Goal: Task Accomplishment & Management: Manage account settings

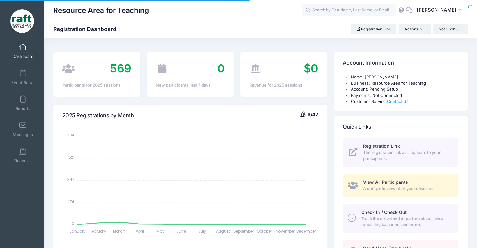
select select
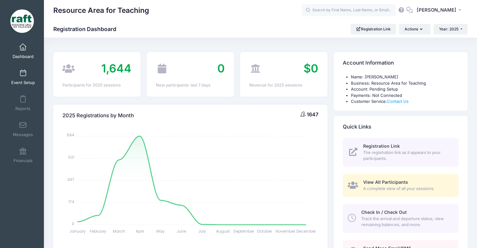
click at [29, 84] on span "Event Setup" at bounding box center [23, 82] width 24 height 5
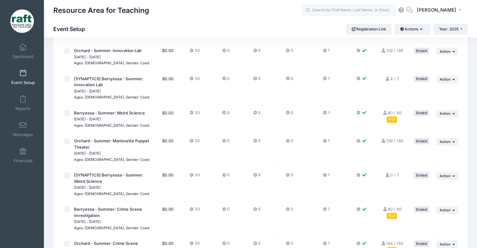
scroll to position [853, 0]
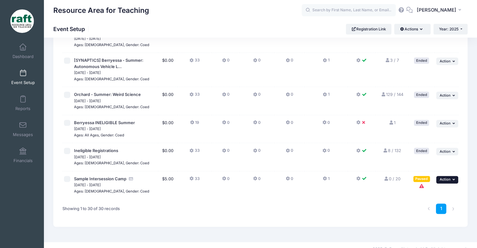
click at [442, 176] on button "... Action" at bounding box center [447, 180] width 22 height 8
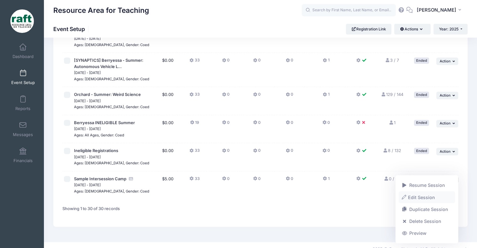
click at [435, 199] on link "Edit Session" at bounding box center [427, 197] width 57 height 12
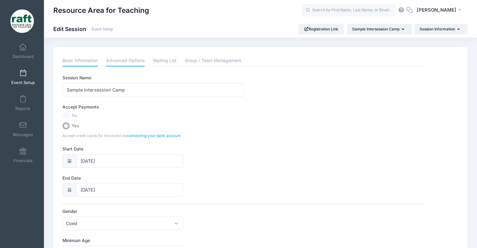
click at [107, 59] on link "Advanced Options" at bounding box center [125, 60] width 39 height 11
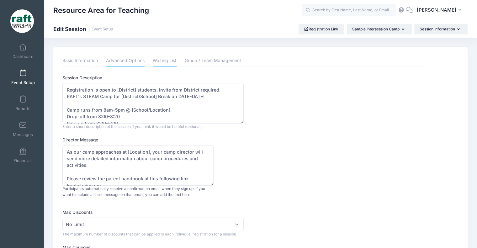
click at [171, 57] on link "Waiting List" at bounding box center [165, 60] width 24 height 11
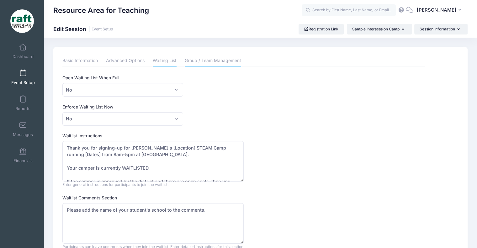
click at [215, 61] on link "Group / Team Management" at bounding box center [213, 60] width 56 height 11
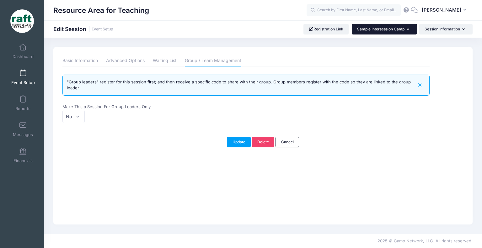
click at [401, 26] on div "Sample Intersession Camp" at bounding box center [381, 19] width 61 height 15
click at [382, 46] on div "Resource Area for Teaching Edit Session Event Setup Registration Link" at bounding box center [263, 136] width 438 height 196
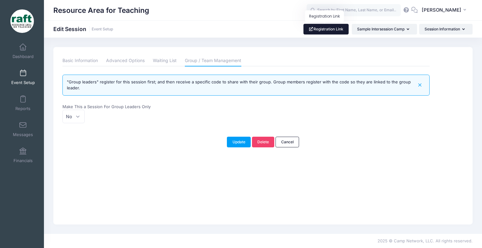
click link "Registration Link"
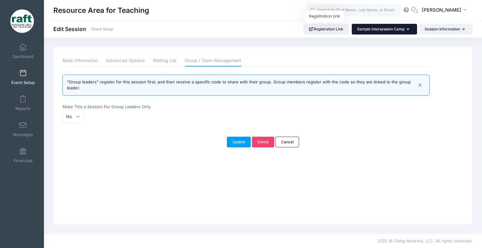
click button "Sample Intersession Camp"
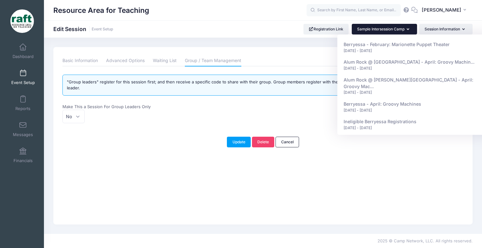
click div "Update Delete Cancel"
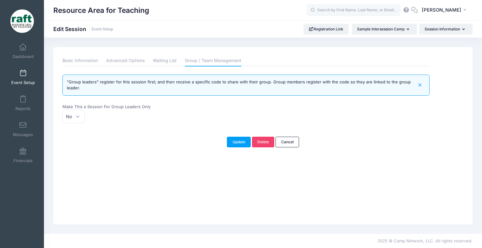
click li "Advanced Options"
click link "Event Setup"
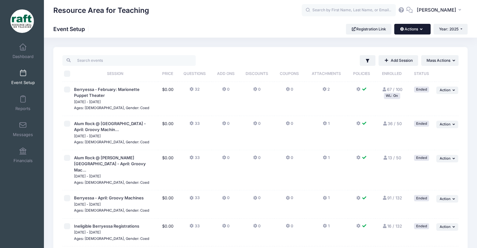
click at [410, 30] on button "Actions" at bounding box center [412, 29] width 36 height 11
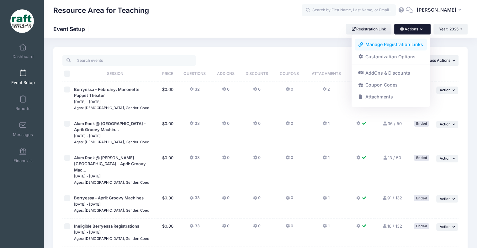
click at [410, 43] on link "Manage Registration Links" at bounding box center [391, 45] width 72 height 12
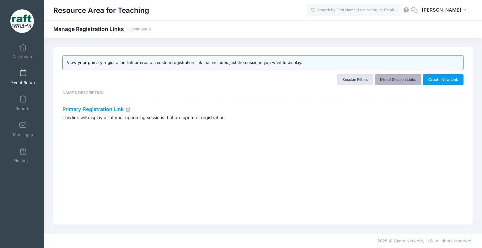
click at [404, 78] on link "Direct Session Links" at bounding box center [397, 79] width 47 height 11
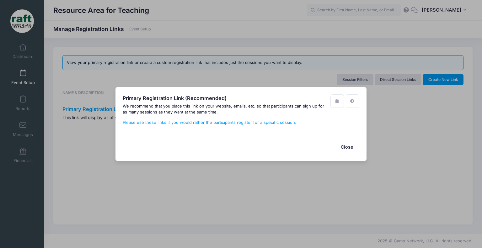
click at [340, 147] on button "Close" at bounding box center [346, 146] width 25 height 13
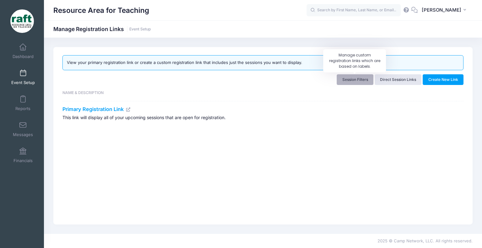
click at [351, 79] on link "Session Filters" at bounding box center [354, 79] width 37 height 11
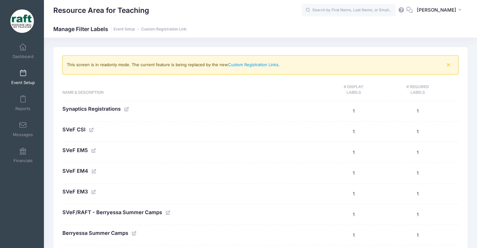
click at [19, 82] on span "Event Setup" at bounding box center [23, 82] width 24 height 5
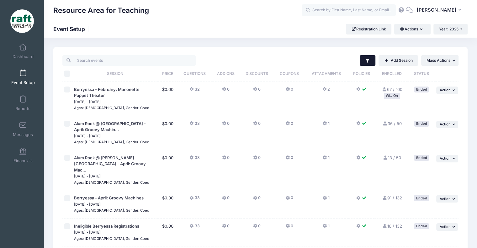
click at [367, 55] on button "Filter" at bounding box center [368, 60] width 16 height 11
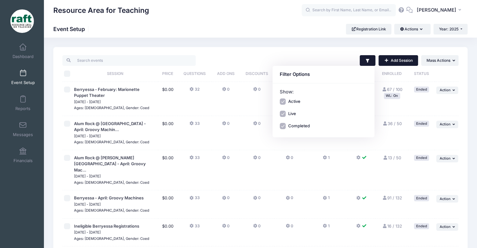
click at [409, 56] on link "Add Session" at bounding box center [398, 60] width 40 height 11
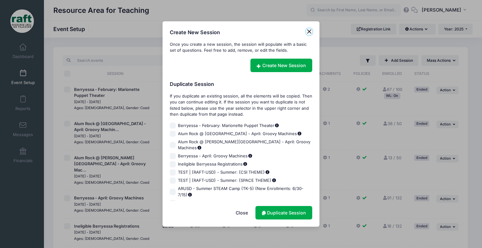
click at [310, 32] on button "Close" at bounding box center [309, 32] width 6 height 6
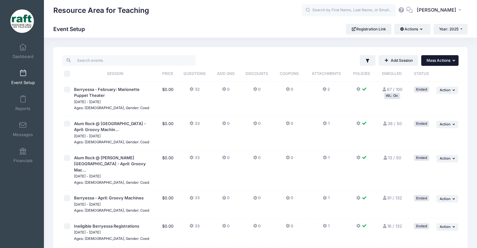
click at [446, 59] on span "Mass Actions" at bounding box center [438, 60] width 24 height 5
click at [66, 87] on input "checkbox" at bounding box center [67, 90] width 6 height 6
checkbox input "true"
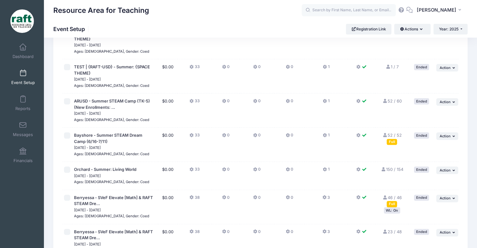
scroll to position [94, 0]
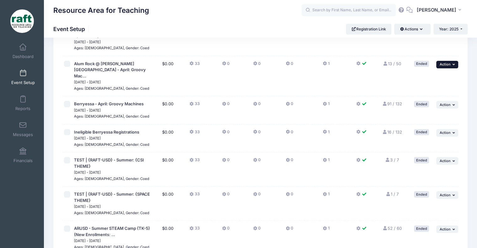
click at [439, 66] on button "... Action" at bounding box center [447, 65] width 22 height 8
click at [431, 77] on link "Edit Session" at bounding box center [427, 78] width 57 height 12
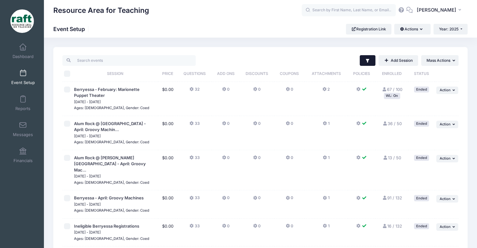
click at [367, 61] on icon "button" at bounding box center [367, 61] width 3 height 4
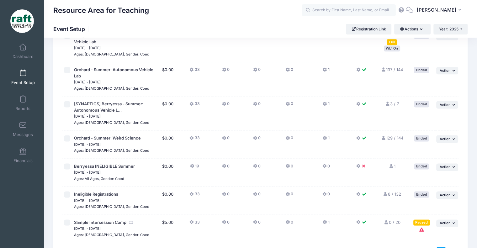
scroll to position [853, 0]
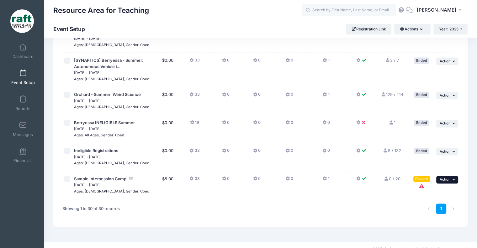
click at [441, 177] on span "Action" at bounding box center [445, 179] width 11 height 4
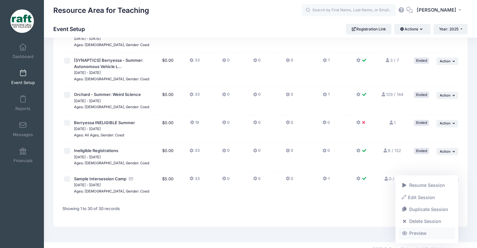
click at [408, 237] on link "Preview" at bounding box center [427, 233] width 57 height 12
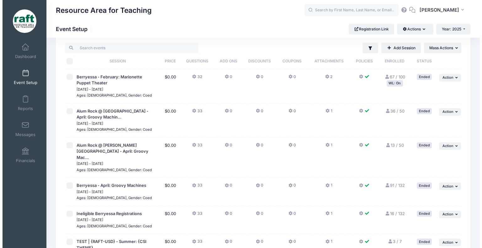
scroll to position [0, 0]
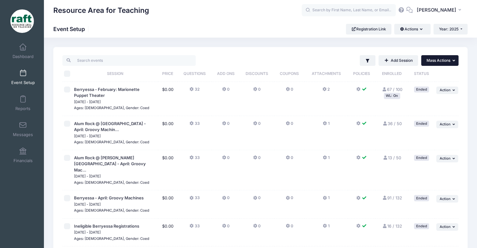
click at [450, 62] on span "Mass Actions" at bounding box center [438, 60] width 24 height 5
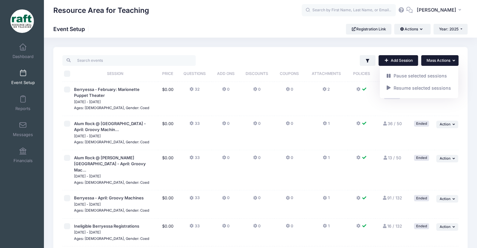
click link "Add Session"
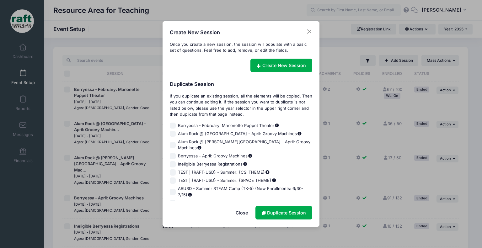
click div "Create New Session"
click button "Close"
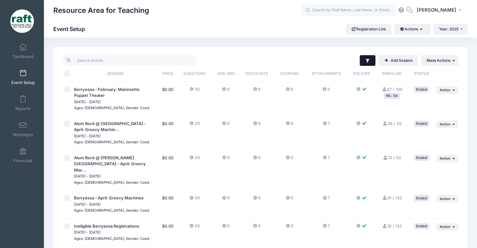
click icon "button"
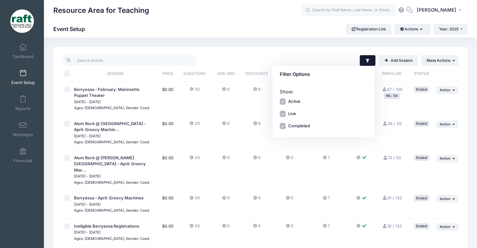
click input "Completed"
checkbox input "false"
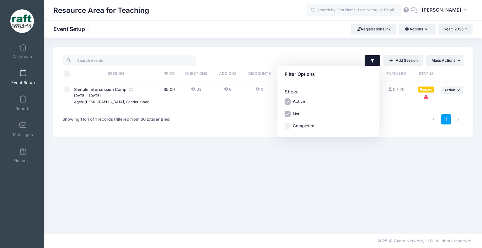
click div "Filter Filter Options Show: Active Live Completed Add Session ... Mass Actions"
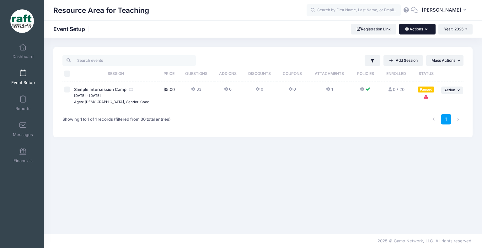
click button "Actions"
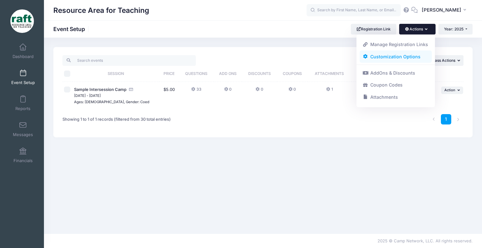
click link "Customization Options"
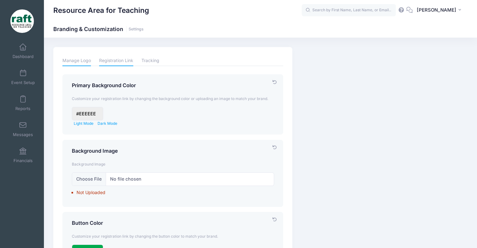
click at [76, 62] on link "Manage Logo" at bounding box center [76, 60] width 29 height 11
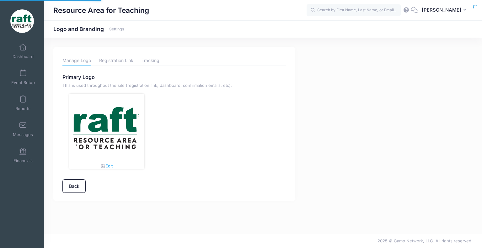
click at [27, 77] on link "Event Setup" at bounding box center [23, 77] width 30 height 22
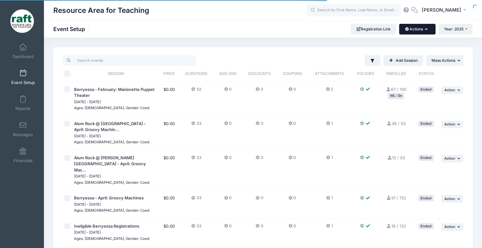
click at [418, 29] on button "Actions" at bounding box center [417, 29] width 36 height 11
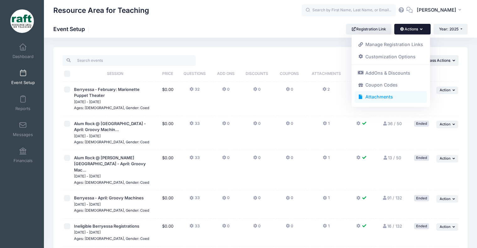
click at [372, 96] on link "Attachments" at bounding box center [391, 97] width 72 height 12
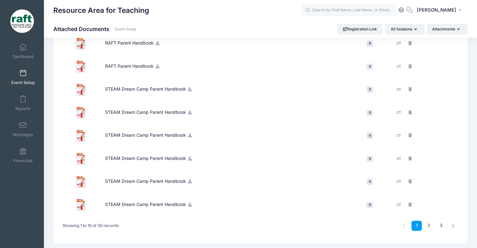
scroll to position [125, 0]
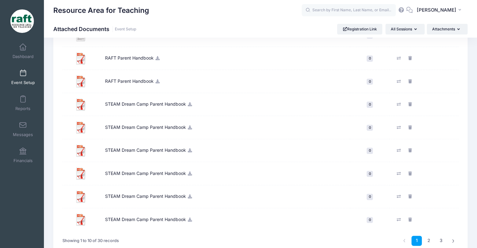
click at [156, 101] on td "STEAM Dream Camp Parent Handbook" at bounding box center [226, 104] width 248 height 23
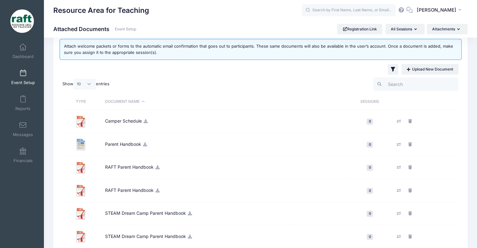
scroll to position [0, 0]
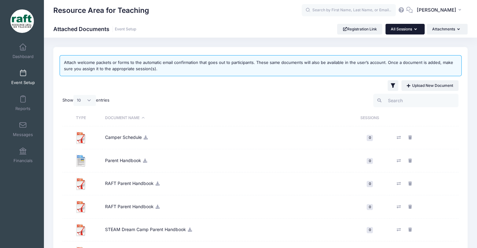
click at [402, 30] on button "All Sessions" at bounding box center [404, 29] width 39 height 11
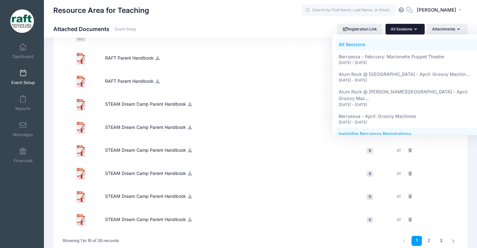
scroll to position [159, 0]
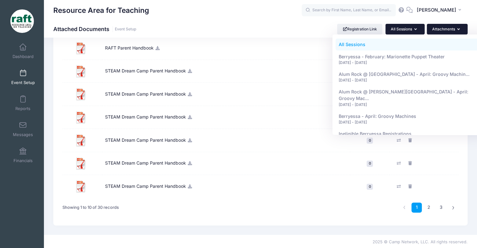
click at [446, 29] on button "Attachments" at bounding box center [447, 29] width 41 height 11
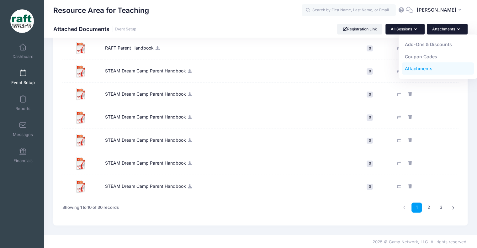
click at [417, 31] on button "All Sessions" at bounding box center [404, 29] width 39 height 11
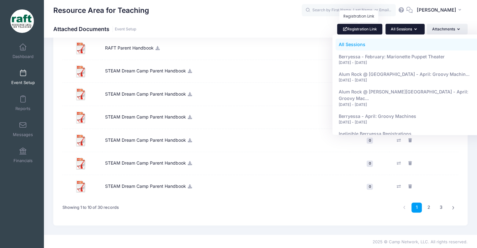
click at [377, 31] on link "Registration Link" at bounding box center [359, 29] width 45 height 11
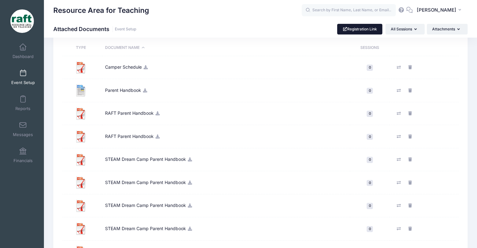
scroll to position [0, 0]
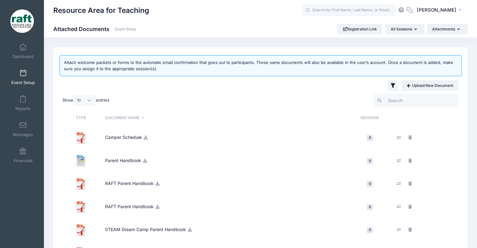
click at [25, 82] on span "Event Setup" at bounding box center [23, 82] width 24 height 5
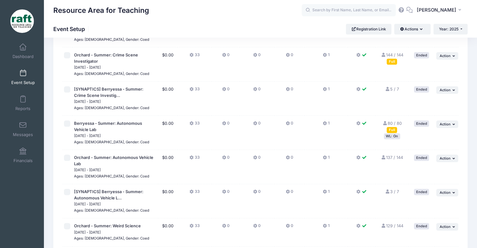
scroll to position [853, 0]
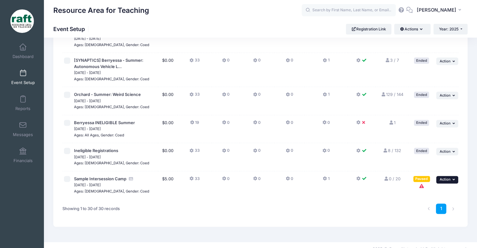
click at [441, 177] on span "Action" at bounding box center [445, 179] width 11 height 4
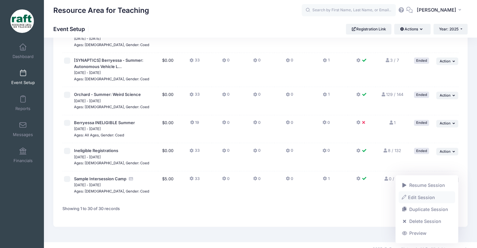
click at [410, 195] on link "Edit Session" at bounding box center [427, 197] width 57 height 12
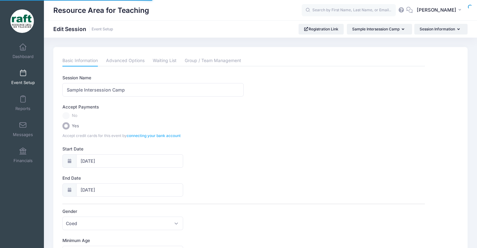
select select "0"
click at [129, 59] on link "Advanced Options" at bounding box center [125, 60] width 39 height 11
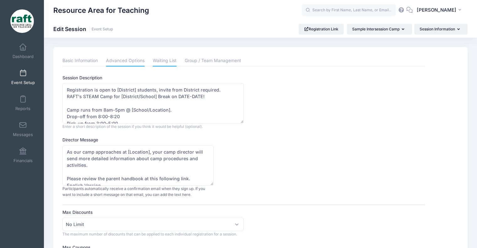
click at [166, 64] on link "Waiting List" at bounding box center [165, 60] width 24 height 11
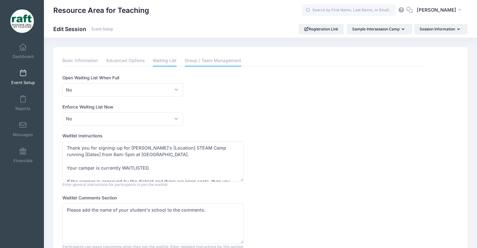
click at [191, 59] on link "Group / Team Management" at bounding box center [213, 60] width 56 height 11
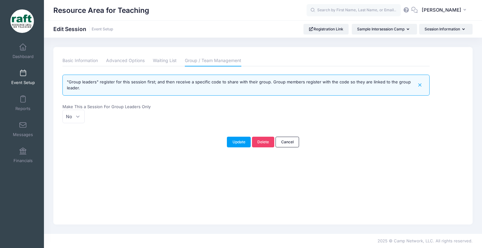
click at [160, 54] on div "Please update the information for this particular session. Basic Information Ad…" at bounding box center [262, 135] width 419 height 177
click at [161, 54] on div "Please update the information for this particular session. Basic Information Ad…" at bounding box center [262, 135] width 419 height 177
click at [161, 55] on link "Waiting List" at bounding box center [165, 60] width 24 height 11
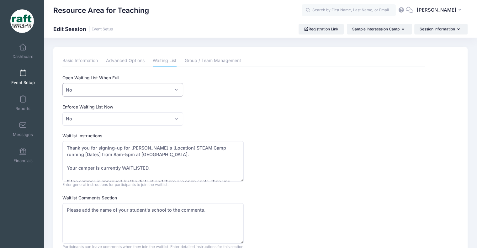
click at [124, 93] on span "No" at bounding box center [122, 89] width 121 height 13
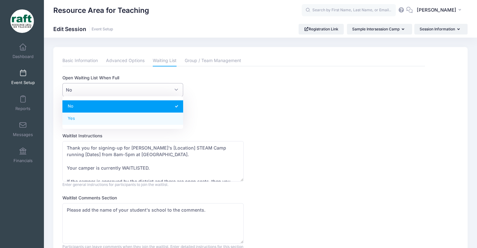
select select "1"
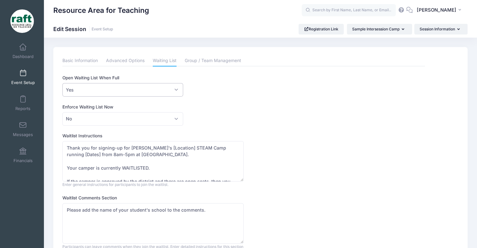
click at [246, 112] on div "Enforce Waiting List Now Please Select No Yes No" at bounding box center [243, 115] width 362 height 22
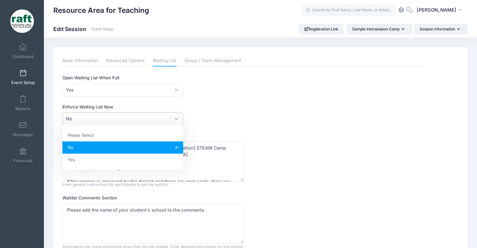
click at [135, 123] on span "No" at bounding box center [122, 118] width 121 height 13
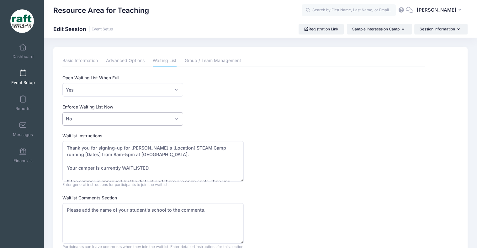
drag, startPoint x: 135, startPoint y: 123, endPoint x: 133, endPoint y: 129, distance: 6.4
click at [133, 129] on div "This feature allows directors to customize the waitlist texts and behaviour. Op…" at bounding box center [243, 165] width 362 height 181
click at [250, 100] on div "This feature allows directors to customize the waitlist texts and behaviour. Op…" at bounding box center [243, 165] width 362 height 181
click at [454, 28] on button "Session Information" at bounding box center [440, 29] width 53 height 11
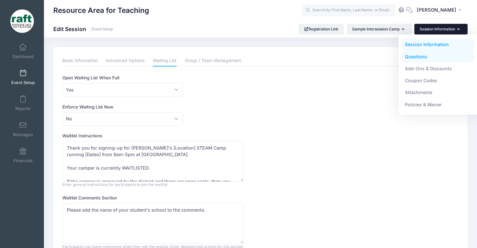
click at [409, 58] on link "Questions" at bounding box center [438, 56] width 72 height 12
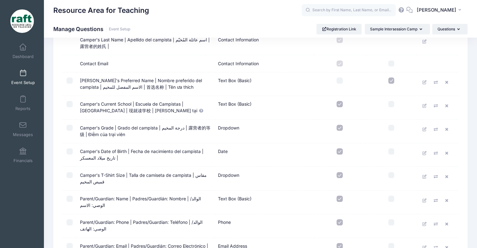
scroll to position [94, 0]
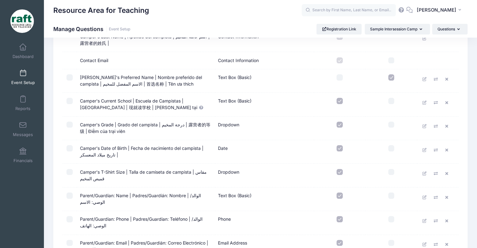
click at [146, 149] on td "Camper's Date of Birth | Fecha de nacimiento del campista | تاريخ ميلاد المعسكر…" at bounding box center [146, 152] width 138 height 24
click at [424, 149] on icon at bounding box center [424, 150] width 5 height 4
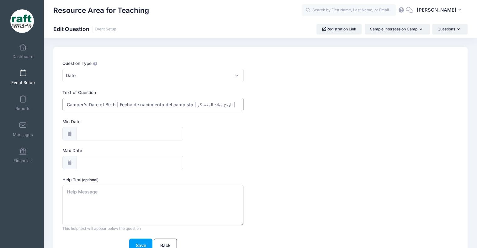
click at [117, 107] on input "Camper's Date of Birth | Fecha de nacimiento del campista | تاريخ ميلاد المعسكر…" at bounding box center [152, 104] width 181 height 13
click at [117, 106] on input "Camper's Date of Birth | Fecha de nacimiento del campista | تاريخ ميلاد المعسكر…" at bounding box center [152, 104] width 181 height 13
click at [236, 103] on input "Camper's Date of Birth | Fecha de nacimiento del campista | تاريخ ميلاد المعسكر…" at bounding box center [152, 104] width 181 height 13
paste input "Ngày sinh"
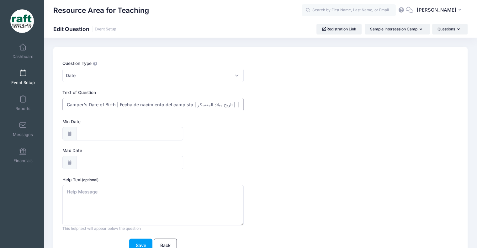
click at [229, 104] on input "Camper's Date of Birth | Fecha de nacimiento del campista | تاريخ ميلاد المعسكر…" at bounding box center [152, 104] width 181 height 13
paste input "出生日期"
drag, startPoint x: 216, startPoint y: 105, endPoint x: 407, endPoint y: 109, distance: 191.6
click at [407, 109] on div "Text of Question Camper's Date of Birth | Fecha de nacimiento del campista | تا…" at bounding box center [243, 100] width 362 height 22
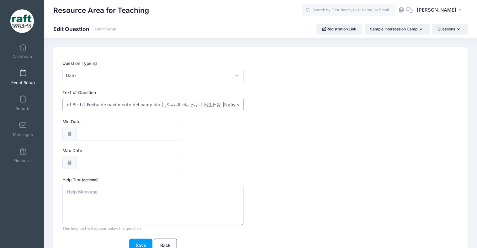
type input "Camper's Date of Birth | Fecha de nacimiento del campista | تاريخ ميلاد المعسكر…"
click at [356, 131] on div "Min Date" at bounding box center [243, 130] width 362 height 22
click at [130, 245] on button "Save" at bounding box center [140, 245] width 23 height 13
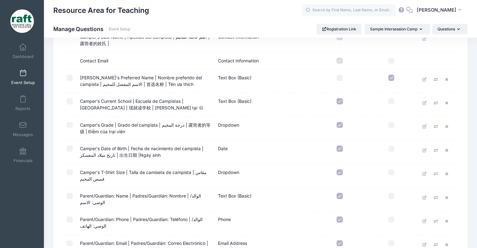
scroll to position [94, 0]
click at [428, 174] on link at bounding box center [424, 173] width 9 height 9
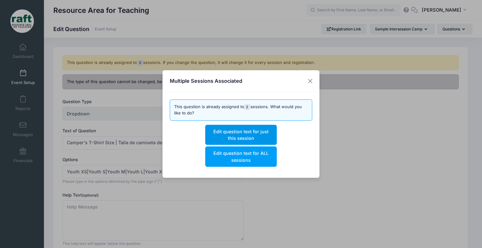
click at [229, 137] on button "Edit question text for just this session" at bounding box center [240, 135] width 71 height 20
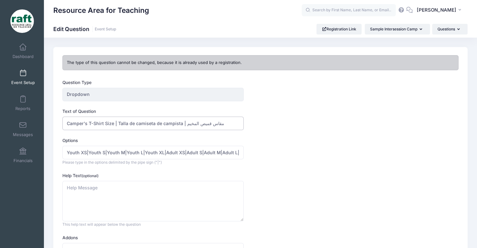
click at [216, 122] on input "Camper's T-Shirt Size | Talla de camiseta de campista | مقاس قميص المخيم" at bounding box center [152, 123] width 181 height 13
paste input "衬衫尺码"
drag, startPoint x: 250, startPoint y: 125, endPoint x: 345, endPoint y: 150, distance: 98.0
click at [343, 150] on form "Question Type Dropdown Once you create the question, you will be prompted to en…" at bounding box center [243, 178] width 362 height 198
paste input "cỡ áo sơ mi"
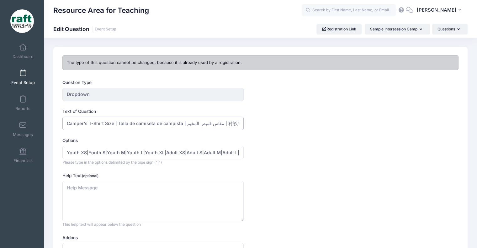
scroll to position [0, 24]
type input "Camper's T-Shirt Size | Talla de camiseta de campista | مقاس قميص المخيم | 衬衫尺码…"
click at [336, 180] on div "Help Text (optional) This help text will appear below the question This text wi…" at bounding box center [243, 199] width 362 height 55
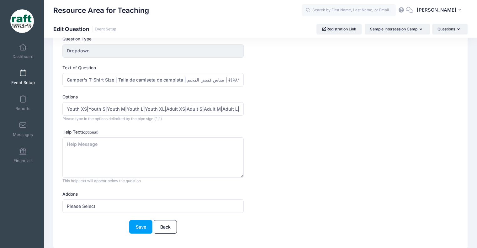
scroll to position [67, 0]
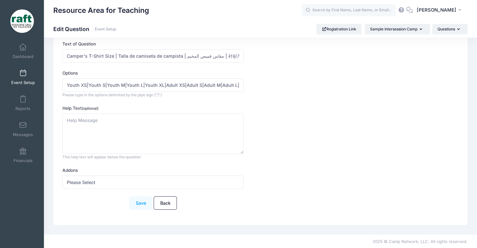
click at [150, 207] on button "Save" at bounding box center [140, 202] width 23 height 13
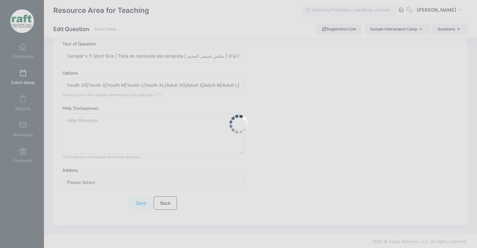
scroll to position [0, 0]
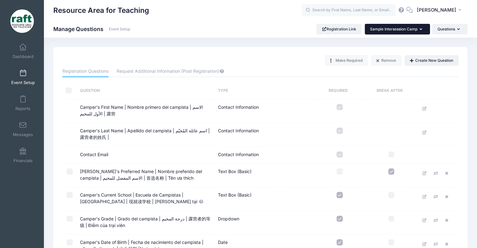
click at [421, 29] on button "Sample Intersession Camp" at bounding box center [397, 29] width 65 height 11
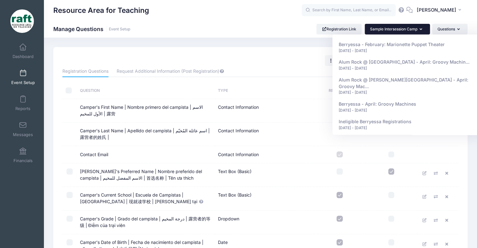
click at [262, 62] on div "Make Required Remove Create New Question" at bounding box center [261, 60] width 402 height 11
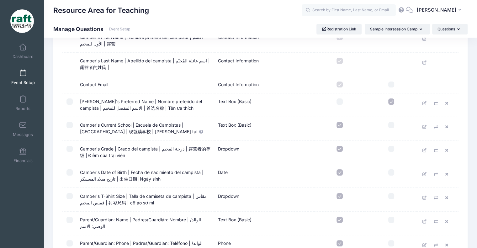
scroll to position [125, 0]
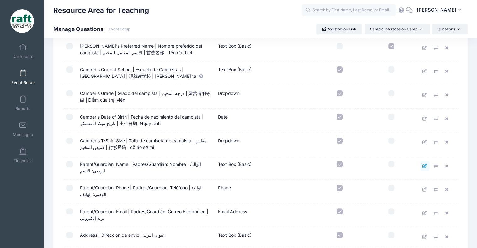
click at [426, 164] on icon at bounding box center [424, 166] width 5 height 4
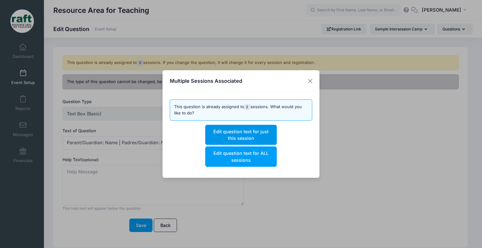
click at [232, 141] on button "Edit question text for just this session" at bounding box center [240, 135] width 71 height 20
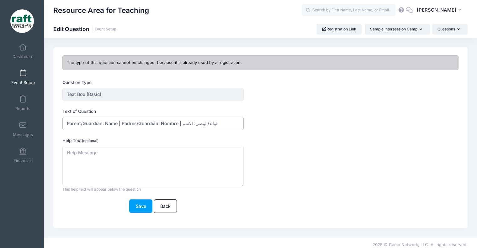
click at [217, 126] on input "Parent/Guardian: Name | Padres/Guardián: Nombre | الوالد/الوصي: الاسم" at bounding box center [152, 123] width 181 height 13
paste input "父母姓名"
click at [233, 125] on input "Parent/Guardian: Name | Padres/Guardián: Nombre | الوالد/الوصي: الاسم | 父母姓名 |" at bounding box center [152, 123] width 181 height 13
click at [235, 125] on input "Parent/Guardian: Name | Padres/Guardián: Nombre | الوالد/الوصي: الاسم | 父母姓名 |" at bounding box center [152, 123] width 181 height 13
paste input "Tên phụ huynh"
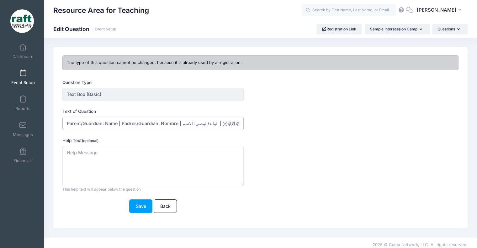
scroll to position [0, 27]
type input "Parent/Guardian: Name | Padres/Guardián: Nombre | الوالد/الوصي: الاسم | 父母姓名 | …"
click at [142, 202] on button "Save" at bounding box center [140, 205] width 23 height 13
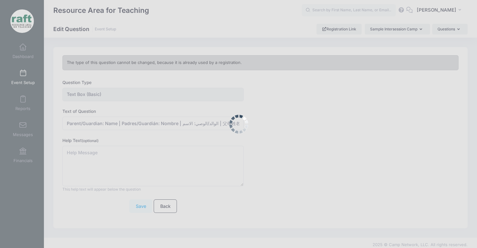
scroll to position [0, 0]
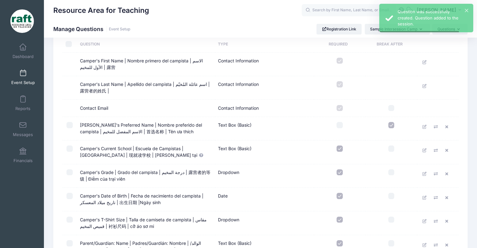
scroll to position [125, 0]
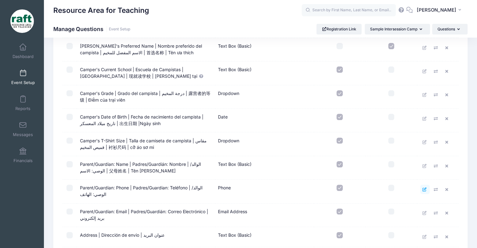
click at [423, 191] on link at bounding box center [424, 189] width 9 height 9
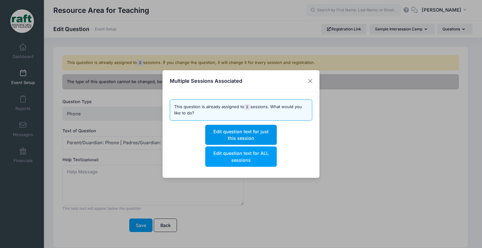
click at [253, 137] on button "Edit question text for just this session" at bounding box center [240, 135] width 71 height 20
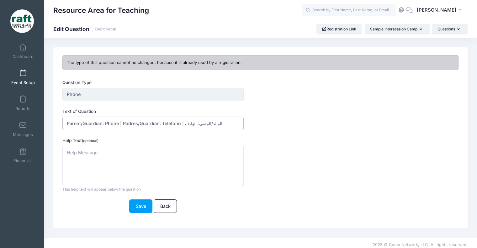
click at [216, 122] on input "Parent/Guardian: Phone | Padres/Guardian: Teléfono | الوالد/الوصي: الهاتف" at bounding box center [152, 123] width 181 height 13
paste input "家长电话号码"
click at [209, 119] on input "Parent/Guardian: Phone | Padres/Guardian: Teléfono | الوالد/الوصي: الهاتف | 家长电…" at bounding box center [152, 123] width 181 height 13
paste input "Số điện thoại của phụ huynh"
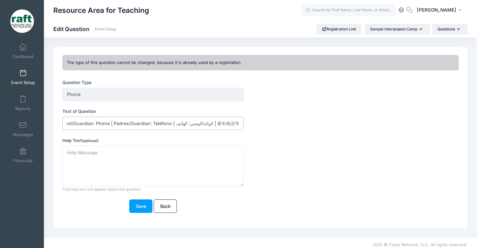
scroll to position [0, 70]
type input "Parent/Guardian: Phone | Padres/Guardian: Teléfono | الوالد/الوصي: الهاتف | 家长电…"
click at [137, 216] on div "Question Type Phone Once you create the question, you will be prompted to enter…" at bounding box center [244, 149] width 368 height 141
click at [136, 211] on button "Save" at bounding box center [140, 205] width 23 height 13
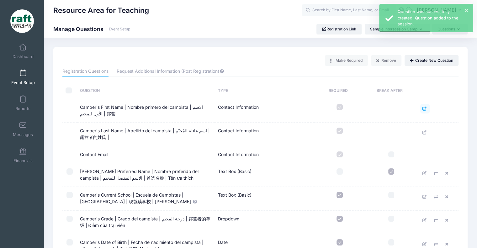
click at [427, 106] on link at bounding box center [424, 108] width 9 height 9
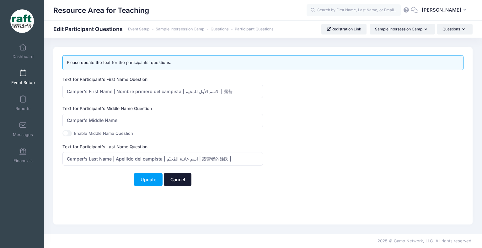
click at [175, 185] on link "Cancel" at bounding box center [178, 179] width 28 height 13
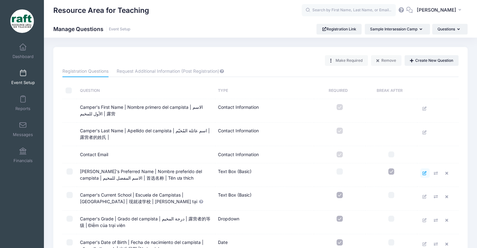
click at [424, 170] on link at bounding box center [424, 172] width 9 height 9
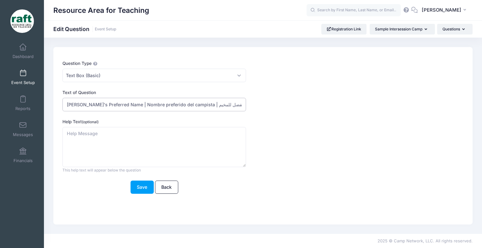
scroll to position [0, 37]
drag, startPoint x: 127, startPoint y: 103, endPoint x: 321, endPoint y: 117, distance: 194.2
click at [321, 117] on form "Question Type Please Select Checkboxes Country Date Document Upload Dropdown Dr…" at bounding box center [245, 127] width 367 height 134
click at [182, 161] on textarea "Help Text (optional)" at bounding box center [153, 147] width 183 height 40
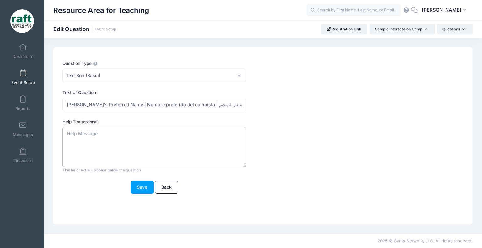
paste textarea "Nombre preferido del campista | الاسم المفضل للمخيم | 首选名称 | Tên ưa thích"
click textarea "Nombre preferido del campista | الاسم المفضل للمخيم | 首选名称 | Tên ưa thích"
click textarea "Nombre preferido del campista الاسم المفضل للمخيم | 首选名称 | Tên ưa thích"
type textarea "Nombre preferido del campista الاسم المفضل للمخيم 首选名称 Tên ưa thích"
click button "Save"
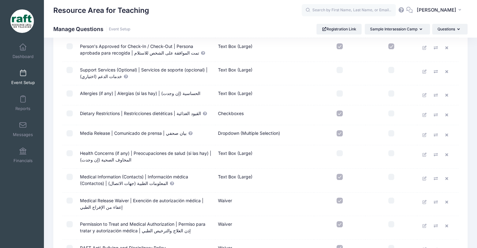
scroll to position [646, 0]
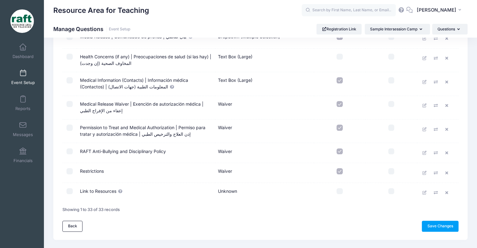
click at [85, 163] on td "Restrictions" at bounding box center [146, 173] width 138 height 20
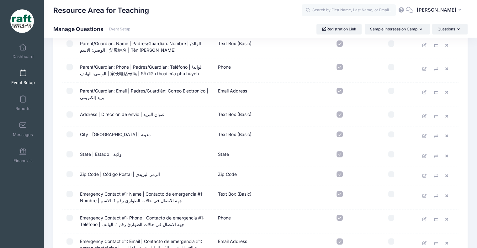
scroll to position [219, 0]
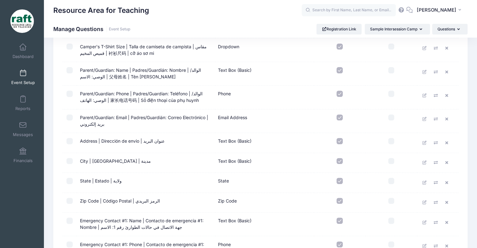
click at [176, 120] on td "Parent/Guardian: Email | Padres/Guardián: Correo Electrónico | بريد إلكتروني" at bounding box center [146, 121] width 138 height 24
click at [424, 117] on icon at bounding box center [424, 119] width 5 height 4
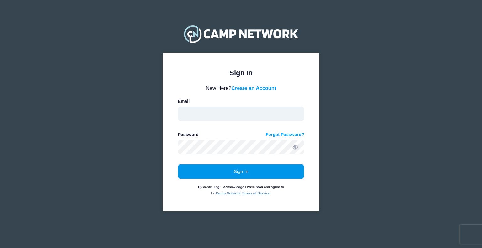
type input "aquidit@raft.net"
click at [188, 165] on button "Sign In" at bounding box center [241, 171] width 126 height 14
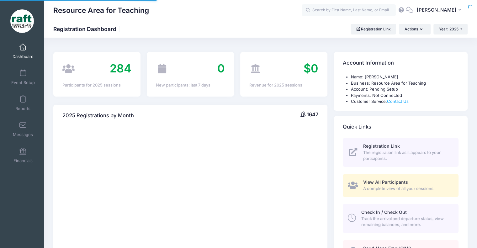
select select
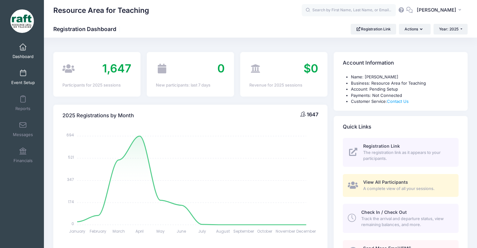
click at [29, 73] on link "Event Setup" at bounding box center [23, 77] width 30 height 22
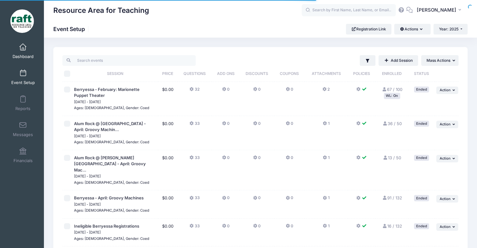
click at [22, 57] on span "Dashboard" at bounding box center [23, 56] width 21 height 5
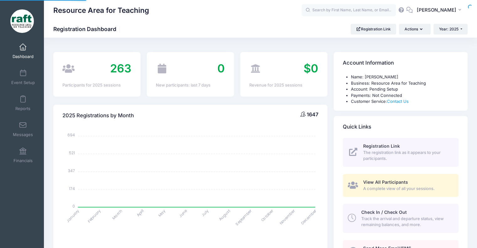
select select
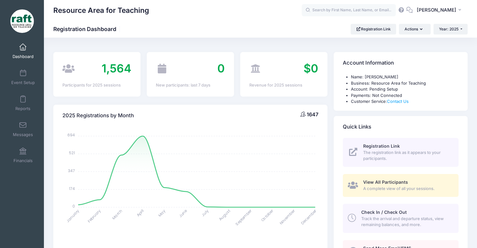
click at [28, 90] on div "Event Setup" at bounding box center [23, 77] width 42 height 26
click at [27, 89] on div "Event Setup" at bounding box center [23, 77] width 42 height 26
click at [26, 85] on span "Event Setup" at bounding box center [23, 82] width 24 height 5
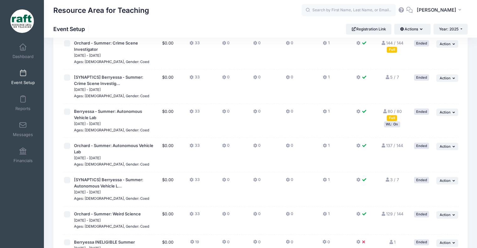
scroll to position [853, 0]
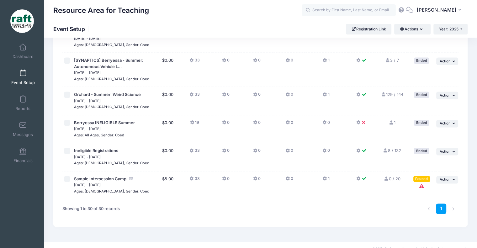
click at [452, 175] on td "... Action Resume Session Pause Session Edit Session Duplicate Session Delete S…" at bounding box center [447, 185] width 24 height 28
click at [452, 176] on button "... Action" at bounding box center [447, 180] width 22 height 8
click at [430, 239] on link "Preview" at bounding box center [427, 233] width 57 height 12
click at [436, 176] on button "... Action" at bounding box center [447, 180] width 22 height 8
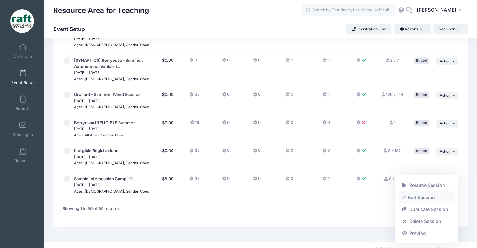
click at [433, 194] on link "Edit Session" at bounding box center [427, 197] width 57 height 12
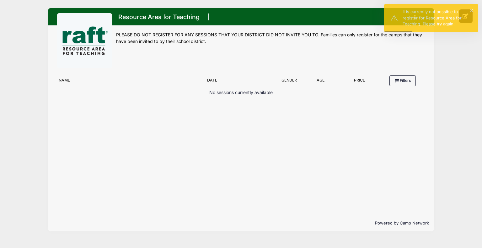
click at [245, 90] on p "No sessions currently available" at bounding box center [240, 92] width 63 height 7
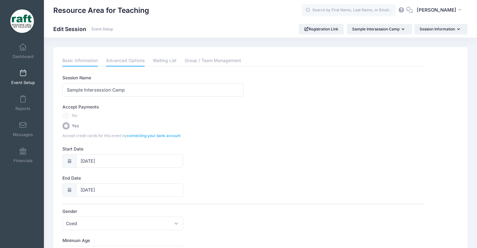
click at [127, 60] on link "Advanced Options" at bounding box center [125, 60] width 39 height 11
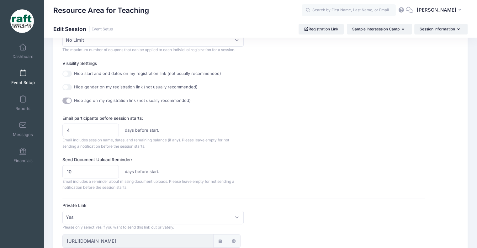
scroll to position [282, 0]
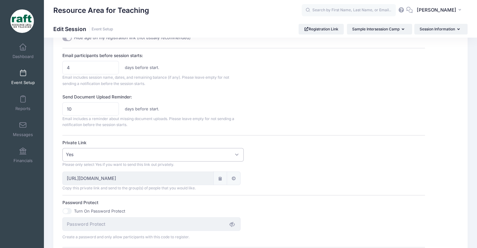
click at [80, 155] on span "Yes" at bounding box center [152, 154] width 181 height 13
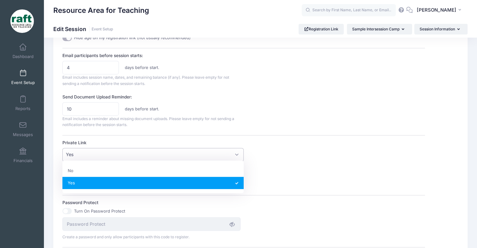
click at [80, 155] on span "Yes" at bounding box center [152, 154] width 181 height 13
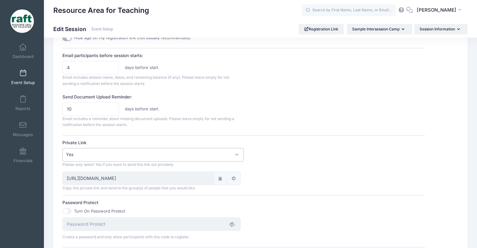
click at [231, 180] on a=711d4e93273af959"] at bounding box center [233, 178] width 5 height 7
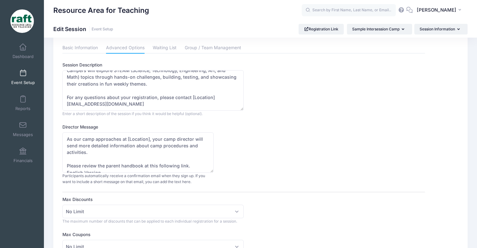
scroll to position [0, 0]
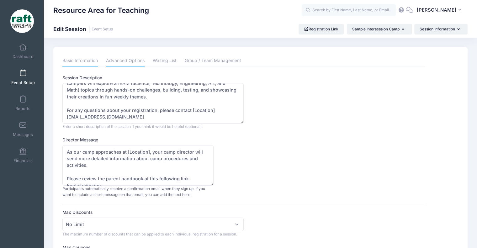
click at [87, 62] on link "Basic Information" at bounding box center [79, 60] width 35 height 11
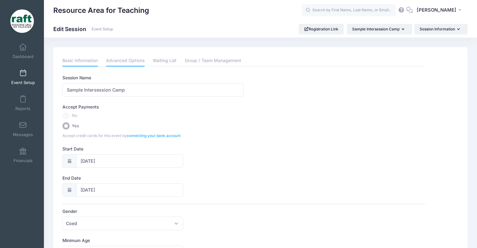
click at [136, 59] on link "Advanced Options" at bounding box center [125, 60] width 39 height 11
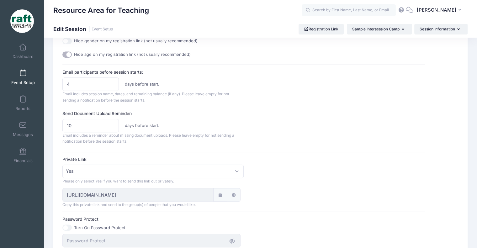
scroll to position [326, 0]
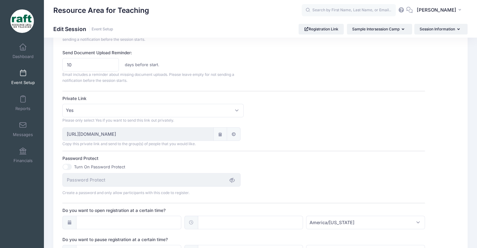
click at [29, 82] on span "Event Setup" at bounding box center [23, 82] width 24 height 5
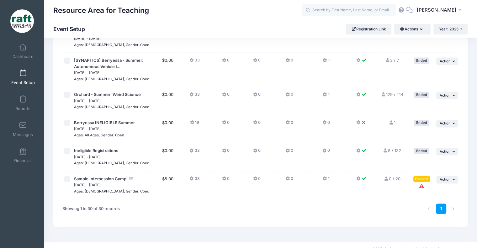
scroll to position [853, 0]
click at [449, 177] on span "Action" at bounding box center [445, 179] width 11 height 4
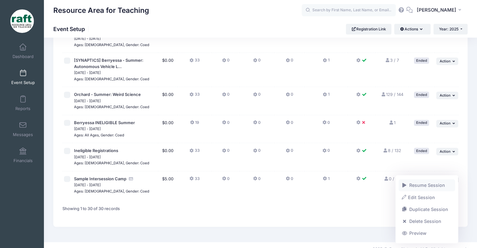
click at [437, 189] on link "Resume Session" at bounding box center [427, 185] width 57 height 12
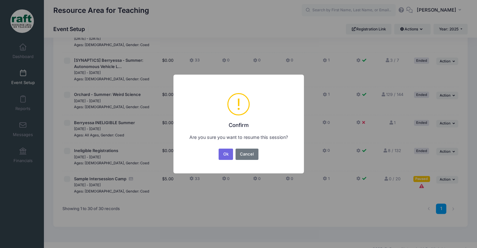
click at [227, 160] on div "Ok No Cancel" at bounding box center [238, 154] width 42 height 14
click at [225, 155] on button "Ok" at bounding box center [226, 154] width 14 height 11
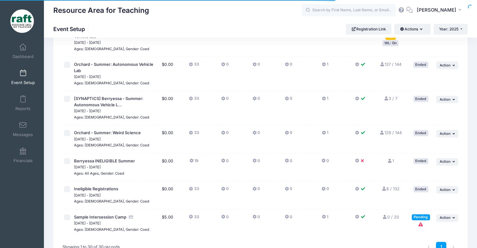
scroll to position [853, 0]
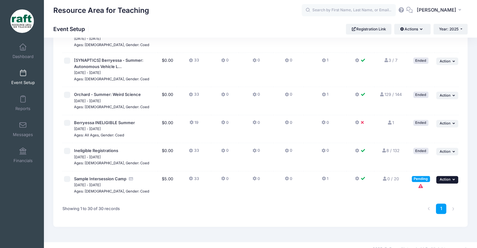
click at [445, 176] on button "... Action" at bounding box center [447, 180] width 22 height 8
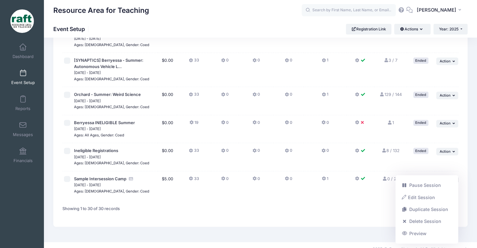
click at [421, 176] on div "Pending" at bounding box center [421, 179] width 18 height 6
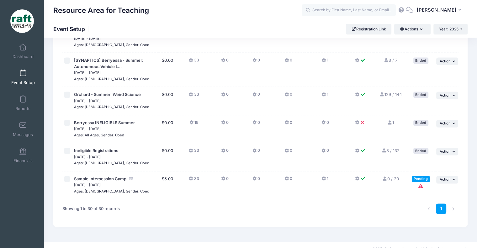
click at [421, 176] on div "Pending" at bounding box center [421, 179] width 18 height 6
click at [442, 177] on span "Action" at bounding box center [445, 179] width 11 height 4
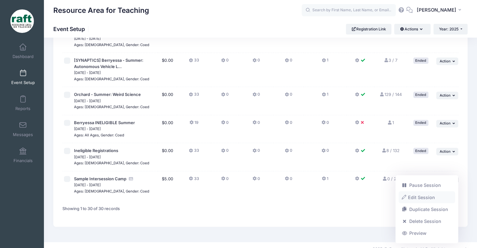
click at [437, 194] on link "Edit Session" at bounding box center [427, 197] width 57 height 12
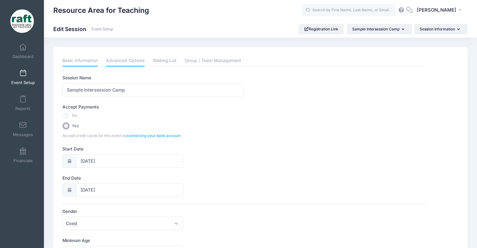
click at [115, 58] on link "Advanced Options" at bounding box center [125, 60] width 39 height 11
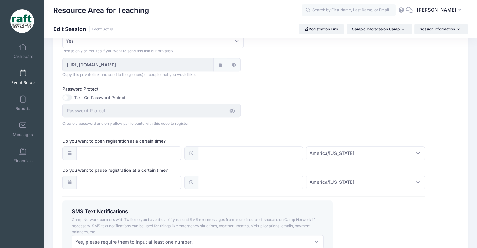
scroll to position [358, 0]
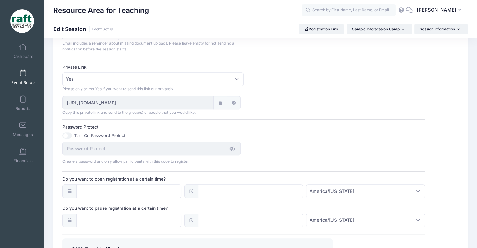
click at [232, 105] on a=711d4e93273af959"] at bounding box center [233, 102] width 5 height 7
click at [23, 78] on link "Event Setup" at bounding box center [23, 77] width 30 height 22
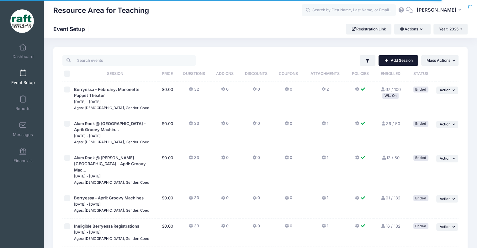
click at [386, 59] on span at bounding box center [386, 61] width 5 height 4
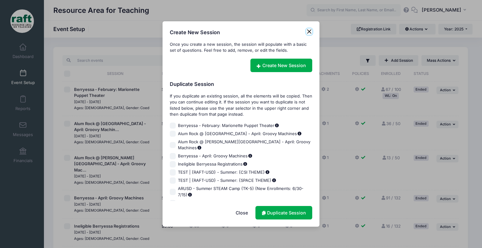
click at [309, 34] on button "Close" at bounding box center [309, 32] width 6 height 6
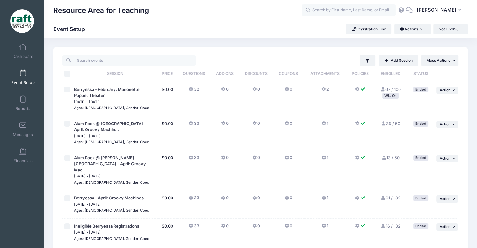
click at [368, 66] on th "Policies" at bounding box center [360, 74] width 28 height 16
click at [367, 61] on icon "button" at bounding box center [367, 60] width 5 height 5
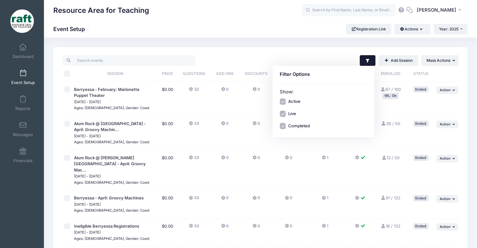
click at [310, 127] on div "Completed" at bounding box center [324, 126] width 88 height 6
click at [300, 127] on label "Completed" at bounding box center [299, 126] width 22 height 6
click at [286, 127] on input "Completed" at bounding box center [283, 126] width 6 height 6
checkbox input "false"
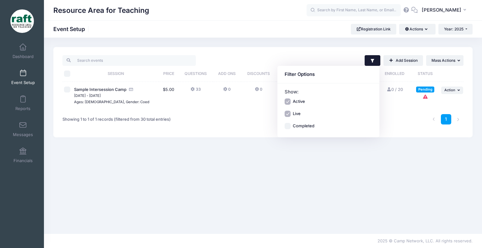
click at [386, 52] on div "Filter Filter Options Show: Active Live Completed Add Session ... Mass Actions" at bounding box center [262, 92] width 419 height 90
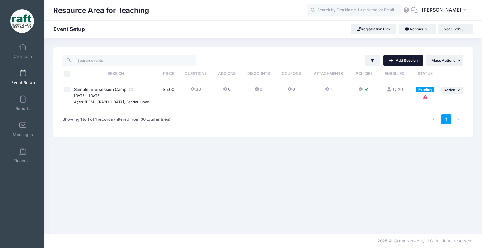
click at [395, 60] on link "Add Session" at bounding box center [403, 60] width 40 height 11
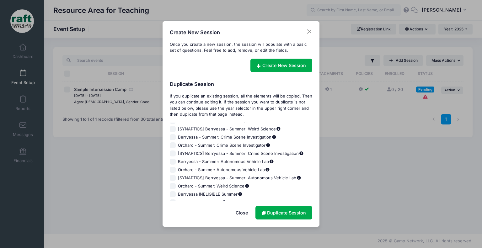
scroll to position [197, 0]
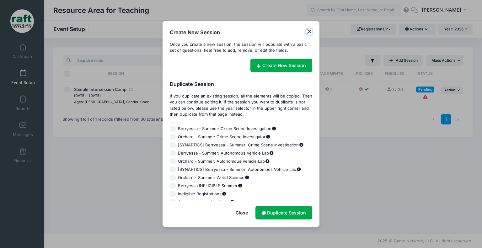
click at [308, 29] on button "Close" at bounding box center [309, 32] width 6 height 6
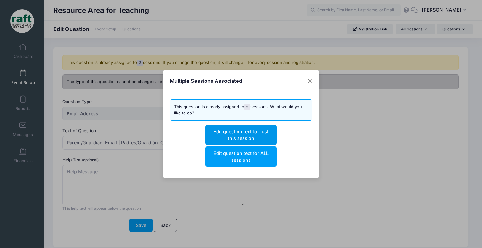
click at [215, 135] on button "Edit question text for just this session" at bounding box center [240, 135] width 71 height 20
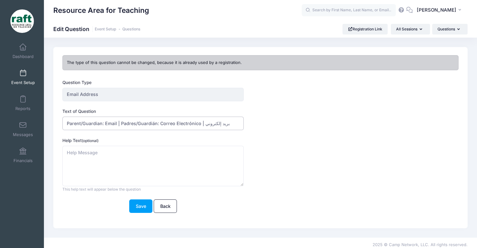
click at [229, 117] on input "Parent/Guardian: Email | Padres/Guardián: Correo Electrónico | بريد إلكتروني" at bounding box center [152, 123] width 181 height 13
paste input "家长邮箱"
drag, startPoint x: 181, startPoint y: 116, endPoint x: 374, endPoint y: 127, distance: 193.4
click at [373, 129] on div "Text of Question Parent/Guardian: Email | Padres/Guardián: Correo Electrónico |…" at bounding box center [243, 119] width 362 height 22
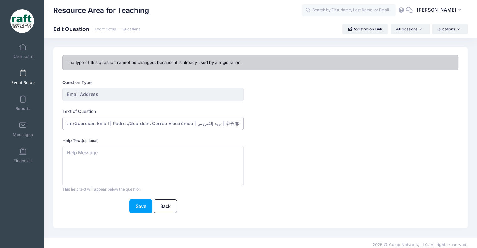
paste input "Email của phụ huynh"
type input "Parent/Guardian: Email | Padres/Guardián: Correo Electrónico | بريد إلكتروني | …"
click at [140, 206] on button "Save" at bounding box center [140, 205] width 23 height 13
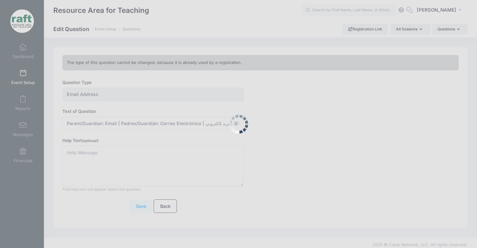
scroll to position [0, 0]
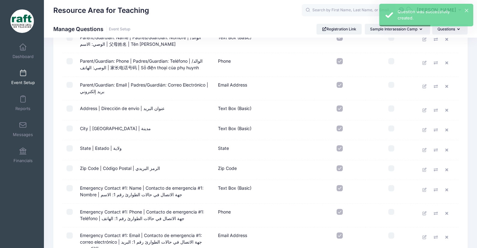
scroll to position [219, 0]
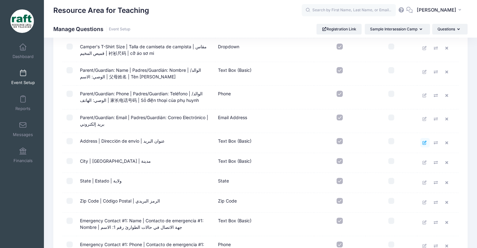
click at [421, 140] on link at bounding box center [424, 142] width 9 height 9
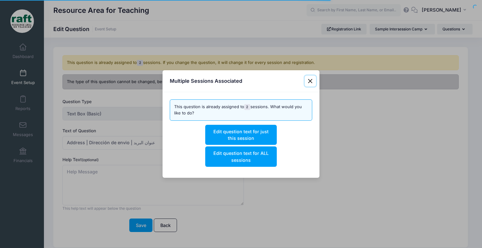
click at [311, 84] on button "Close" at bounding box center [309, 81] width 11 height 11
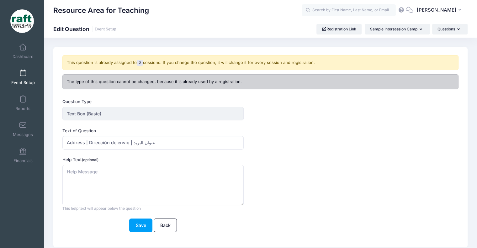
click at [153, 226] on div "Save Back" at bounding box center [152, 225] width 181 height 13
click at [158, 227] on link "Back" at bounding box center [165, 225] width 23 height 13
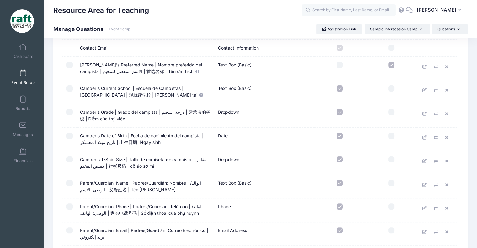
scroll to position [157, 0]
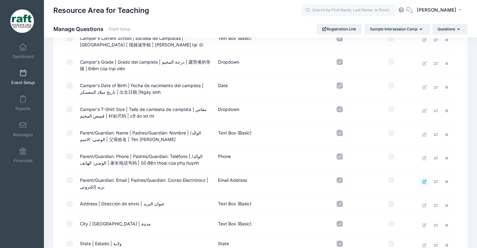
click at [426, 180] on icon at bounding box center [424, 182] width 5 height 4
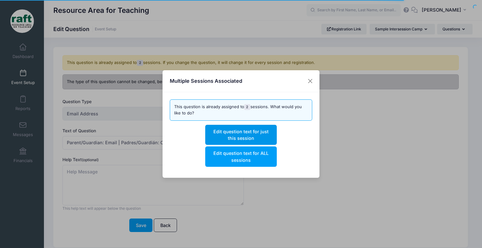
click at [219, 135] on button "Edit question text for just this session" at bounding box center [240, 135] width 71 height 20
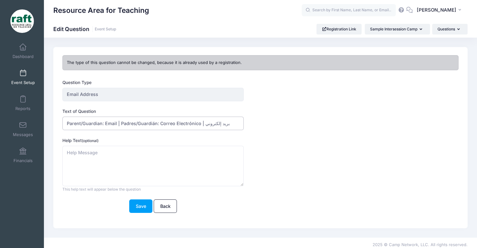
click at [230, 125] on input "Parent/Guardian: Email | Padres/Guardián: Correo Electrónico | بريد إلكتروني" at bounding box center [152, 123] width 181 height 13
type input "Parent/Guardian: Email | Padres/Guardián: Correo Electrónico | بريد إلكتروني | …"
click at [154, 117] on input "Parent/Guardian: Email | Padres/Guardián: Correo Electrónico | بريد إلكتروني | …" at bounding box center [152, 123] width 181 height 13
drag, startPoint x: 158, startPoint y: 119, endPoint x: 321, endPoint y: 117, distance: 163.1
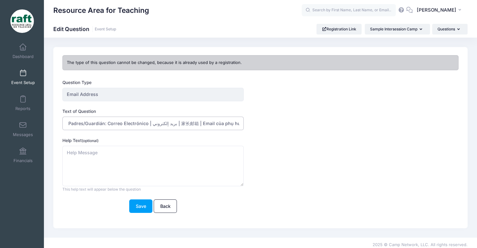
click at [321, 117] on div "Text of Question Parent/Guardian: Email | Padres/Guardián: Correo Electrónico |…" at bounding box center [243, 119] width 362 height 22
click at [143, 203] on button "Save" at bounding box center [140, 205] width 23 height 13
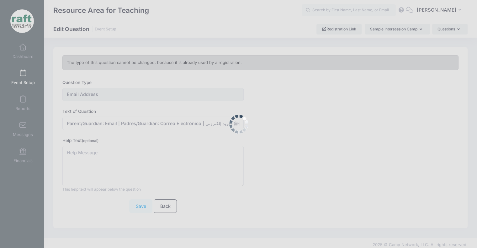
scroll to position [0, 0]
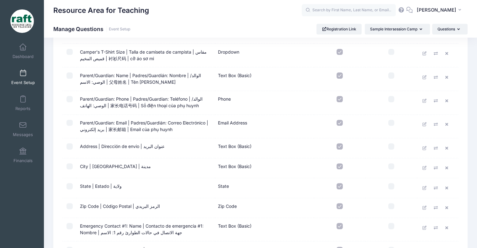
scroll to position [219, 0]
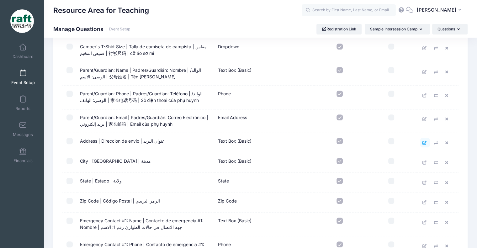
click at [423, 141] on icon at bounding box center [424, 143] width 5 height 4
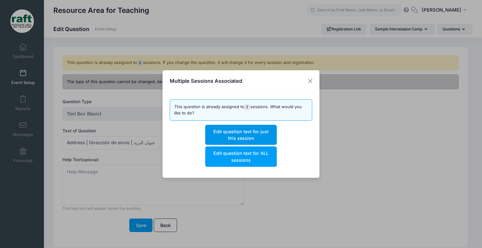
click at [258, 134] on button "Edit question text for just this session" at bounding box center [240, 135] width 71 height 20
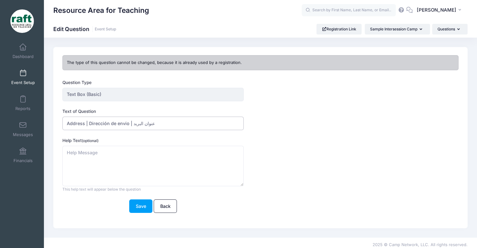
click at [155, 124] on input "Address | Dirección de envio | عنوان البريد" at bounding box center [152, 123] width 181 height 13
paste input "邮寄地址"
drag, startPoint x: 244, startPoint y: 126, endPoint x: 230, endPoint y: 126, distance: 14.7
click at [244, 127] on div "Text of Question Address | Dirección de envio | عنوان البريد | 邮寄地址 |" at bounding box center [243, 119] width 362 height 22
click at [223, 124] on input "Address | Dirección de envio | عنوان البريد | 邮寄地址 |" at bounding box center [152, 123] width 181 height 13
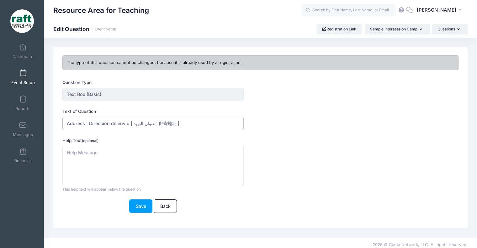
paste input "địa chỉ gửi thư"
type input "Address | Dirección de envio | عنوان البريد | 邮寄地址 | địa chỉ gửi thư"
click at [139, 208] on button "Save" at bounding box center [140, 205] width 23 height 13
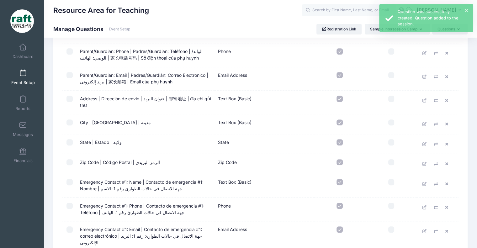
scroll to position [251, 0]
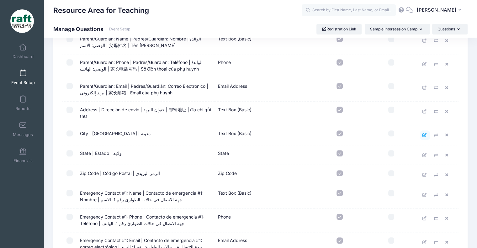
click at [422, 135] on icon at bounding box center [424, 135] width 5 height 4
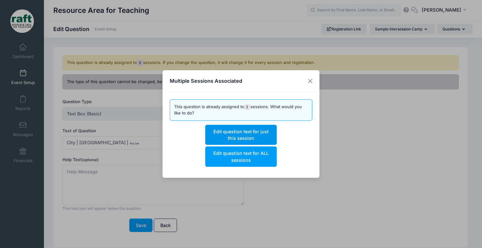
click at [235, 139] on button "Edit question text for just this session" at bounding box center [240, 135] width 71 height 20
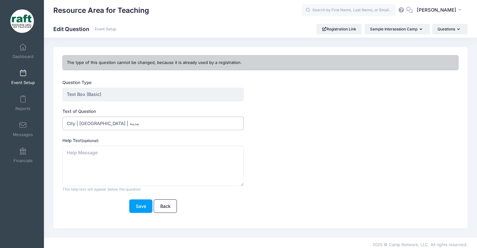
click at [178, 119] on input "City | Ciudad | مدينة" at bounding box center [152, 123] width 181 height 13
paste input "城市"
click at [149, 120] on input "City | Ciudad | مدينة | 城市 |" at bounding box center [152, 123] width 181 height 13
paste input "Thành phố"
type input "City | Ciudad | مدينة | 城市 | Thành phố"
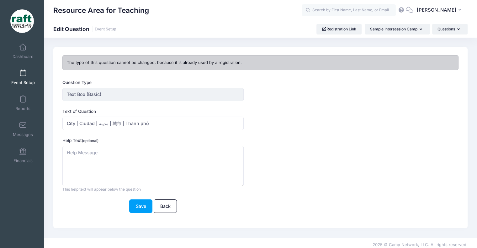
click at [138, 213] on div "Question Type Text Box (Basic) Once you create the question, you will be prompt…" at bounding box center [244, 149] width 368 height 141
click at [138, 211] on button "Save" at bounding box center [140, 205] width 23 height 13
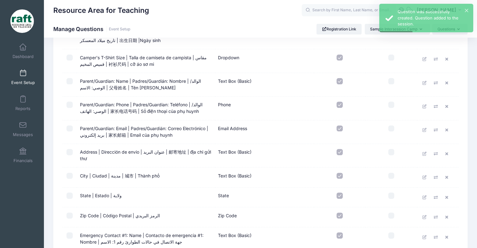
scroll to position [219, 0]
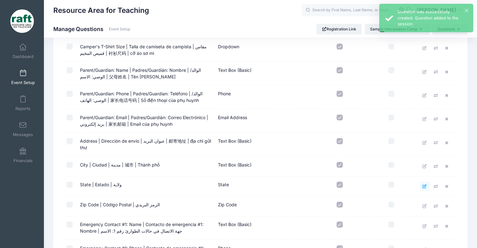
click at [420, 186] on link at bounding box center [424, 186] width 9 height 9
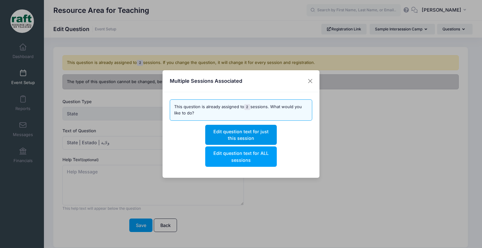
click at [259, 142] on button "Edit question text for just this session" at bounding box center [240, 135] width 71 height 20
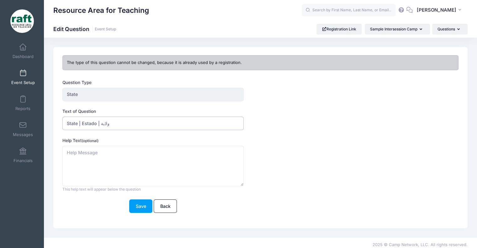
click at [120, 126] on input "State | Estado | ولاية" at bounding box center [152, 123] width 181 height 13
paste input "州"
click at [145, 123] on input "State | Estado | ولاية | 州 |" at bounding box center [152, 123] width 181 height 13
paste input "[PERSON_NAME]"
type input "State | Estado | ولاية | 州 | tình trạng"
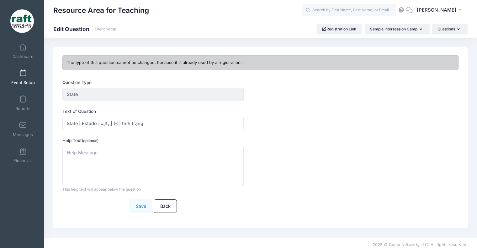
click at [138, 206] on button "Save" at bounding box center [140, 205] width 23 height 13
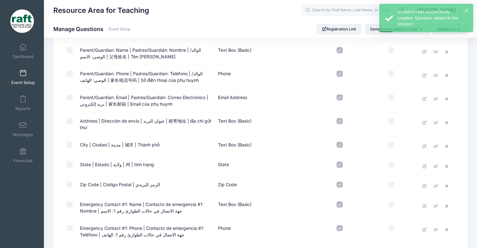
scroll to position [251, 0]
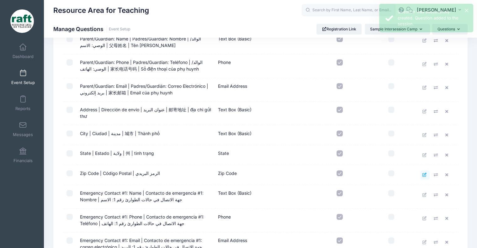
click at [423, 175] on icon at bounding box center [424, 175] width 5 height 4
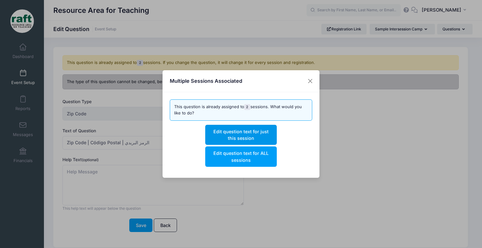
click at [234, 144] on button "Edit question text for just this session" at bounding box center [240, 135] width 71 height 20
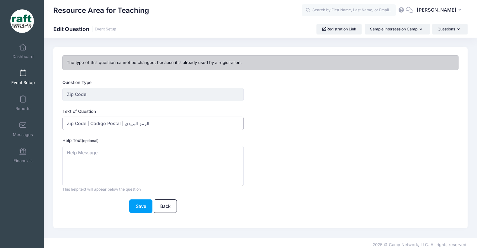
click at [148, 124] on input "Zip Code | Código Postal | الرمز البريدي" at bounding box center [152, 123] width 181 height 13
paste input "邮政编码"
click at [196, 125] on input "Zip Code | Código Postal | الرمز البريدي | 邮政编码 |" at bounding box center [152, 123] width 181 height 13
paste input "Mã bưu chính"
type input "Zip Code | Código Postal | الرمز البريدي | 邮政编码 | Mã bưu chính"
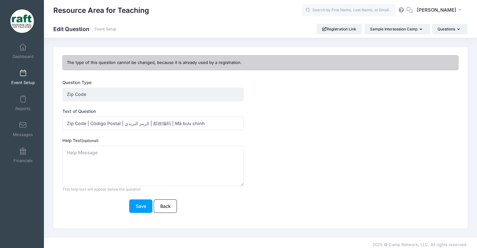
click at [140, 214] on div "Question Type Zip Code Once you create the question, you will be prompted to en…" at bounding box center [244, 149] width 368 height 141
click at [135, 209] on button "Save" at bounding box center [140, 205] width 23 height 13
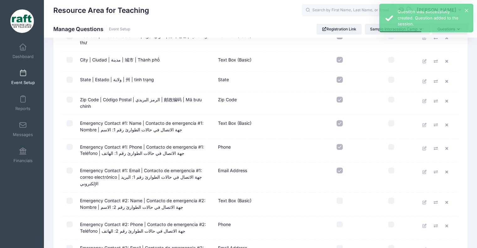
scroll to position [314, 0]
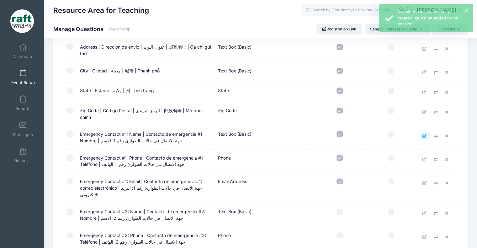
click at [425, 134] on icon at bounding box center [424, 136] width 5 height 4
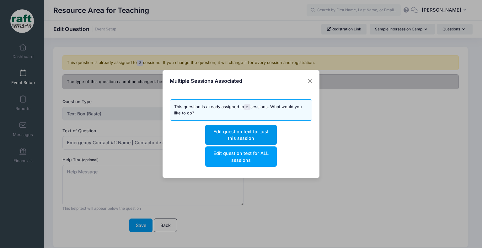
click at [224, 140] on button "Edit question text for just this session" at bounding box center [240, 135] width 71 height 20
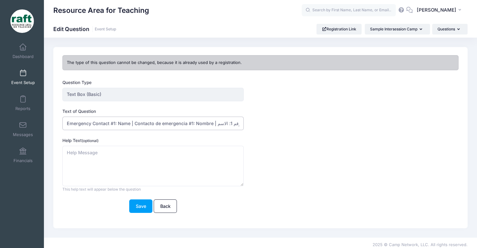
drag, startPoint x: 129, startPoint y: 121, endPoint x: 77, endPoint y: 121, distance: 51.7
click at [77, 121] on input "Emergency Contact #1: Name | Contacto de emergencia #1: Nombre | جهة الاتصال في…" at bounding box center [152, 123] width 181 height 13
drag, startPoint x: 129, startPoint y: 124, endPoint x: 61, endPoint y: 127, distance: 68.4
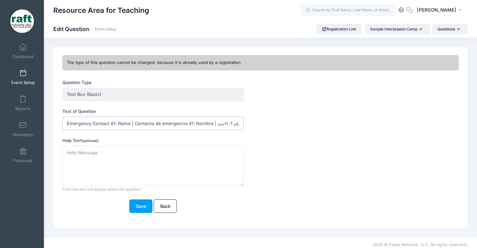
click at [62, 126] on div "Question Type Text Box (Basic) Once you create the question, you will be prompt…" at bounding box center [244, 149] width 368 height 141
drag, startPoint x: 160, startPoint y: 129, endPoint x: 362, endPoint y: 137, distance: 201.8
click at [362, 137] on form "Question Type Text Box (Basic) Once you create the question, you will be prompt…" at bounding box center [243, 146] width 362 height 134
paste input "紧急联系人 #1：姓名"
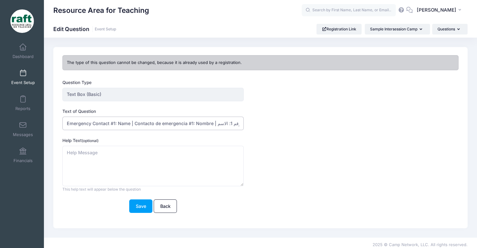
scroll to position [0, 93]
drag, startPoint x: 221, startPoint y: 127, endPoint x: 415, endPoint y: 133, distance: 193.8
click at [415, 133] on form "Question Type Text Box (Basic) Once you create the question, you will be prompt…" at bounding box center [243, 146] width 362 height 134
paste input "Người liên hệ khẩn cấp số 1: Tên"
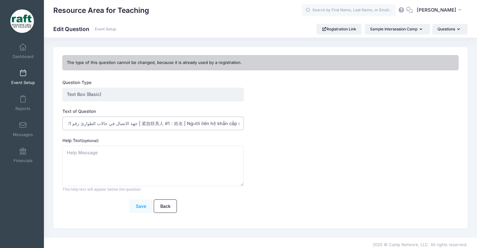
type input "Emergency Contact #1: Name | Contacto de emergencia #1: Nombre | جهة الاتصال في…"
click at [142, 202] on button "Save" at bounding box center [140, 205] width 23 height 13
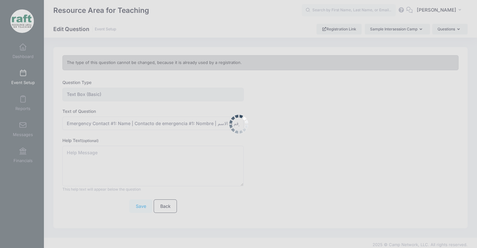
scroll to position [0, 0]
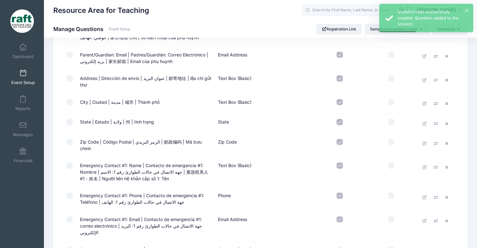
scroll to position [345, 0]
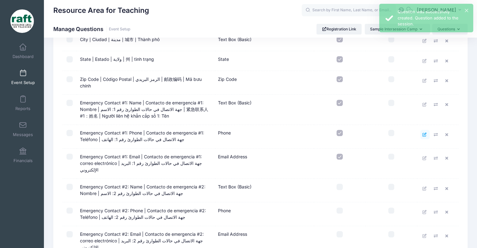
click at [422, 133] on icon at bounding box center [424, 135] width 5 height 4
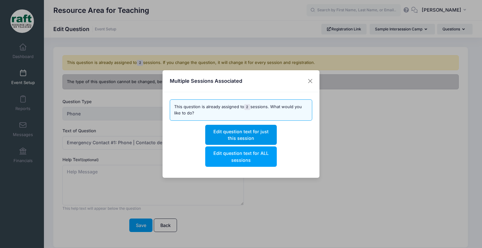
click at [250, 125] on p "Edit question text for just this session Edit question text for ALL sessions" at bounding box center [241, 146] width 143 height 42
click at [258, 145] on p "Edit question text for just this session Edit question text for ALL sessions" at bounding box center [241, 146] width 143 height 42
click at [254, 144] on button "Edit question text for just this session" at bounding box center [240, 135] width 71 height 20
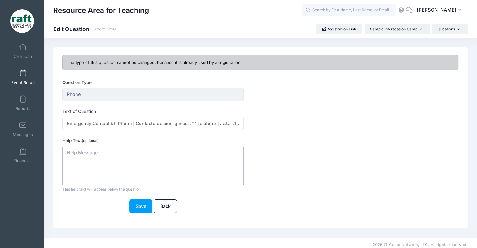
click at [171, 169] on textarea "Help Text (optional)" at bounding box center [152, 166] width 181 height 40
drag, startPoint x: 208, startPoint y: 121, endPoint x: 481, endPoint y: 131, distance: 273.3
click at [477, 131] on html "Processing Request Please wait... Processing Request Please wait... Processing …" at bounding box center [238, 124] width 477 height 248
paste input "紧急联系人 #1：电话"
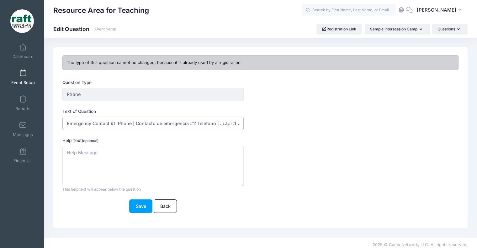
scroll to position [0, 97]
drag, startPoint x: 208, startPoint y: 123, endPoint x: 438, endPoint y: 184, distance: 238.3
click at [438, 184] on div "Question Type Phone Once you create the question, you will be prompted to enter…" at bounding box center [261, 149] width 402 height 141
paste input "Liên hệ khẩn cấp số 1: Điện thoại"
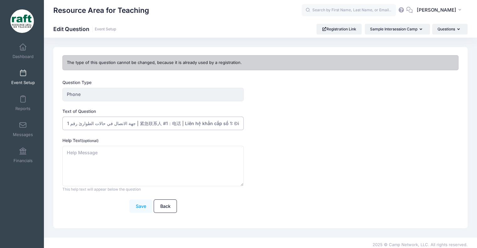
type input "Emergency Contact #1: Phone | Contacto de emergencia #1: Teléfono | جهة الاتصال…"
click at [137, 207] on button "Save" at bounding box center [140, 205] width 23 height 13
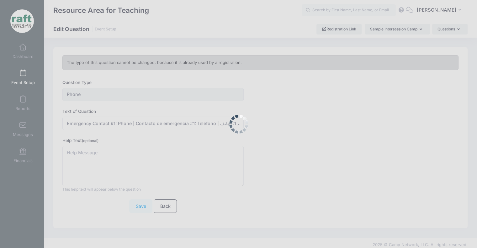
scroll to position [0, 0]
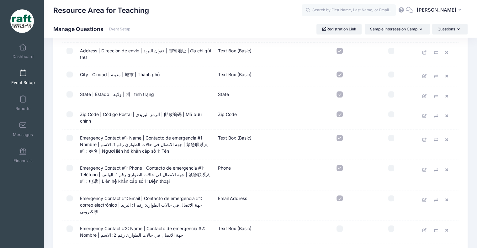
scroll to position [314, 0]
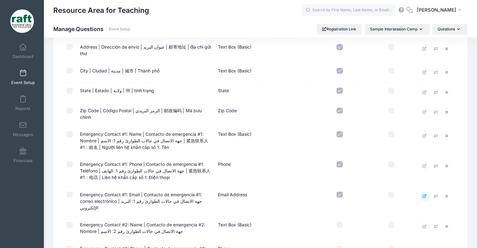
click at [423, 194] on icon at bounding box center [424, 196] width 5 height 4
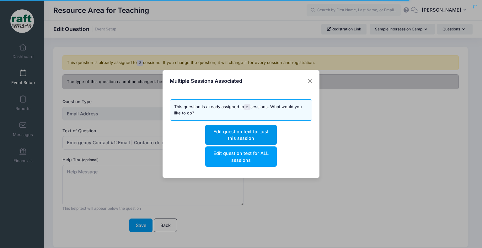
click at [267, 137] on button "Edit question text for just this session" at bounding box center [240, 135] width 71 height 20
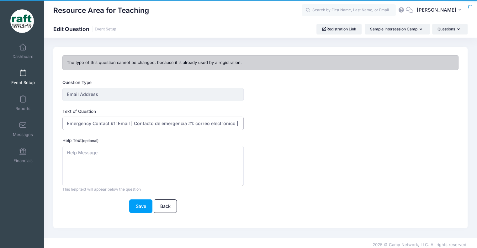
scroll to position [0, 81]
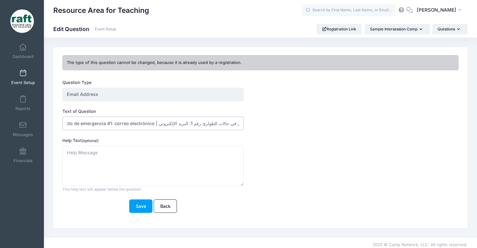
drag, startPoint x: 207, startPoint y: 122, endPoint x: 481, endPoint y: 135, distance: 274.6
click at [477, 135] on html "Processing Request Please wait... Processing Request Please wait... Processing …" at bounding box center [238, 124] width 477 height 248
paste input "紧急联系人 #1：电子邮件"
drag, startPoint x: 162, startPoint y: 128, endPoint x: 383, endPoint y: 171, distance: 224.6
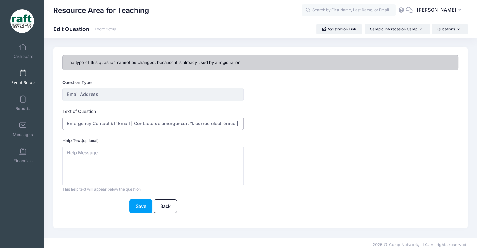
click at [383, 171] on form "Question Type Email Address Once you create the question, you will be prompted …" at bounding box center [243, 146] width 362 height 134
click at [208, 114] on label "Text of Question" at bounding box center [152, 111] width 181 height 6
click at [208, 117] on input "Emergency Contact #1: Email | Contacto de emergencia #1: correo electrónico | ج…" at bounding box center [152, 123] width 181 height 13
click at [207, 126] on input "Emergency Contact #1: Email | Contacto de emergencia #1: correo electrónico | ج…" at bounding box center [152, 123] width 181 height 13
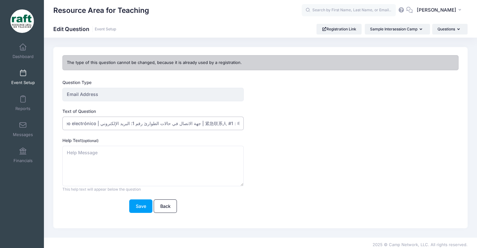
drag, startPoint x: 204, startPoint y: 124, endPoint x: 481, endPoint y: 196, distance: 286.3
click at [477, 196] on html "Processing Request Please wait... Processing Request Please wait... Processing …" at bounding box center [238, 124] width 477 height 248
paste input "Liên hệ khẩn cấp số 1: Email"
type input "Emergency Contact #1: Email | Contacto de emergencia #1: correo electrónico | ج…"
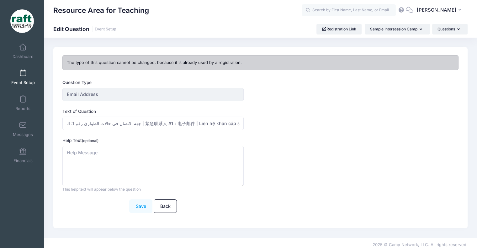
click at [150, 201] on button "Save" at bounding box center [140, 205] width 23 height 13
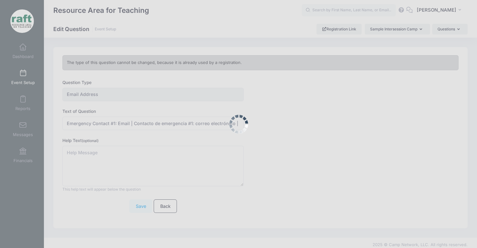
scroll to position [0, 0]
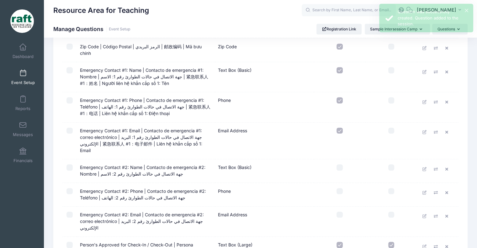
scroll to position [376, 0]
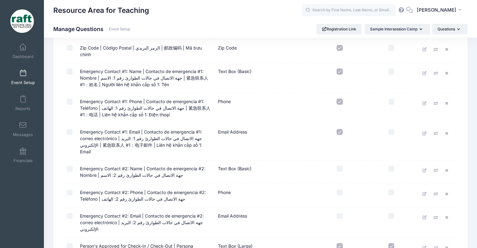
click at [147, 77] on td "Emergency Contact #1: Name | Contacto de emergencia #1: Nombre | جهة الاتصال في…" at bounding box center [146, 78] width 138 height 30
click at [425, 71] on icon at bounding box center [424, 73] width 5 height 4
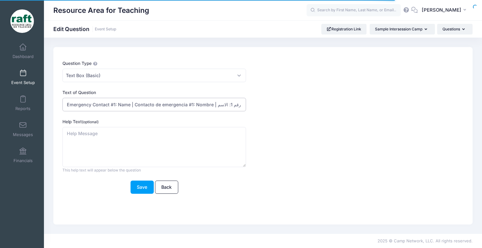
click at [94, 103] on input "Emergency Contact #1: Name | Contacto de emergencia #1: Nombre | جهة الاتصال في…" at bounding box center [153, 104] width 183 height 13
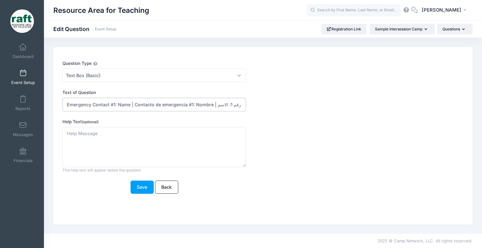
click at [94, 103] on input "Emergency Contact #1: Name | Contacto de emergencia #1: Nombre | جهة الاتصال في…" at bounding box center [153, 104] width 183 height 13
click at [141, 111] on form "Question Type Please Select Checkboxes Country Date Document Upload Dropdown Dr…" at bounding box center [245, 127] width 367 height 134
drag, startPoint x: 136, startPoint y: 105, endPoint x: 474, endPoint y: 110, distance: 338.0
click at [474, 110] on div "Question Type Please Select Checkboxes Country Date Document Upload Dropdown Dr…" at bounding box center [262, 135] width 425 height 177
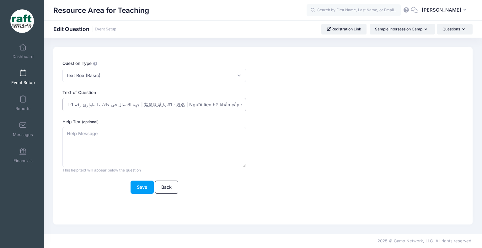
click at [141, 103] on input "Emergency Contact #1: Name | Contacto de emergencia #1: Nombre | جهة الاتصال في…" at bounding box center [153, 104] width 183 height 13
drag, startPoint x: 126, startPoint y: 104, endPoint x: 314, endPoint y: 115, distance: 188.5
click at [314, 115] on form "Question Type Please Select Checkboxes Country Date Document Upload Dropdown Dr…" at bounding box center [245, 127] width 367 height 134
click at [169, 196] on div "Question Type Please Select Checkboxes Country Date Document Upload Dropdown Dr…" at bounding box center [246, 130] width 373 height 141
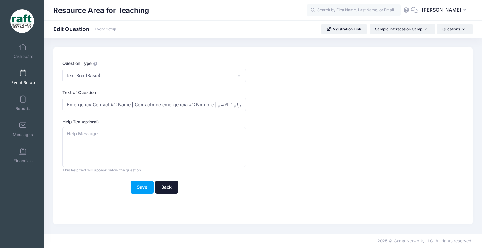
click at [168, 191] on link "Back" at bounding box center [166, 187] width 23 height 13
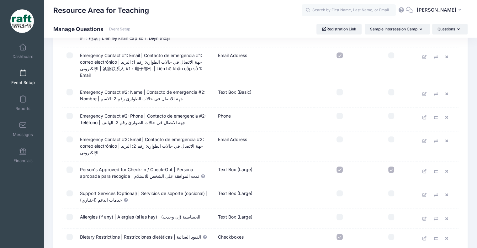
scroll to position [439, 0]
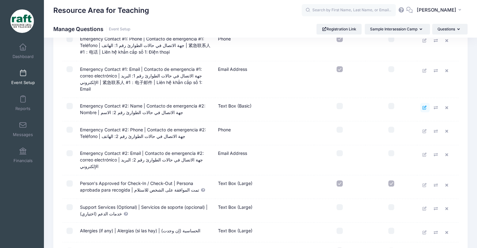
click at [423, 106] on icon at bounding box center [424, 108] width 5 height 4
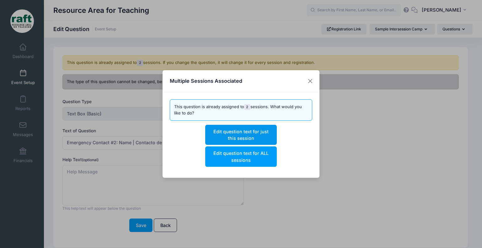
click at [234, 139] on button "Edit question text for just this session" at bounding box center [240, 135] width 71 height 20
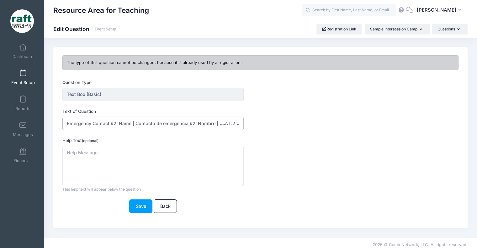
scroll to position [0, 46]
drag, startPoint x: 225, startPoint y: 125, endPoint x: 441, endPoint y: 153, distance: 217.9
click at [441, 153] on div "Question Type Text Box (Basic) Once you create the question, you will be prompt…" at bounding box center [261, 149] width 402 height 141
paste input "紧急联系人 #1：姓名 | Người liên hệ khẩn cấp số 1: Tên"
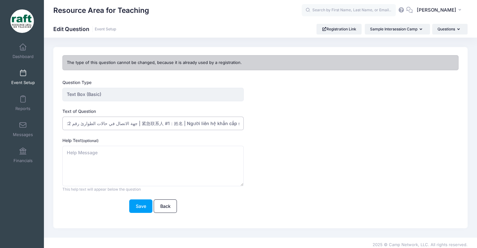
click at [154, 123] on input "Emergency Contact #2: Name | Contacto de emergencia #2: Nombre | جهة الاتصال في…" at bounding box center [152, 123] width 181 height 13
click at [230, 124] on input "Emergency Contact #2: Name | Contacto de emergencia #2: Nombre | جهة الاتصال في…" at bounding box center [152, 123] width 181 height 13
type input "Emergency Contact #2: Name | Contacto de emergencia #2: Nombre | جهة الاتصال في…"
click at [146, 208] on button "Save" at bounding box center [140, 205] width 23 height 13
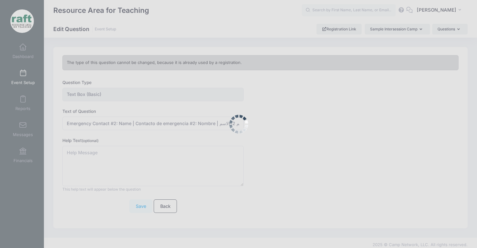
scroll to position [0, 0]
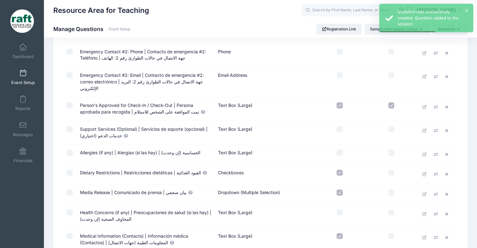
scroll to position [470, 0]
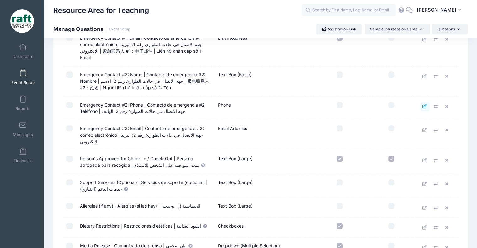
click at [425, 104] on icon at bounding box center [424, 106] width 5 height 4
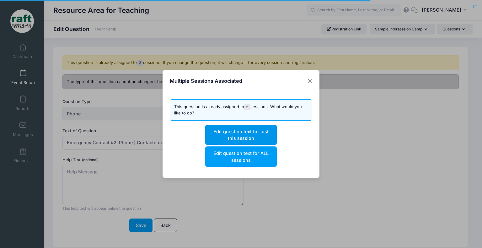
click at [225, 136] on button "Edit question text for just this session" at bounding box center [240, 135] width 71 height 20
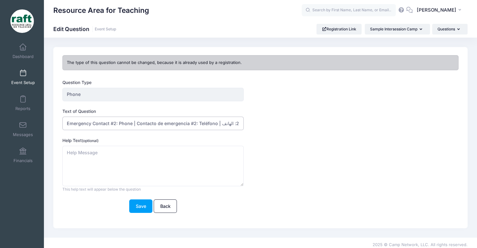
click at [130, 121] on input "Emergency Contact #2: Phone | Contacto de emergencia #2: Teléfono | جهة الاتصال…" at bounding box center [152, 123] width 181 height 13
drag, startPoint x: 189, startPoint y: 124, endPoint x: 432, endPoint y: 109, distance: 242.9
click at [432, 109] on div "Question Type Phone Once you create the question, you will be prompted to enter…" at bounding box center [261, 149] width 402 height 141
click at [190, 123] on input "Emergency Contact #2: Phone | Contacto de emergencia #2: Teléfono | جهة الاتصال…" at bounding box center [152, 123] width 181 height 13
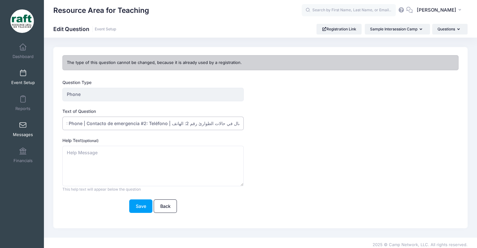
scroll to position [0, 0]
drag, startPoint x: 185, startPoint y: 121, endPoint x: 18, endPoint y: 121, distance: 166.5
click at [18, 121] on div "My Events Dashboard Reports" at bounding box center [238, 126] width 477 height 252
click at [97, 122] on input "Emergency Contact #2: Phone | Contacto de emergencia #2: Teléfono | جهة الاتصال…" at bounding box center [152, 123] width 181 height 13
drag, startPoint x: 132, startPoint y: 123, endPoint x: 33, endPoint y: 121, distance: 99.4
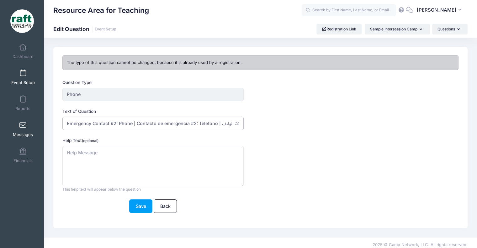
click at [33, 121] on div "My Events Dashboard Reports" at bounding box center [238, 126] width 477 height 252
drag, startPoint x: 158, startPoint y: 125, endPoint x: 481, endPoint y: 126, distance: 323.3
click at [477, 126] on html "Processing Request Please wait... Processing Request Please wait... Processing …" at bounding box center [238, 124] width 477 height 248
paste input "紧急联系人 #2：电话"
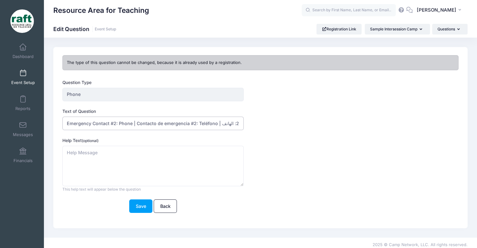
scroll to position [0, 101]
drag, startPoint x: 231, startPoint y: 124, endPoint x: 431, endPoint y: 121, distance: 200.4
click at [430, 124] on div "Question Type Phone Once you create the question, you will be prompted to enter…" at bounding box center [261, 149] width 402 height 141
paste input "Liên hệ khẩn cấp số 2: Điện thoại"
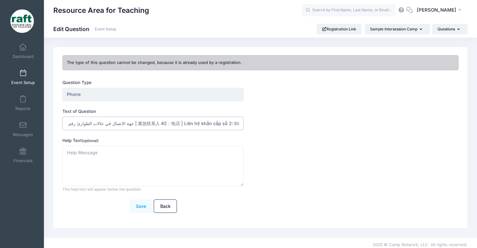
type input "Emergency Contact #2: Phone | Contacto de emergencia #2: Teléfono | جهة الاتصال…"
click at [138, 201] on button "Save" at bounding box center [140, 205] width 23 height 13
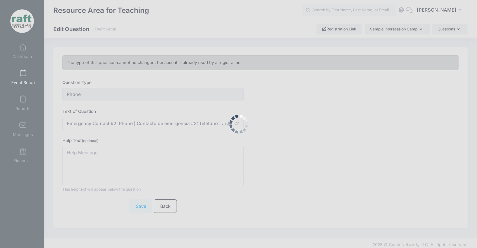
scroll to position [0, 0]
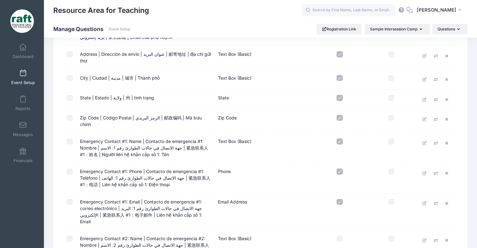
scroll to position [345, 0]
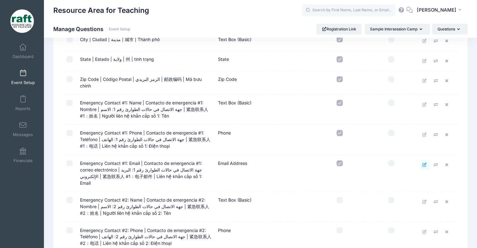
click at [423, 163] on link at bounding box center [424, 164] width 9 height 9
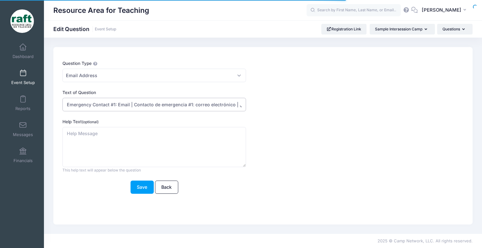
scroll to position [0, 197]
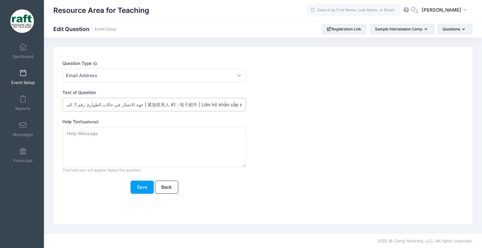
drag, startPoint x: 226, startPoint y: 105, endPoint x: 402, endPoint y: 111, distance: 176.6
click at [402, 111] on div "Text of Question Emergency Contact #1: Email | Contacto de emergencia #1: corre…" at bounding box center [245, 100] width 367 height 22
click at [156, 74] on span "Email Address" at bounding box center [153, 75] width 183 height 13
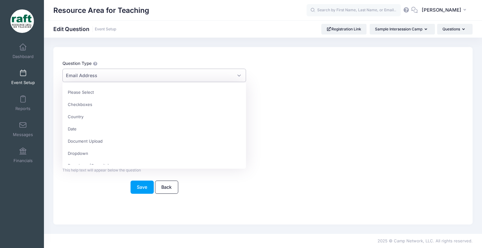
scroll to position [73, 0]
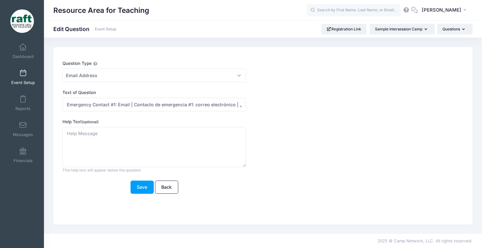
click at [156, 63] on label "Question Type" at bounding box center [153, 63] width 183 height 6
click at [63, 69] on select "Please Select Checkboxes Country Date Document Upload Dropdown Dropdown (Capaci…" at bounding box center [62, 69] width 0 height 0
click at [163, 183] on link "Back" at bounding box center [166, 187] width 23 height 13
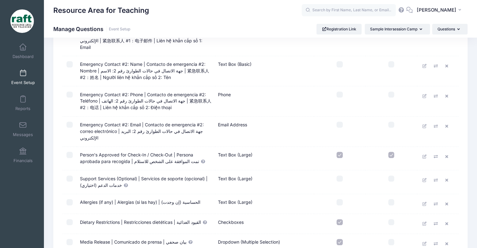
scroll to position [470, 0]
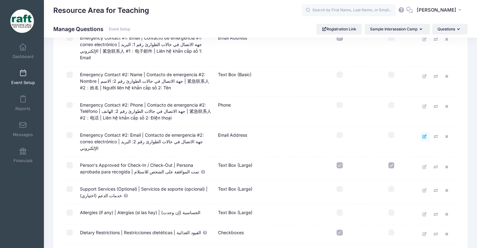
click at [428, 132] on link at bounding box center [424, 136] width 9 height 9
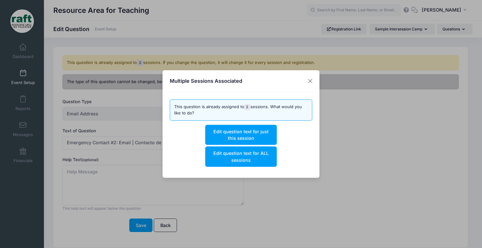
click at [251, 125] on p "Edit question text for just this session Edit question text for ALL sessions" at bounding box center [241, 146] width 143 height 42
click at [255, 129] on button "Edit question text for just this session" at bounding box center [240, 135] width 71 height 20
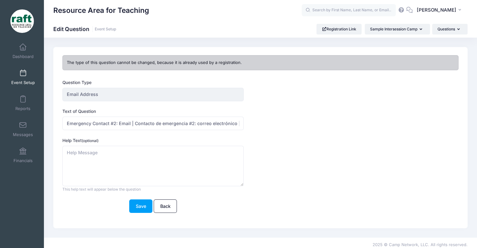
drag, startPoint x: 149, startPoint y: 133, endPoint x: 162, endPoint y: 134, distance: 13.2
click at [165, 136] on form "Question Type Email Address Once you create the question, you will be prompted …" at bounding box center [243, 146] width 362 height 134
drag, startPoint x: 157, startPoint y: 129, endPoint x: 481, endPoint y: 137, distance: 324.3
click at [477, 137] on html "Processing Request Please wait... Processing Request Please wait... Processing …" at bounding box center [238, 124] width 477 height 248
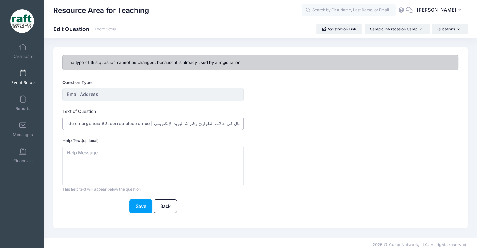
paste input "紧急联系人 #2：电子邮件"
click at [241, 123] on input "Emergency Contact #2: Email | Contacto de emergencia #2: correo electrónico | ج…" at bounding box center [152, 123] width 181 height 13
click at [239, 119] on input "Emergency Contact #2: Email | Contacto de emergencia #2: correo electrónico | ج…" at bounding box center [152, 123] width 181 height 13
paste input "Liên hệ khẩn cấp số 2: Email"
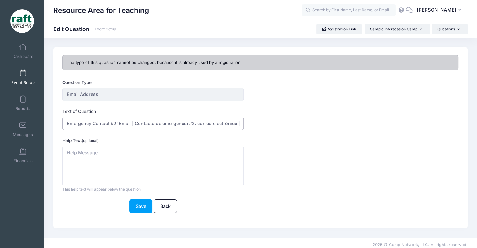
scroll to position [0, 60]
type input "Emergency Contact #2: Email | Contacto de emergencia #2: correo electrónico | L…"
click at [147, 203] on button "Save" at bounding box center [140, 205] width 23 height 13
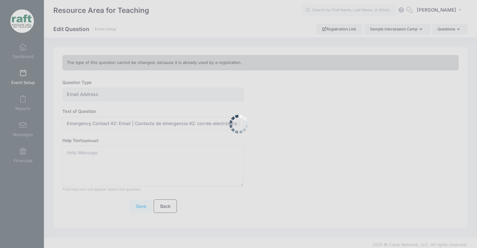
scroll to position [0, 0]
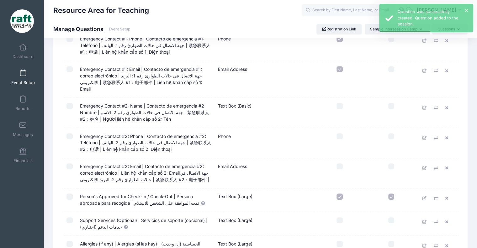
scroll to position [470, 0]
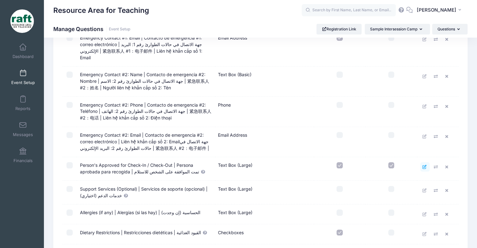
click at [421, 162] on link at bounding box center [424, 166] width 9 height 9
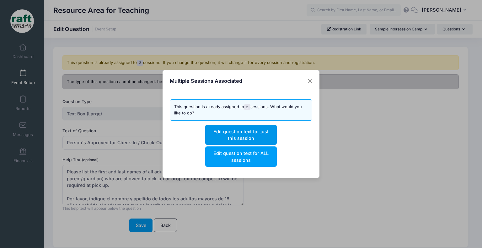
click at [276, 131] on button "Edit question text for just this session" at bounding box center [240, 135] width 71 height 20
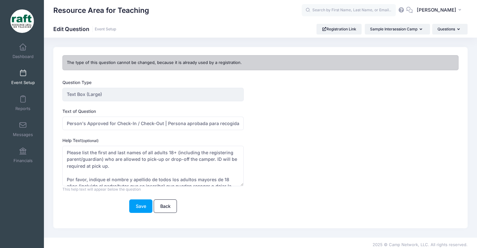
click at [93, 130] on form "Question Type Text Box (Large) Once you create the question, you will be prompt…" at bounding box center [243, 146] width 362 height 134
drag, startPoint x: 164, startPoint y: 124, endPoint x: 62, endPoint y: 121, distance: 101.6
click at [62, 121] on input "Person's Approved for Check-In / Check-Out | Persona aprobada para recogida | ت…" at bounding box center [152, 123] width 181 height 13
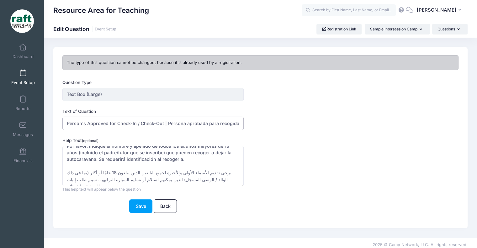
scroll to position [0, 51]
drag, startPoint x: 212, startPoint y: 121, endPoint x: 387, endPoint y: 166, distance: 180.9
click at [387, 166] on form "Question Type Text Box (Large) Once you create the question, you will be prompt…" at bounding box center [243, 146] width 362 height 134
paste input "Người được chấp thuận cho việc nhận phòng / trả phòng"
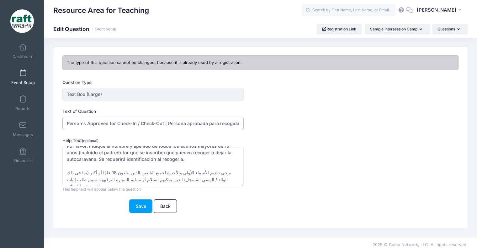
click at [167, 119] on input "Person's Approved for Check-In / Check-Out | Persona aprobada para recogida | ت…" at bounding box center [152, 123] width 181 height 13
paste input "人员已获准入住/退房"
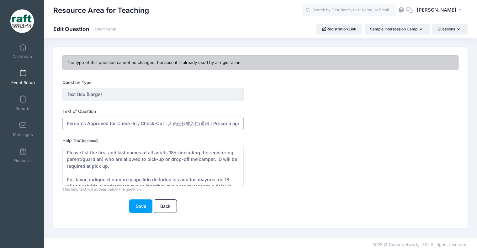
type input "Person's Approved for Check-In / Check-Out | 人员已获准入住/退房 | Persona aprobada para…"
click at [114, 163] on textarea "Please list the first and last names of all adults 18+ (including the registeri…" at bounding box center [152, 166] width 181 height 40
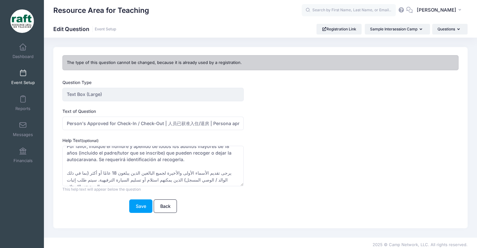
scroll to position [34, 0]
click at [199, 177] on textarea "Please list the first and last names of all adults 18+ (including the registeri…" at bounding box center [152, 166] width 181 height 40
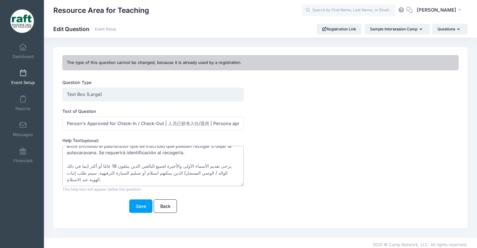
paste textarea "请列出所有18岁以上可接送露营者的成年人（包括注册的家长/监护人）的姓名。接送时需出示身份证件。"
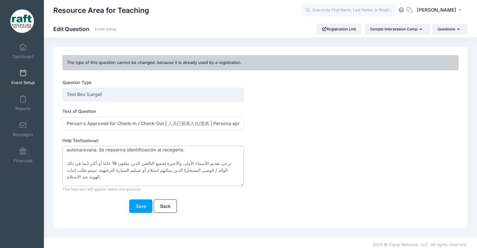
scroll to position [50, 0]
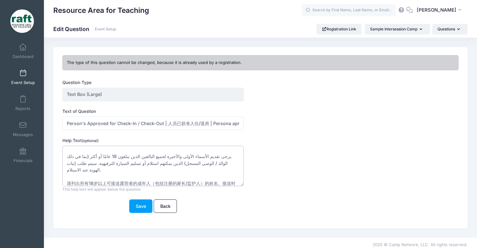
click at [188, 183] on textarea "Please list the first and last names of all adults 18+ (including the registeri…" at bounding box center [152, 166] width 181 height 40
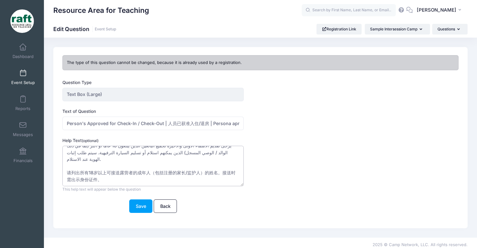
paste textarea "Vui lòng liệt kê họ và tên của tất cả người lớn từ 18 tuổi trở lên (bao gồm cả …"
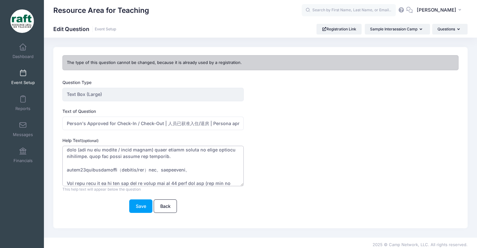
scroll to position [77, 0]
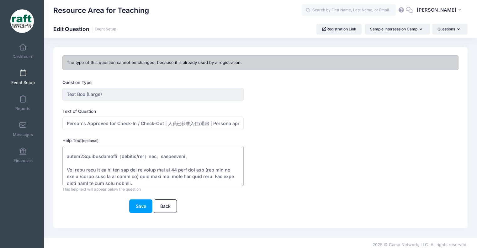
type textarea "Please list the first and last names of all adults 18+ (including the registeri…"
click at [118, 209] on div "Save Back" at bounding box center [152, 205] width 181 height 13
click at [124, 205] on div "Save Back" at bounding box center [152, 205] width 181 height 13
click at [132, 205] on button "Save" at bounding box center [140, 205] width 23 height 13
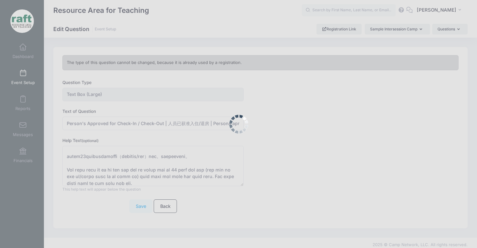
scroll to position [0, 0]
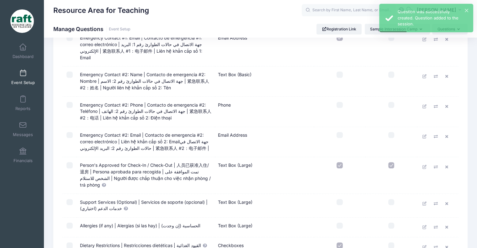
scroll to position [502, 0]
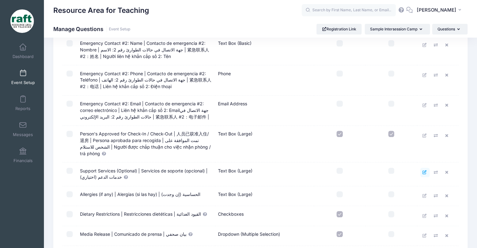
click at [426, 170] on icon at bounding box center [424, 172] width 5 height 4
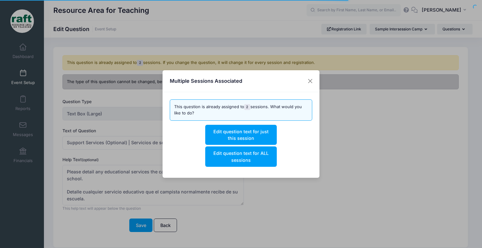
drag, startPoint x: 94, startPoint y: 150, endPoint x: 254, endPoint y: 129, distance: 161.3
click at [94, 150] on div "Multiple Sessions Associated This question is already assigned to 2 sessions. W…" at bounding box center [241, 124] width 482 height 248
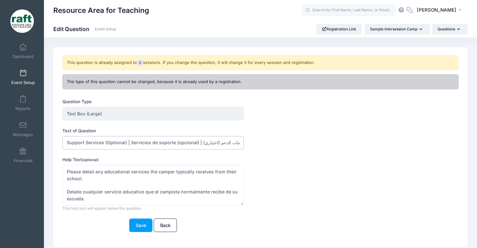
drag, startPoint x: 126, startPoint y: 142, endPoint x: 62, endPoint y: 139, distance: 64.0
click at [62, 139] on input "Support Services (Optional) | Servicios de soporte (opcional) | خدمات الدعم (اخ…" at bounding box center [152, 142] width 181 height 13
click at [238, 147] on input "Support Services (Optional) | Servicios de soporte (opcional) | خدمات الدعم (اخ…" at bounding box center [152, 142] width 181 height 13
paste input "支持服务（可选）"
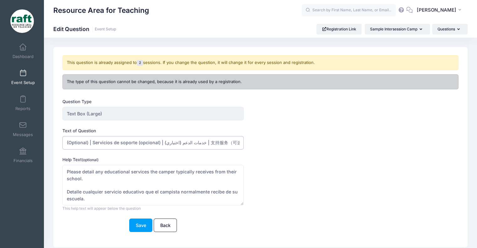
paste input "支持服务（可选）"
click at [240, 140] on input "Support Services (Optional) | Servicios de soporte (opcional) | خدمات الدعم (اخ…" at bounding box center [152, 142] width 181 height 13
click at [237, 140] on input "Support Services (Optional) | Servicios de soporte (opcional) | خدمات الدعم (اخ…" at bounding box center [152, 142] width 181 height 13
paste input "支持服务（可选）"
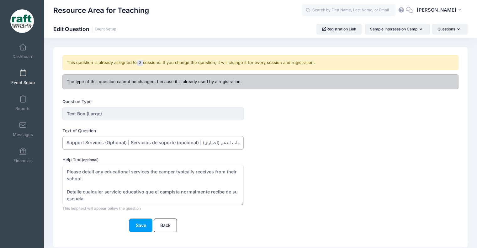
scroll to position [0, 36]
type input "Support Services (Optional) | Servicios de soporte (opcional) | خدمات الدعم (اخ…"
click at [142, 171] on textarea "Please detail any educational services the camper typically receives from their…" at bounding box center [152, 185] width 181 height 40
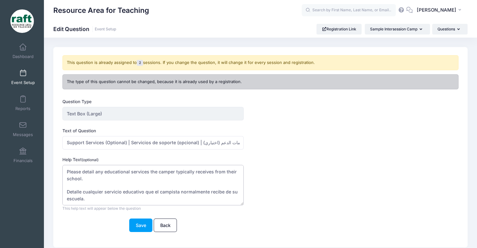
click at [142, 171] on textarea "Please detail any educational services the camper typically receives from their…" at bounding box center [152, 185] width 181 height 40
click at [100, 197] on textarea "Please detail any educational services the camper typically receives from their…" at bounding box center [152, 185] width 181 height 40
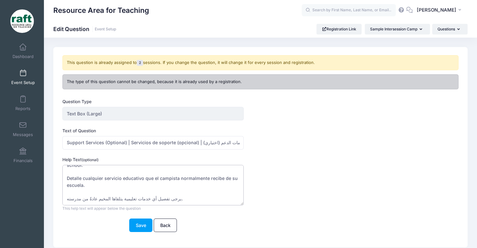
click at [181, 195] on textarea "Please detail any educational services the camper typically receives from their…" at bounding box center [152, 185] width 181 height 40
paste textarea "请详细说明露营者通常从学校获得的任何教育服务。"
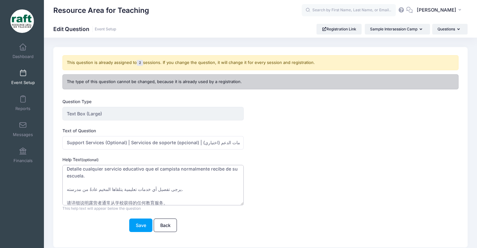
type textarea "Please detail any educational services the camper typically receives from their…"
click at [242, 144] on input "Support Services (Optional) | Servicios de soporte (opcional) | خدمات الدعم (اخ…" at bounding box center [152, 142] width 181 height 13
click at [240, 143] on input "Support Services (Optional) | Servicios de soporte (opcional) | خدمات الدعم (اخ…" at bounding box center [152, 142] width 181 height 13
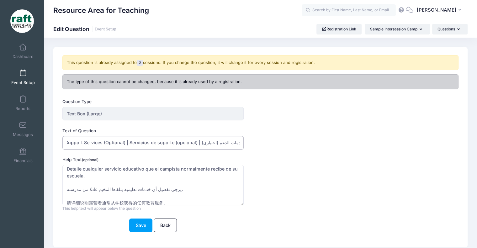
type input "Support Services (Optional) | Servicios de soporte (opcional) | خدمات الدعم (اخ…"
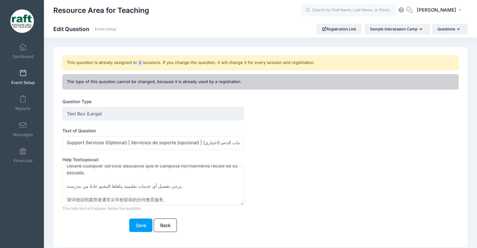
scroll to position [27, 0]
click at [206, 194] on textarea "Please detail any educational services the camper typically receives from their…" at bounding box center [152, 185] width 181 height 40
click at [209, 196] on textarea "Please detail any educational services the camper typically receives from their…" at bounding box center [152, 185] width 181 height 40
paste textarea "Vui lòng nêu chi tiết bất kỳ dịch vụ giáo dục nào mà trại viên thường nhận được…"
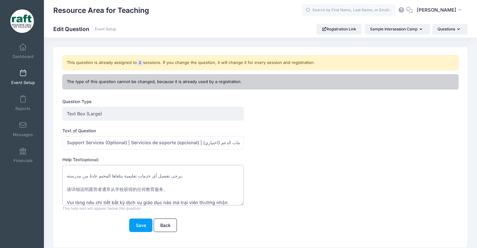
scroll to position [43, 0]
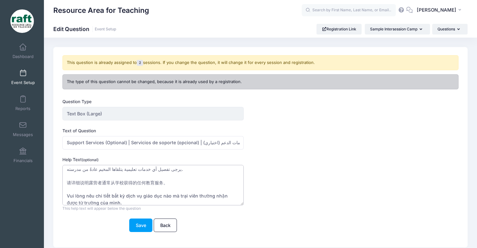
type textarea "Please detail any educational services the camper typically receives from their…"
drag, startPoint x: 127, startPoint y: 144, endPoint x: 51, endPoint y: 128, distance: 78.0
click at [51, 128] on div "This question is already assigned to 2 sessions. If you change the question, it…" at bounding box center [260, 147] width 420 height 200
drag, startPoint x: 181, startPoint y: 145, endPoint x: 481, endPoint y: 223, distance: 310.7
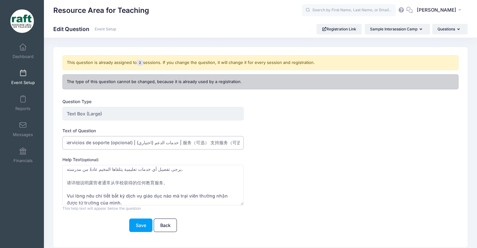
click at [477, 223] on html "Processing Request Please wait... Processing Request Please wait... Processing …" at bounding box center [238, 124] width 477 height 248
paste input "Dịch vụ hỗ trợ (Tùy chọn)"
type input "Support Services (Optional) | Servicios de soporte (opcional) | خدمات الدعم (اخ…"
click at [139, 227] on button "Save" at bounding box center [140, 225] width 23 height 13
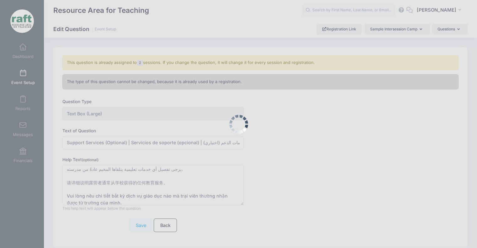
scroll to position [0, 0]
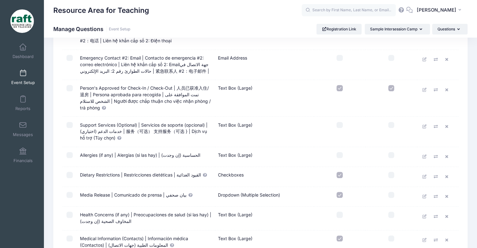
scroll to position [564, 0]
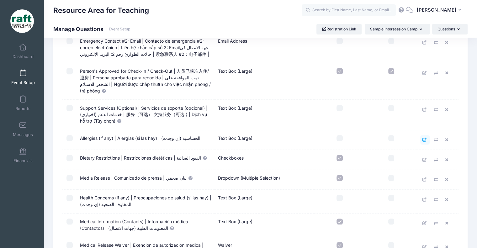
click at [425, 138] on icon at bounding box center [424, 140] width 5 height 4
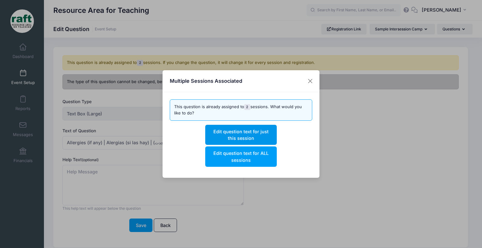
click at [226, 130] on button "Edit question text for just this session" at bounding box center [240, 135] width 71 height 20
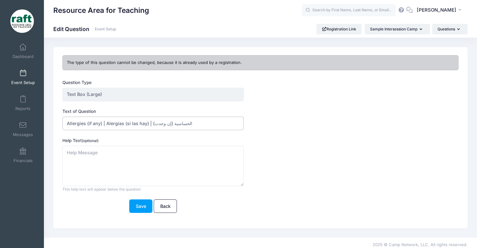
click at [207, 126] on input "Allergies (if any) | Alergias (si las hay) | الحساسية (إن وجدت)" at bounding box center [152, 123] width 181 height 13
paste input "过敏（如果有）"
click at [237, 121] on input "Allergies (if any) | Alergias (si las hay) | الحساسية (إن وجدت) | 过敏（如果有）|" at bounding box center [152, 123] width 181 height 13
paste input "Dị ứng (nếu có)"
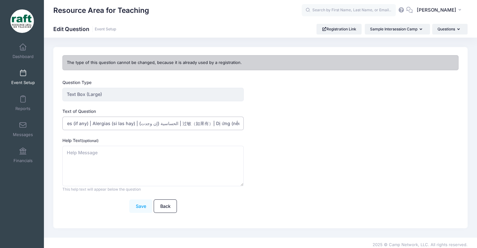
type input "Allergies (if any) | Alergias (si las hay) | الحساسية (إن وجدت) | 过敏（如果有）| Dị ứ…"
click at [139, 203] on button "Save" at bounding box center [140, 205] width 23 height 13
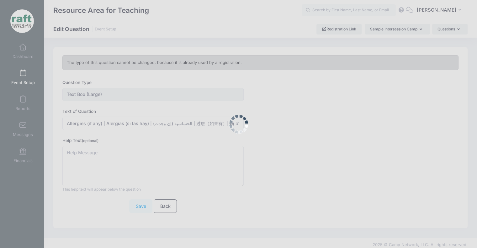
scroll to position [0, 0]
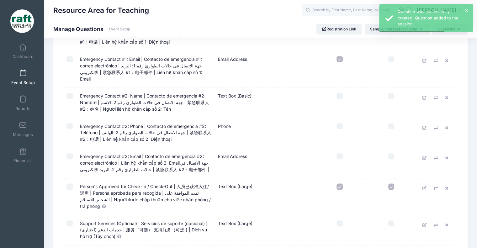
scroll to position [627, 0]
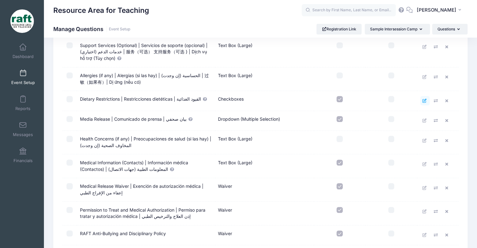
click at [425, 96] on link at bounding box center [424, 100] width 9 height 9
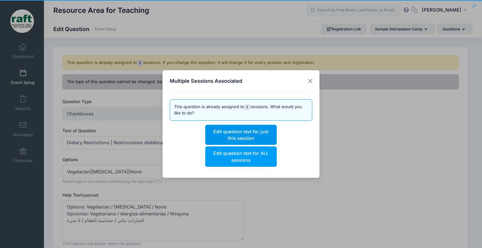
click at [247, 135] on button "Edit question text for just this session" at bounding box center [240, 135] width 71 height 20
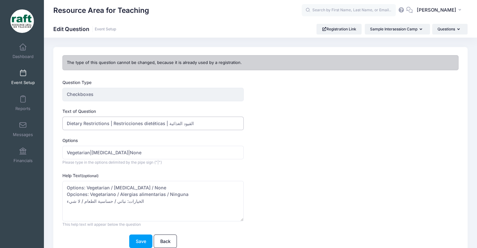
click at [81, 125] on input "Dietary Restrictions | Restricciones dietéticas | القيود الغذائية" at bounding box center [152, 123] width 181 height 13
click at [95, 124] on input "Dietary Restrictions | Restricciones dietéticas | القيود الغذائية" at bounding box center [152, 123] width 181 height 13
drag, startPoint x: 108, startPoint y: 124, endPoint x: 48, endPoint y: 124, distance: 60.5
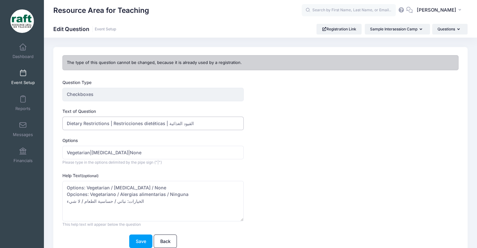
click at [48, 124] on div "This question is already assigned to 2 sessions. If you change the question, it…" at bounding box center [260, 155] width 433 height 216
click at [187, 123] on input "Dietary Restrictions | Restricciones dietéticas | القيود الغذائية" at bounding box center [152, 123] width 181 height 13
click at [231, 121] on input "Dietary Restrictions | Restricciones dietéticas | القيود الغذائية" at bounding box center [152, 123] width 181 height 13
paste input "饮食限制"
click at [236, 117] on input "Dietary Restrictions | Restricciones dietéticas | القيود الغذائية | 饮食限制 |" at bounding box center [152, 123] width 181 height 13
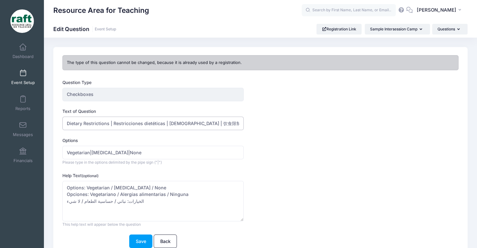
paste input "Hạn chế chế độ ăn uống"
type input "Dietary Restrictions | Restricciones dietéticas | [DEMOGRAPHIC_DATA] | 饮食限制 | H…"
click at [197, 200] on textarea "Options: Vegetarian / Food Allergies / None Opciones: Vegetariano / Alergias al…" at bounding box center [152, 201] width 181 height 40
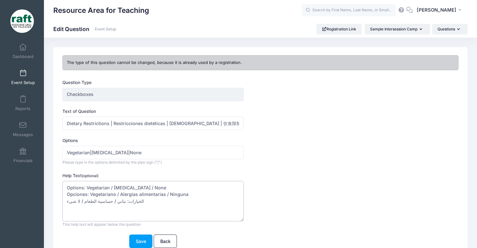
click at [98, 190] on textarea "Options: Vegetarian / Food Allergies / None Opciones: Vegetariano / Alergias al…" at bounding box center [152, 201] width 181 height 40
click at [132, 196] on textarea "Options: Vegetarian / Food Allergies / None Opciones: Vegetariano / Alergias al…" at bounding box center [152, 201] width 181 height 40
click at [134, 198] on textarea "Options: Vegetarian / Food Allergies / None Opciones: Vegetariano / Alergias al…" at bounding box center [152, 201] width 181 height 40
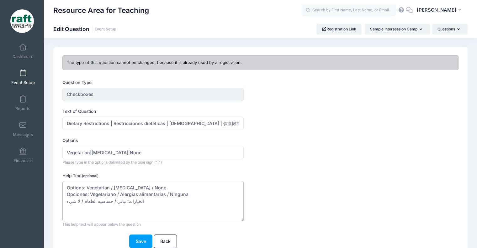
click at [107, 211] on textarea "Options: Vegetarian / Food Allergies / None Opciones: Vegetariano / Alergias al…" at bounding box center [152, 201] width 181 height 40
paste textarea "Tùy chọn: Ăn chay / Dị ứng thực phẩm / Không có"
click at [85, 207] on textarea "Options: Vegetarian / Food Allergies / None Opciones: Vegetariano / Alergias al…" at bounding box center [152, 201] width 181 height 40
click at [101, 203] on textarea "Options: Vegetarian / Food Allergies / None Opciones: Vegetariano / Alergias al…" at bounding box center [152, 201] width 181 height 40
click at [100, 206] on textarea "Options: Vegetarian / Food Allergies / None Opciones: Vegetariano / Alergias al…" at bounding box center [152, 201] width 181 height 40
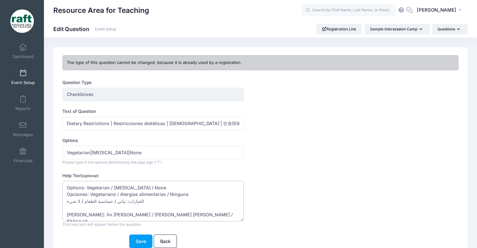
paste textarea "选项：素食/食物过敏/无"
type textarea "Options: Vegetarian / Food Allergies / None Opciones: Vegetariano / Alergias al…"
click at [137, 239] on button "Save" at bounding box center [140, 241] width 23 height 13
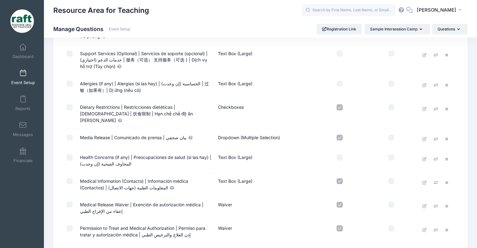
scroll to position [627, 0]
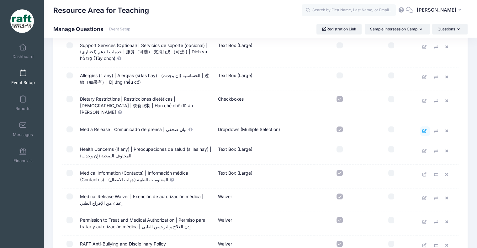
click at [420, 126] on link at bounding box center [424, 130] width 9 height 9
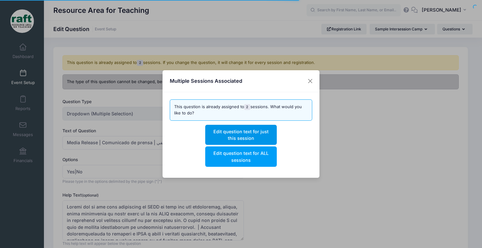
click at [244, 131] on button "Edit question text for just this session" at bounding box center [240, 135] width 71 height 20
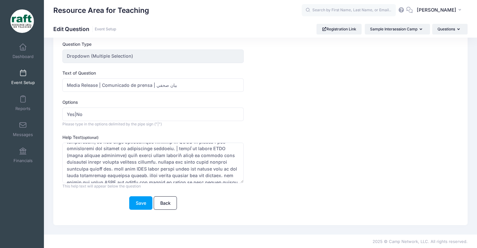
scroll to position [139, 0]
click at [84, 89] on input "Media Release | Comunicado de prensa | بيان صحفي" at bounding box center [152, 84] width 181 height 13
click at [95, 87] on input "Media Release | Comunicado de prensa | بيان صحفي" at bounding box center [152, 84] width 181 height 13
drag, startPoint x: 99, startPoint y: 86, endPoint x: 63, endPoint y: 87, distance: 36.1
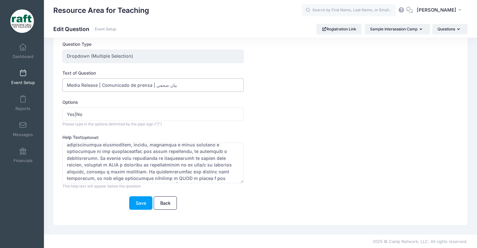
click at [63, 87] on input "Media Release | Comunicado de prensa | بيان صحفي" at bounding box center [152, 84] width 181 height 13
click at [199, 87] on input "Media Release | Comunicado de prensa | بيان صحفي" at bounding box center [152, 84] width 181 height 13
paste input "媒体发布"
click at [209, 81] on input "Media Release | Comunicado de prensa | بيان صحفي | 媒体发布 |" at bounding box center [152, 84] width 181 height 13
paste input "Thông cáo báo chí"
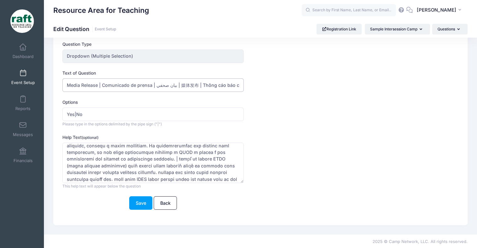
scroll to position [202, 0]
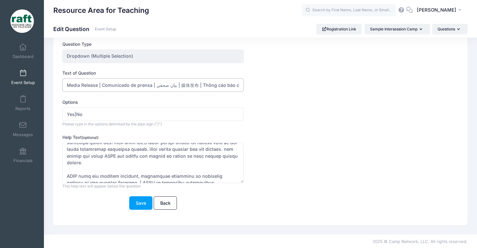
type input "Media Release | Comunicado de prensa | بيان صحفي | 媒体发布 | Thông cáo báo chí"
drag, startPoint x: 241, startPoint y: 182, endPoint x: 252, endPoint y: 197, distance: 18.6
click at [241, 182] on div "This help text will appear below the question This text will appear above the s…" at bounding box center [152, 166] width 181 height 46
drag, startPoint x: 252, startPoint y: 197, endPoint x: 267, endPoint y: 223, distance: 30.2
click at [267, 223] on div "This question is already assigned to 2 sessions. If you change the question, it…" at bounding box center [260, 117] width 414 height 216
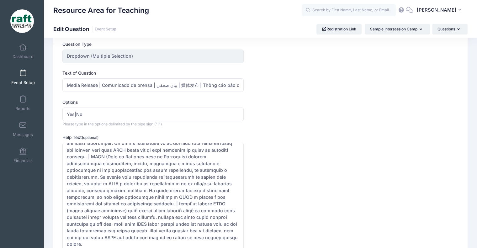
drag, startPoint x: 243, startPoint y: 181, endPoint x: 228, endPoint y: 203, distance: 26.7
click at [264, 210] on html "Processing Request Please wait... Processing Request Please wait... Processing …" at bounding box center [238, 86] width 477 height 248
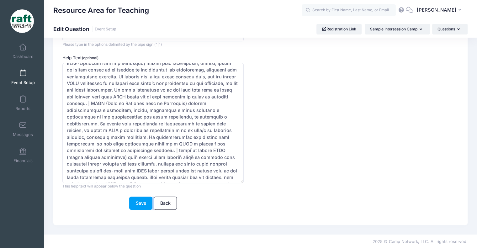
scroll to position [122, 0]
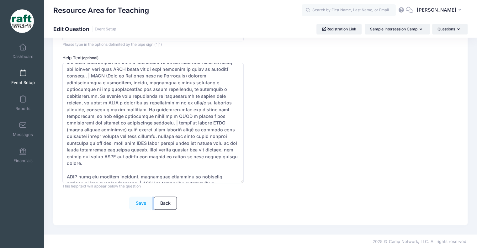
click at [140, 200] on button "Save" at bounding box center [140, 203] width 23 height 13
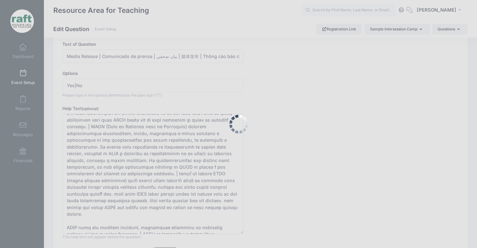
scroll to position [0, 0]
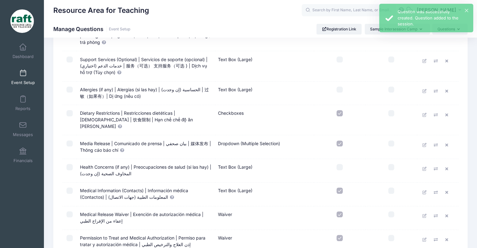
scroll to position [658, 0]
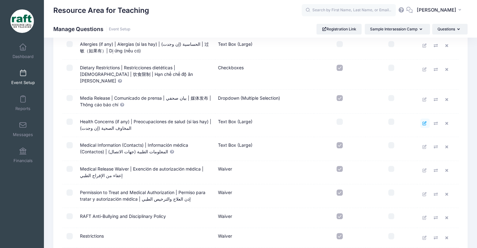
click at [423, 121] on icon at bounding box center [424, 123] width 5 height 4
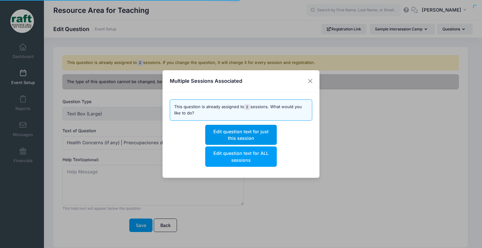
drag, startPoint x: 109, startPoint y: 148, endPoint x: 210, endPoint y: 131, distance: 102.7
click at [109, 148] on div "Multiple Sessions Associated This question is already assigned to 2 sessions. W…" at bounding box center [241, 124] width 482 height 248
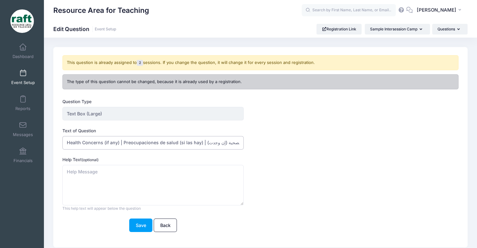
drag, startPoint x: 120, startPoint y: 143, endPoint x: 46, endPoint y: 141, distance: 74.6
click at [46, 141] on div "This question is already assigned to 2 sessions. If you change the question, it…" at bounding box center [260, 147] width 433 height 200
drag, startPoint x: 235, startPoint y: 139, endPoint x: 458, endPoint y: 142, distance: 223.9
click at [458, 142] on div "Question Type Text Box (Large) Once you create the question, you will be prompt…" at bounding box center [261, 168] width 402 height 141
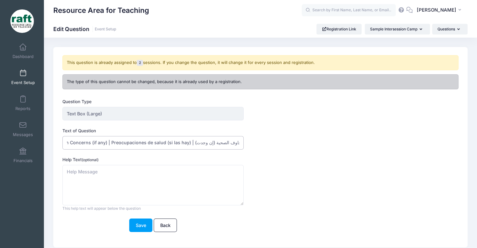
paste input "健康问题（如果有）"
type input "Health Concerns (if any) | Preocupaciones de salud (si las hay) | المخاوف الصحي…"
click at [129, 219] on button "Save" at bounding box center [140, 225] width 23 height 13
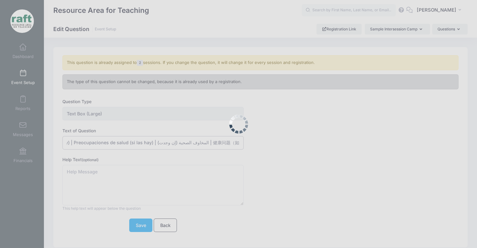
scroll to position [0, 0]
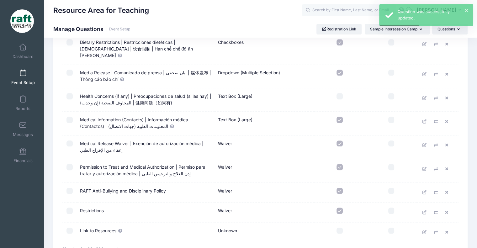
scroll to position [657, 0]
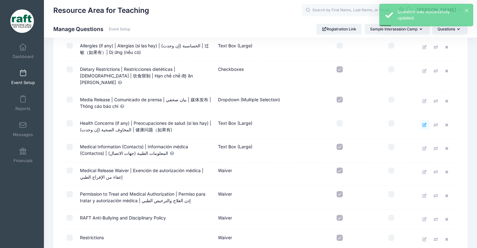
click at [425, 120] on link at bounding box center [424, 124] width 9 height 9
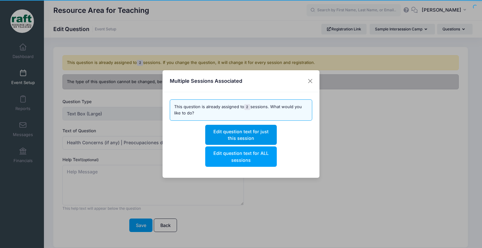
click at [217, 134] on button "Edit question text for just this session" at bounding box center [240, 135] width 71 height 20
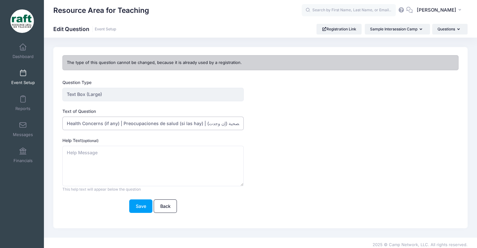
scroll to position [0, 50]
drag, startPoint x: 212, startPoint y: 125, endPoint x: 393, endPoint y: 147, distance: 182.5
click at [393, 145] on form "Question Type Text Box (Large) Once you create the question, you will be prompt…" at bounding box center [243, 146] width 362 height 134
drag, startPoint x: 210, startPoint y: 126, endPoint x: 481, endPoint y: 198, distance: 280.6
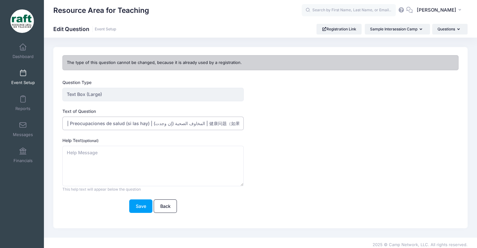
click at [477, 198] on html "Processing Request Please wait... Processing Request Please wait... Processing …" at bounding box center [238, 124] width 477 height 248
paste input "Mối quan tâm về sức khỏe (nếu có)"
drag, startPoint x: 226, startPoint y: 125, endPoint x: 352, endPoint y: 142, distance: 127.5
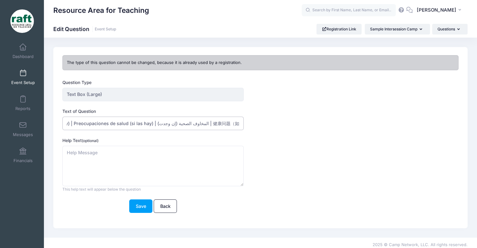
click at [352, 142] on form "Question Type Text Box (Large) Once you create the question, you will be prompt…" at bounding box center [243, 146] width 362 height 134
paste input "Mối quan tâm về sức khỏe (nếu có)"
drag, startPoint x: 174, startPoint y: 118, endPoint x: 385, endPoint y: 156, distance: 214.4
click at [385, 156] on form "Question Type Text Box (Large) Once you create the question, you will be prompt…" at bounding box center [243, 146] width 362 height 134
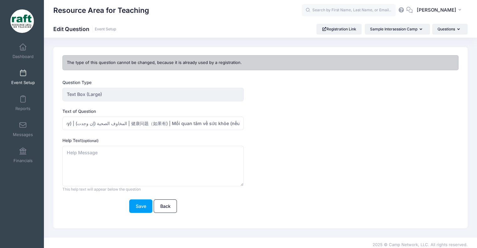
click at [224, 136] on form "Question Type Text Box (Large) Once you create the question, you will be prompt…" at bounding box center [243, 146] width 362 height 134
click at [240, 122] on input "Health Concerns (if any) | Preocupaciones de salud (si las hay) | المخاوف الصحي…" at bounding box center [152, 123] width 181 height 13
drag, startPoint x: 223, startPoint y: 121, endPoint x: 369, endPoint y: 157, distance: 150.1
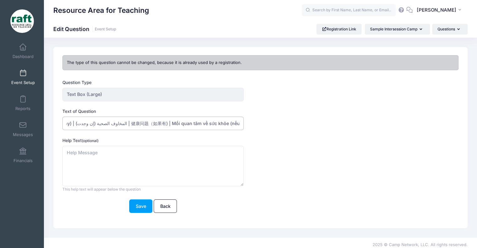
click at [369, 157] on form "Question Type Text Box (Large) Once you create the question, you will be prompt…" at bounding box center [243, 146] width 362 height 134
type input "Health Concerns (if any) | Preocupaciones de salud (si las hay) | المخاوف الصحي…"
click at [136, 199] on button "Save" at bounding box center [140, 205] width 23 height 13
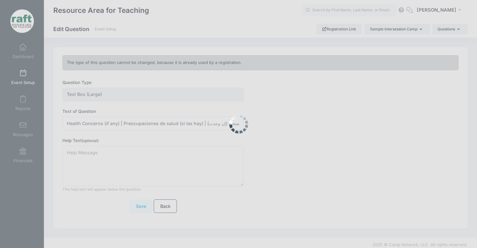
scroll to position [0, 0]
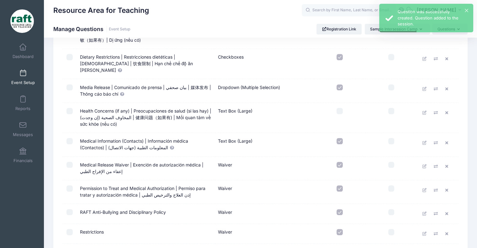
scroll to position [658, 0]
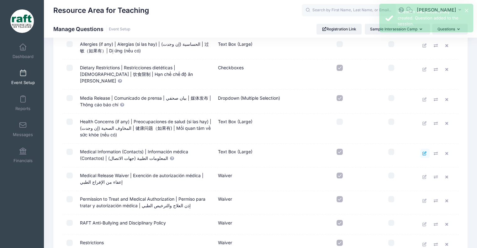
click at [424, 151] on icon at bounding box center [424, 153] width 5 height 4
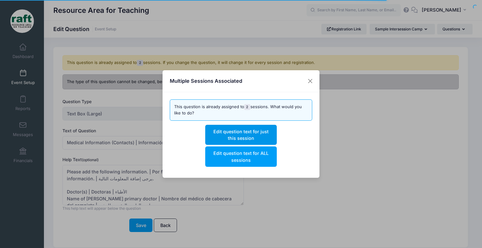
click at [234, 129] on button "Edit question text for just this session" at bounding box center [240, 135] width 71 height 20
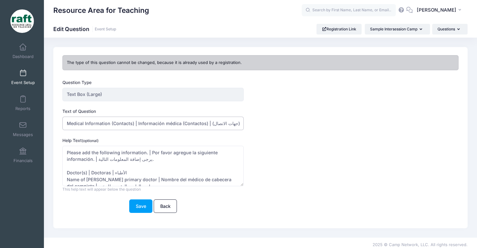
click at [132, 123] on input "Medical Information (Contacts) | Información médica (Contactos) | المعلومات الط…" at bounding box center [152, 123] width 181 height 13
click at [135, 123] on input "Medical Information (Contacts) | Información médica (Contactos) | المعلومات الط…" at bounding box center [152, 123] width 181 height 13
click at [134, 122] on input "Medical Information (Contacts) | Información médica (Contactos) | المعلومات الط…" at bounding box center [152, 123] width 181 height 13
drag, startPoint x: 134, startPoint y: 122, endPoint x: 60, endPoint y: 120, distance: 74.3
click at [60, 120] on div "Question Type Text Box (Large) Once you create the question, you will be prompt…" at bounding box center [244, 149] width 368 height 141
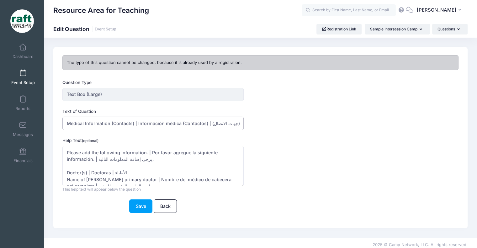
scroll to position [0, 20]
drag, startPoint x: 201, startPoint y: 120, endPoint x: 481, endPoint y: 208, distance: 293.8
click at [477, 208] on html "Processing Request Please wait... Processing Request Please wait... Processing …" at bounding box center [238, 124] width 477 height 248
paste input "医疗信息（联系方式）"
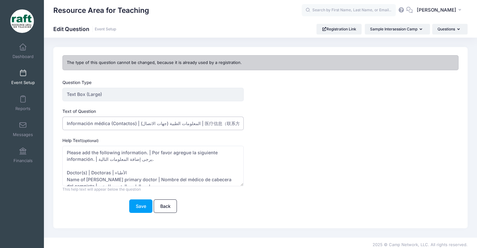
drag, startPoint x: 217, startPoint y: 126, endPoint x: 396, endPoint y: 143, distance: 179.5
click at [395, 140] on form "Question Type Text Box (Large) Once you create the question, you will be prompt…" at bounding box center [243, 146] width 362 height 134
paste input "Thông tin y tế (Liên hệ)"
type input "Medical Information (Contacts) | Información médica (Contactos) | المعلومات الط…"
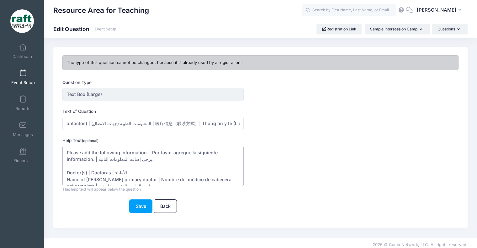
click at [82, 158] on textarea "Please add the following information. | Por favor agregue la siguiente informac…" at bounding box center [152, 166] width 181 height 40
click at [114, 153] on textarea "Please add the following information. | Por favor agregue la siguiente informac…" at bounding box center [152, 166] width 181 height 40
drag, startPoint x: 147, startPoint y: 151, endPoint x: 67, endPoint y: 147, distance: 80.1
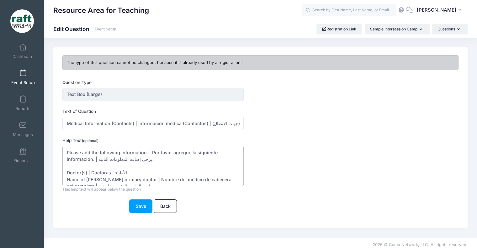
click at [67, 147] on textarea "Please add the following information. | Por favor agregue la siguiente informac…" at bounding box center [152, 166] width 181 height 40
click at [142, 156] on textarea "Please add the following information. | Por favor agregue la siguiente informac…" at bounding box center [152, 166] width 181 height 40
paste textarea "Vui lòng thêm thông tin sau."
click at [145, 161] on textarea "Please add the following information. | Por favor agregue la siguiente informac…" at bounding box center [152, 166] width 181 height 40
paste textarea "请添加以下信息。"
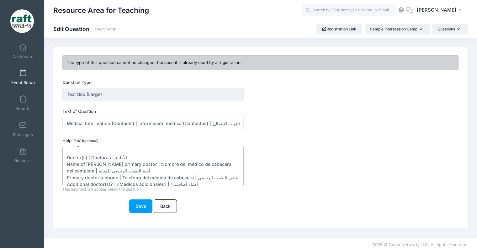
scroll to position [31, 0]
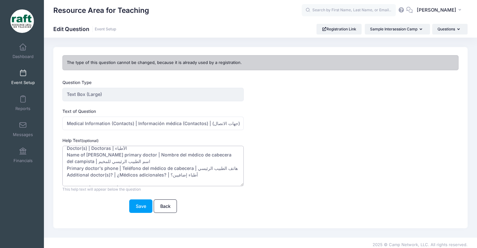
click at [129, 146] on textarea "Please add the following information. | Por favor agregue la siguiente informac…" at bounding box center [152, 166] width 181 height 40
click at [145, 149] on textarea "Please add the following information. | Por favor agregue la siguiente informac…" at bounding box center [152, 166] width 181 height 40
paste textarea "医生"
click at [157, 150] on textarea "Please add the following information. | Por favor agregue la siguiente informac…" at bounding box center [152, 166] width 181 height 40
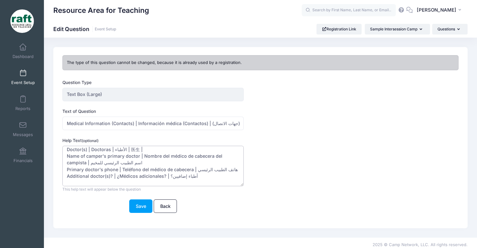
paste textarea "Bác sĩ"
drag, startPoint x: 139, startPoint y: 155, endPoint x: 63, endPoint y: 157, distance: 76.5
click at [63, 157] on textarea "Please add the following information. | Por favor agregue la siguiente informac…" at bounding box center [152, 166] width 181 height 40
click at [141, 162] on textarea "Please add the following information. | Por favor agregue la siguiente informac…" at bounding box center [152, 166] width 181 height 40
paste textarea "露营者的主治医生姓名"
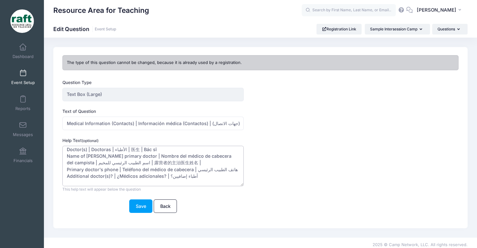
click at [204, 160] on textarea "Please add the following information. | Por favor agregue la siguiente informac…" at bounding box center [152, 166] width 181 height 40
paste textarea "Tên bác sĩ chính của trại viên"
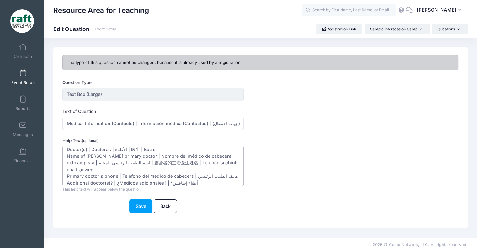
drag, startPoint x: 118, startPoint y: 176, endPoint x: 68, endPoint y: 172, distance: 50.0
click at [68, 172] on textarea "Please add the following information. | Por favor agregue la siguiente informac…" at bounding box center [152, 166] width 181 height 40
click at [232, 176] on textarea "Please add the following information. | Por favor agregue la siguiente informac…" at bounding box center [152, 166] width 181 height 40
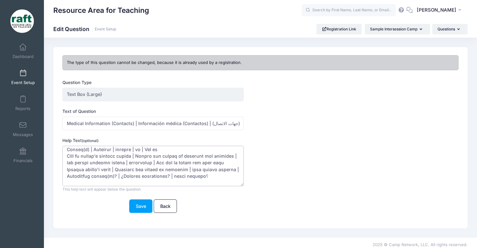
paste textarea "主治医生电话"
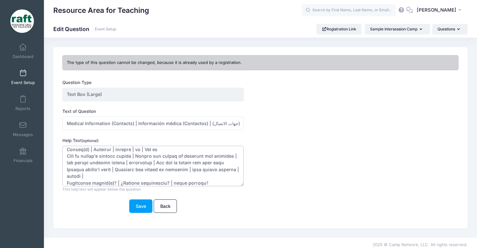
click at [98, 181] on textarea "Please add the following information. | Por favor agregue la siguiente informac…" at bounding box center [152, 166] width 181 height 40
paste textarea "Điện thoại của bác sĩ chính"
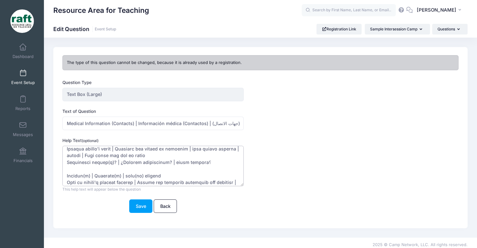
scroll to position [61, 0]
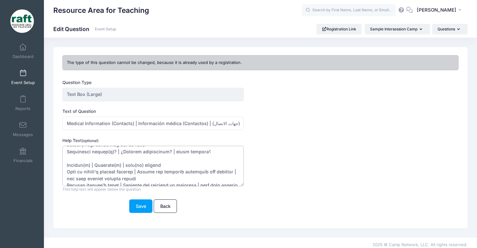
click at [161, 177] on textarea "Please add the following information. | Por favor agregue la siguiente informac…" at bounding box center [152, 166] width 181 height 40
click at [154, 172] on textarea "Please add the following information. | Por favor agregue la siguiente informac…" at bounding box center [152, 166] width 181 height 40
paste textarea "Bác sĩ nha khoa"
click at [151, 172] on textarea "Please add the following information. | Por favor agregue la siguiente informac…" at bounding box center [152, 166] width 181 height 40
click at [149, 171] on textarea "Please add the following information. | Por favor agregue la siguiente informac…" at bounding box center [152, 166] width 181 height 40
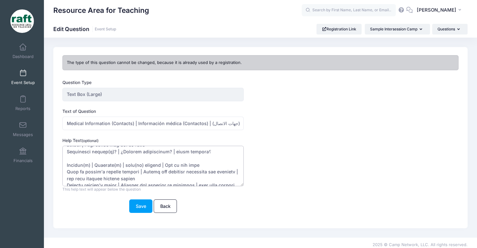
paste textarea "牙医"
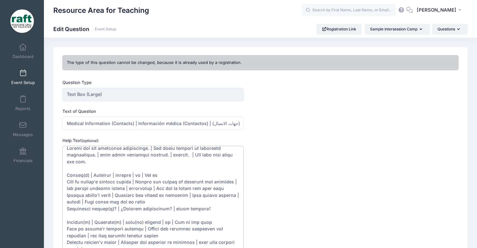
scroll to position [11, 0]
drag, startPoint x: 242, startPoint y: 184, endPoint x: 257, endPoint y: 260, distance: 77.7
click at [257, 248] on html "Processing Request Please wait... Processing Request Please wait... Processing …" at bounding box center [238, 124] width 477 height 248
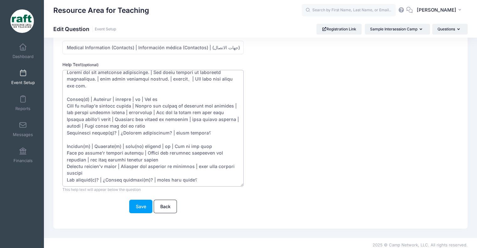
scroll to position [80, 0]
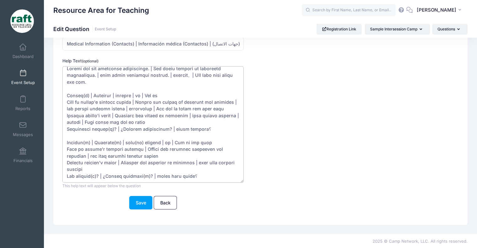
drag, startPoint x: 140, startPoint y: 149, endPoint x: 66, endPoint y: 148, distance: 73.7
click at [66, 148] on textarea "Please add the following information. | Por favor agregue la siguiente informac…" at bounding box center [152, 124] width 181 height 117
click at [85, 164] on textarea "Please add the following information. | Por favor agregue la siguiente informac…" at bounding box center [152, 124] width 181 height 117
click at [89, 164] on textarea "Please add the following information. | Por favor agregue la siguiente informac…" at bounding box center [152, 124] width 181 height 117
click at [92, 166] on textarea "Please add the following information. | Por favor agregue la siguiente informac…" at bounding box center [152, 124] width 181 height 117
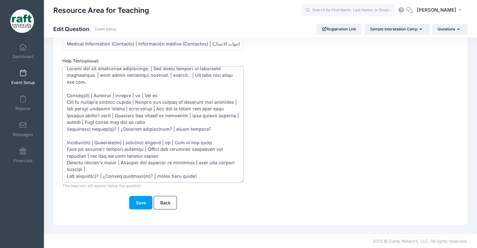
paste textarea "露营者的主要牙医姓名"
click at [133, 163] on textarea "Please add the following information. | Por favor agregue la siguiente informac…" at bounding box center [152, 124] width 181 height 117
click at [135, 167] on textarea "Please add the following information. | Por favor agregue la siguiente informac…" at bounding box center [152, 124] width 181 height 117
paste textarea "Tên nha sĩ chính của trại viên"
drag, startPoint x: 96, startPoint y: 177, endPoint x: 63, endPoint y: 177, distance: 33.2
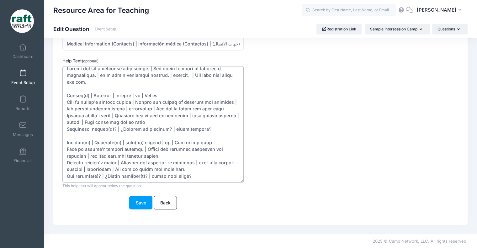
click at [63, 177] on textarea "Please add the following information. | Por favor agregue la siguiente informac…" at bounding box center [152, 124] width 181 height 117
click at [191, 178] on textarea "Please add the following information. | Por favor agregue la siguiente informac…" at bounding box center [152, 124] width 181 height 117
paste textarea "添加牙医？"
click at [214, 175] on textarea "Please add the following information. | Por favor agregue la siguiente informac…" at bounding box center [152, 124] width 181 height 117
paste textarea "Thêm nha sĩ?"
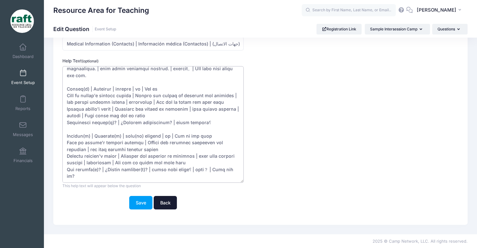
scroll to position [14, 0]
type textarea "Please add the following information. | Por favor agregue la siguiente informac…"
click at [144, 202] on button "Save" at bounding box center [140, 202] width 23 height 13
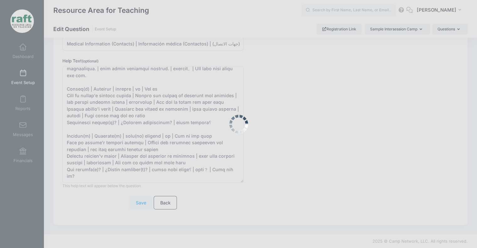
scroll to position [0, 0]
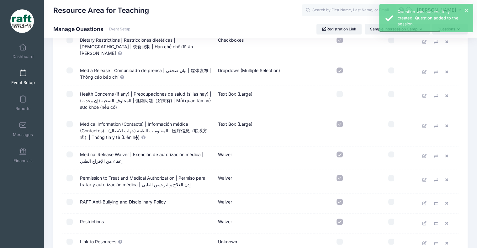
scroll to position [690, 0]
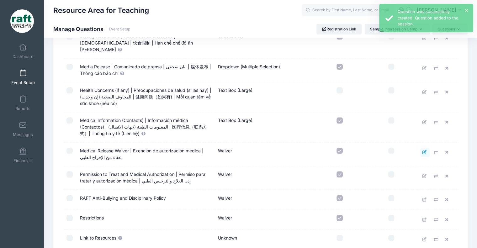
click at [426, 150] on icon at bounding box center [424, 152] width 5 height 4
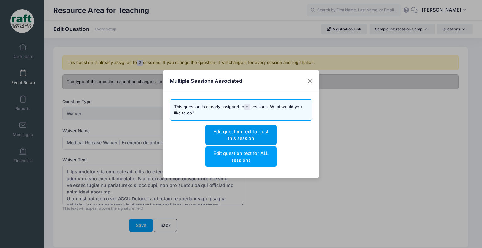
click at [237, 136] on button "Edit question text for just this session" at bounding box center [240, 135] width 71 height 20
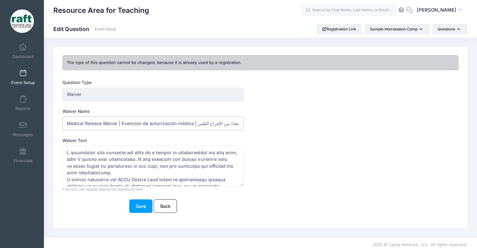
drag, startPoint x: 119, startPoint y: 126, endPoint x: 48, endPoint y: 136, distance: 71.7
click at [65, 125] on input "Medical Release Waiver | Exención de autorización médica | إعفاء من الإفراج الط…" at bounding box center [152, 123] width 181 height 13
click at [238, 119] on input "Medical Release Waiver | Exención de autorización médica | إعفاء من الإفراج الط…" at bounding box center [152, 123] width 181 height 13
paste input "Miễn trừ trách nhiệm y tế"
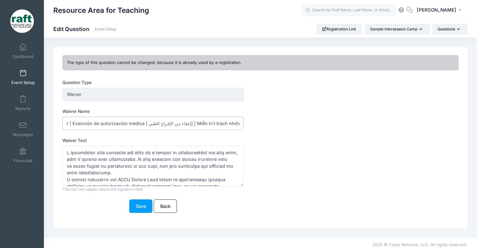
click at [182, 124] on input "Medical Release Waiver | Exención de autorización médica | إعفاء من الإفراج الط…" at bounding box center [152, 123] width 181 height 13
click at [233, 124] on input "Medical Release Waiver | Exención de autorización médica | إعفاء من الإفراج الط…" at bounding box center [152, 123] width 181 height 13
paste input "医疗豁免"
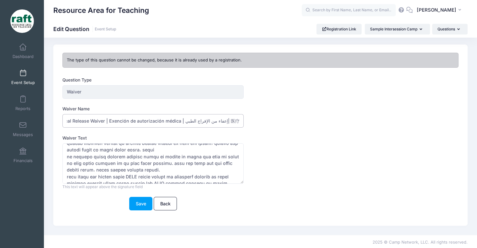
scroll to position [3, 0]
type input "Medical Release Waiver | Exención de autorización médica | إعفاء من الإفراج الط…"
click at [166, 179] on textarea "Waiver Text" at bounding box center [152, 163] width 181 height 40
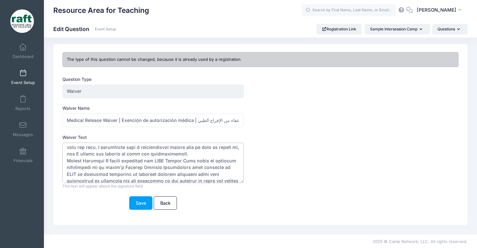
scroll to position [94, 0]
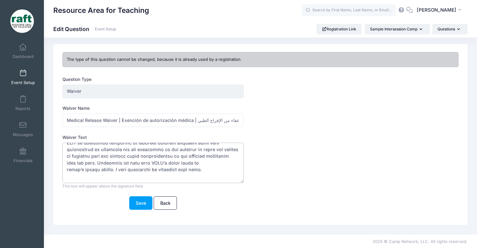
drag, startPoint x: 65, startPoint y: 148, endPoint x: 214, endPoint y: 175, distance: 151.4
click at [214, 175] on textarea "Waiver Text" at bounding box center [152, 163] width 181 height 40
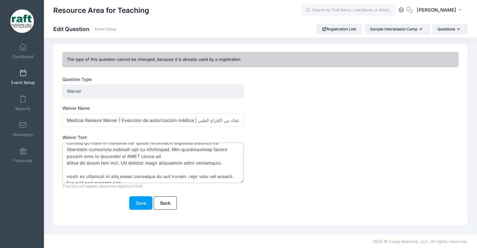
scroll to position [343, 0]
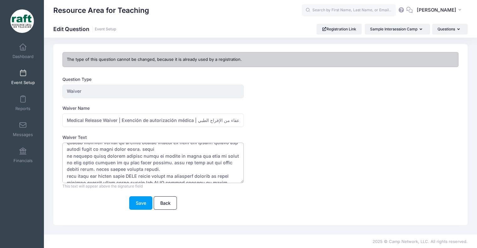
click at [208, 172] on textarea "Waiver Text" at bounding box center [152, 163] width 181 height 40
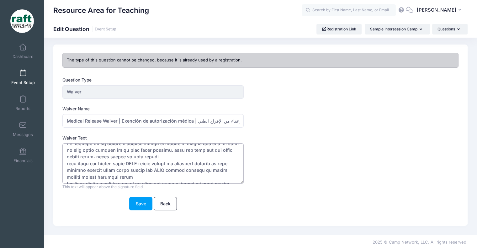
scroll to position [3, 0]
click at [74, 179] on textarea "Waiver Text" at bounding box center [152, 163] width 181 height 40
paste textarea "我理解参加此夏令营可能会造成伤害，并接受由此造成的后果。我已告知我们的家庭医生， 我的孩子希望参加此夏令营，并且我们的医生也已批准我的孩子参加。 我特此授权R…"
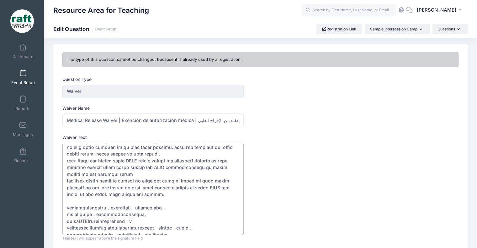
drag, startPoint x: 241, startPoint y: 179, endPoint x: 240, endPoint y: 232, distance: 52.7
click at [243, 235] on textarea "Waiver Text" at bounding box center [152, 189] width 181 height 92
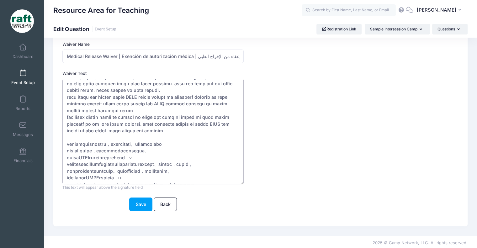
scroll to position [69, 0]
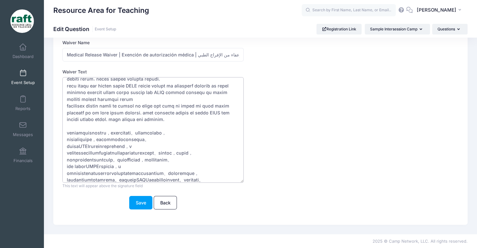
paste textarea "Lor ipsu dolo si ame con ad elitse doei tem inci utl etdo ma ali, en adm veni q…"
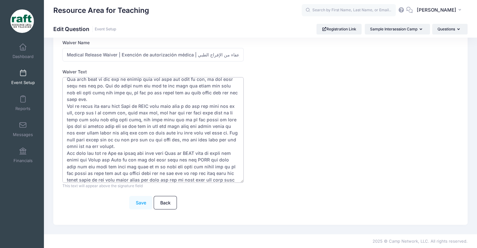
type textarea "L ipsumdolor sita consecte adi elits do e tempor in utlaboreetdol ma aliq enim,…"
click at [137, 201] on button "Save" at bounding box center [140, 202] width 23 height 13
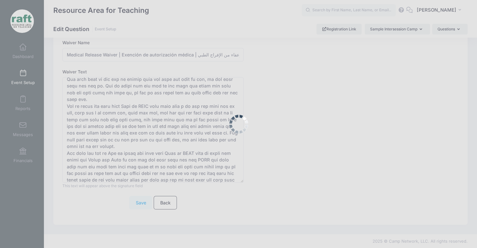
scroll to position [0, 0]
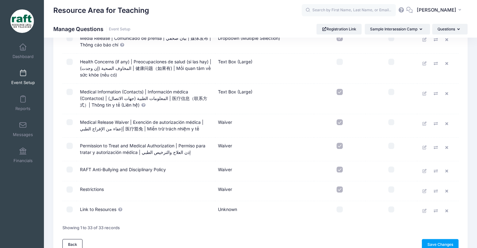
scroll to position [721, 0]
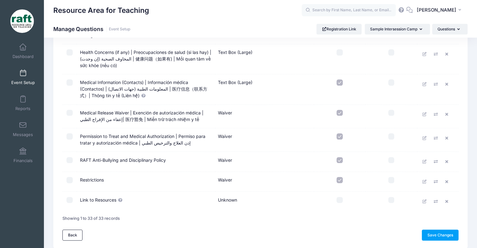
click at [420, 128] on td at bounding box center [437, 140] width 41 height 24
click at [421, 133] on link at bounding box center [424, 137] width 9 height 9
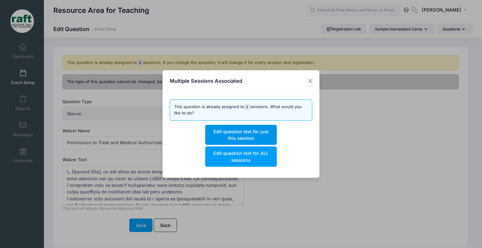
click at [221, 134] on button "Edit question text for just this session" at bounding box center [240, 135] width 71 height 20
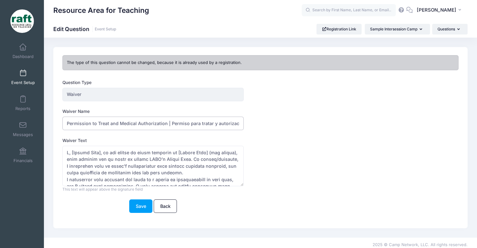
scroll to position [0, 64]
drag, startPoint x: 192, startPoint y: 125, endPoint x: 339, endPoint y: 137, distance: 147.6
click at [339, 137] on form "Question Type [GEOGRAPHIC_DATA] Once you create the question, you will be promp…" at bounding box center [243, 146] width 362 height 134
click at [86, 125] on input "Permission to Treat and Medical Authorization | Permiso para tratar y autorizac…" at bounding box center [152, 123] width 181 height 13
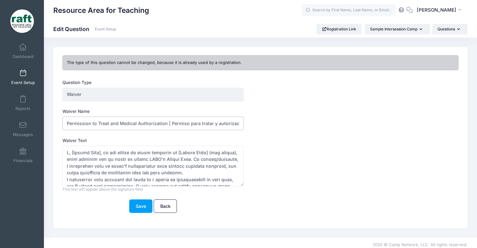
drag, startPoint x: 100, startPoint y: 125, endPoint x: 5, endPoint y: 128, distance: 94.4
click at [5, 128] on div "My Events Dashboard Reports" at bounding box center [238, 126] width 477 height 252
drag, startPoint x: 182, startPoint y: 122, endPoint x: 481, endPoint y: 181, distance: 305.1
click at [477, 181] on html "Processing Request Please wait... Processing Request Please wait... Processing …" at bounding box center [238, 124] width 477 height 248
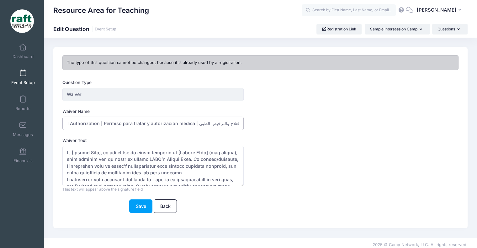
paste input "治疗许可和医疗授权"
click at [204, 114] on label "Waiver Name" at bounding box center [152, 111] width 181 height 6
click at [204, 117] on input "Permission to Treat and Medical Authorization | Permiso para tratar y autorizac…" at bounding box center [152, 123] width 181 height 13
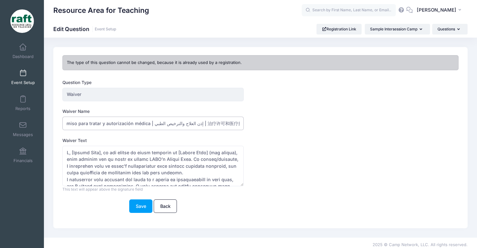
drag, startPoint x: 208, startPoint y: 120, endPoint x: 366, endPoint y: 141, distance: 159.7
click at [366, 141] on form "Question Type [GEOGRAPHIC_DATA] Once you create the question, you will be promp…" at bounding box center [243, 146] width 362 height 134
paste input "Giấy phép điều trị và [PERSON_NAME] y tế"
type input "Permission to Treat and Medical Authorization | Permiso para tratar y autorizac…"
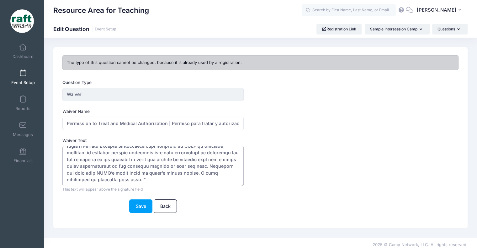
scroll to position [3, 0]
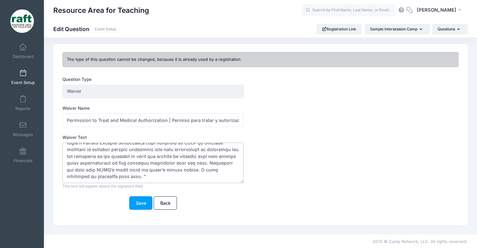
drag, startPoint x: 148, startPoint y: 170, endPoint x: 138, endPoint y: 184, distance: 17.3
click at [195, 245] on html "Processing Request Please wait... Processing Request Please wait... Processing …" at bounding box center [238, 121] width 477 height 248
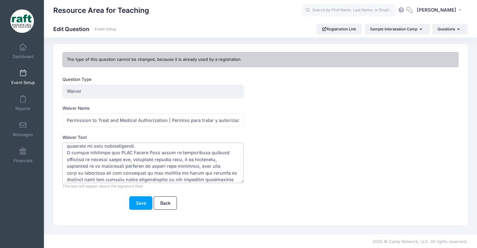
scroll to position [114, 0]
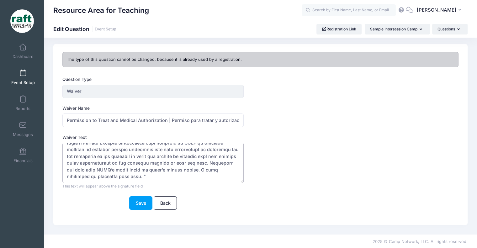
click at [105, 149] on textarea "Waiver Text" at bounding box center [152, 163] width 181 height 40
click at [148, 174] on textarea "Waiver Text" at bounding box center [152, 163] width 181 height 40
paste textarea "Yo, [Nombre del padre/madre], soy el padre/madre o tutor legal de [Nombre del c…"
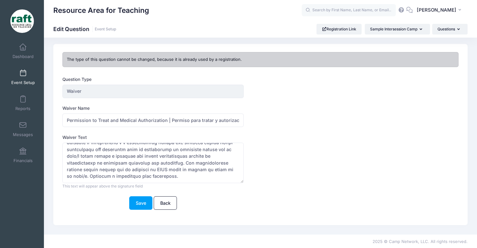
drag, startPoint x: 58, startPoint y: 160, endPoint x: 66, endPoint y: 165, distance: 10.1
click at [58, 160] on div "This question is already assigned to 2 sessions. If you change the question, it…" at bounding box center [260, 134] width 414 height 181
click at [70, 167] on textarea "Waiver Text" at bounding box center [152, 163] width 181 height 40
click at [74, 172] on textarea "Waiver Text" at bounding box center [152, 163] width 181 height 40
click at [75, 178] on textarea "Waiver Text" at bounding box center [152, 163] width 181 height 40
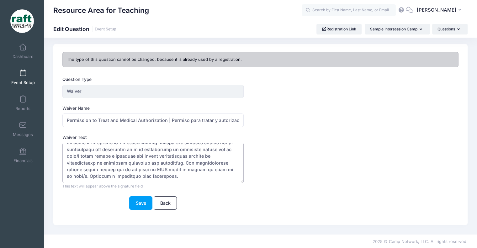
paste textarea "أنا، [اسم الوالد/الوالدة]، والد/والدة [اسم المُخيم] (المُخيم)، أُوافق على حضور …"
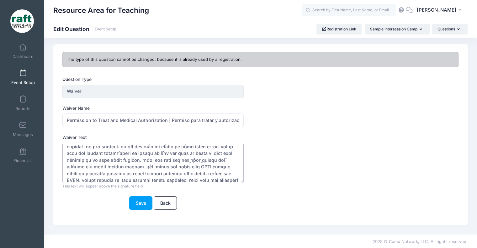
scroll to position [379, 0]
click at [90, 176] on textarea "Waiver Text" at bounding box center [152, 163] width 181 height 40
click at [88, 182] on div "This help text will appear below the question This text will appear above the s…" at bounding box center [152, 166] width 181 height 46
click at [76, 172] on textarea "Waiver Text" at bounding box center [152, 163] width 181 height 40
click at [77, 172] on textarea "Waiver Text" at bounding box center [152, 163] width 181 height 40
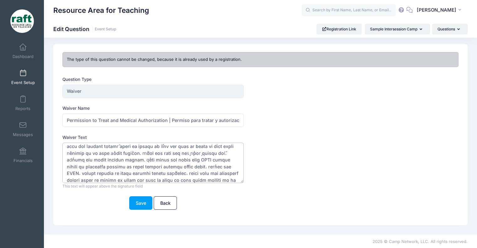
paste textarea "我，[家长姓名]，是[营员姓名]（营员）的家长或法定监护人，同意我的孩子参加RAFT夏令营。作为家长/监护人，我理解我的孩子将参与包括体育活动以及其他与夏令营…"
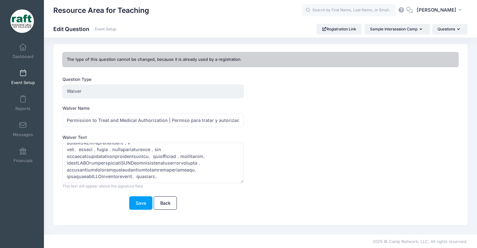
scroll to position [484, 0]
click at [221, 174] on textarea "Waiver Text" at bounding box center [152, 163] width 181 height 40
paste textarea "Tôi, [Tên Phụ huynh], là phụ huynh hoặc người giám hộ hợp pháp của [Tên Trại vi…"
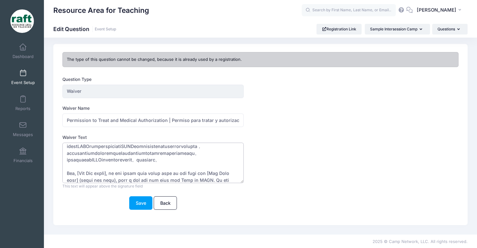
scroll to position [628, 0]
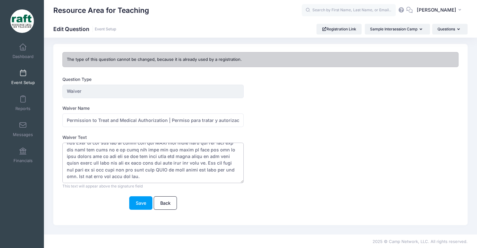
type textarea "I, [Parent Name], am the parent or legal guardian of [Camper Name] (the camper)…"
click at [127, 199] on div "Save Back" at bounding box center [152, 202] width 181 height 13
click at [128, 200] on div "Save Back" at bounding box center [152, 202] width 181 height 13
click at [136, 206] on button "Save" at bounding box center [140, 202] width 23 height 13
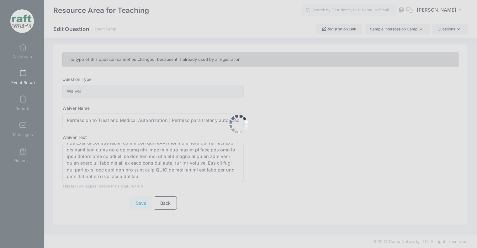
scroll to position [0, 0]
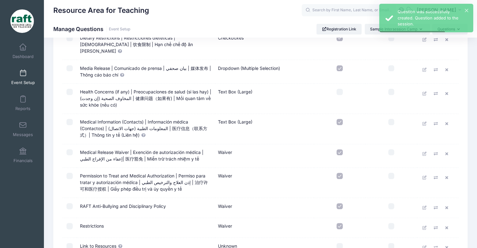
scroll to position [739, 0]
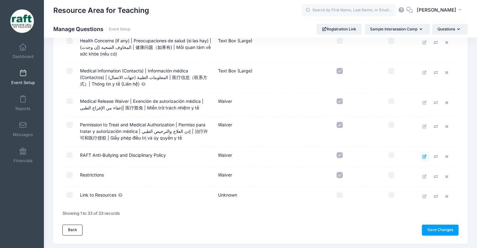
click at [423, 155] on icon at bounding box center [424, 157] width 5 height 4
click at [423, 152] on link at bounding box center [424, 156] width 9 height 9
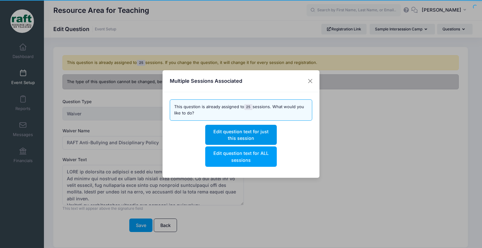
click at [259, 132] on button "Edit question text for just this session" at bounding box center [240, 135] width 71 height 20
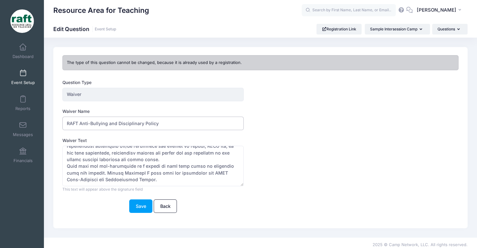
click at [134, 122] on input "RAFT Anti-Bullying and Disciplinary Policy" at bounding box center [152, 123] width 181 height 13
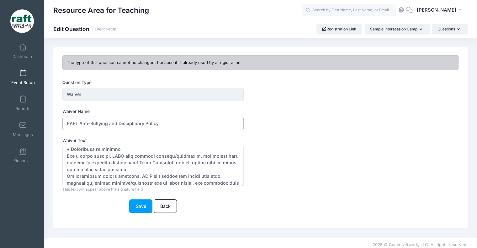
scroll to position [195, 0]
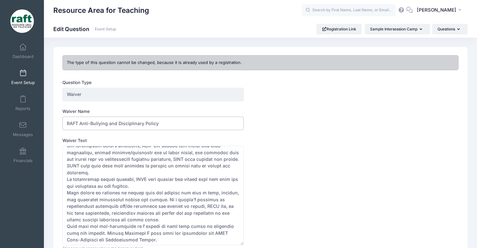
drag, startPoint x: 242, startPoint y: 183, endPoint x: 8, endPoint y: 10, distance: 291.2
click at [251, 242] on div "Waiver Text This help text will appear below the question This text will appear…" at bounding box center [243, 194] width 362 height 114
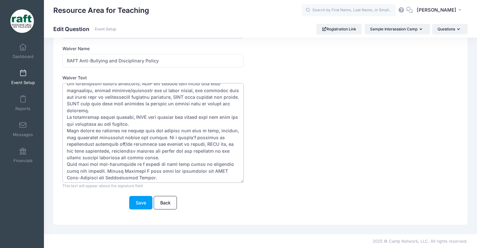
drag, startPoint x: 168, startPoint y: 105, endPoint x: 164, endPoint y: 105, distance: 4.1
click at [164, 105] on textarea "Waiver Text" at bounding box center [152, 133] width 181 height 100
click at [163, 105] on textarea "Waiver Text" at bounding box center [152, 133] width 181 height 100
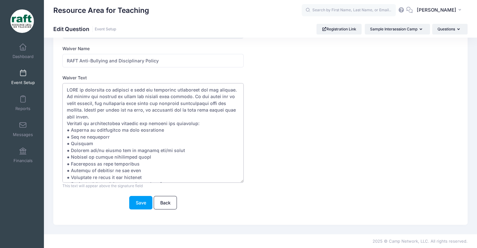
click at [181, 159] on textarea "Waiver Text" at bounding box center [152, 133] width 181 height 100
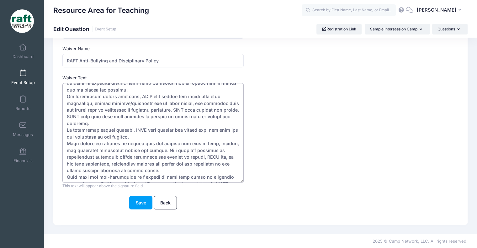
scroll to position [135, 0]
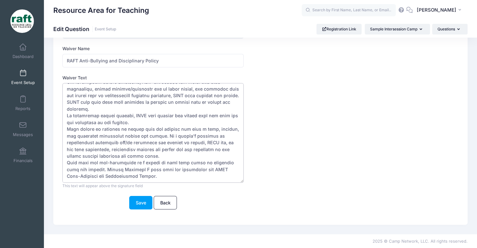
click at [177, 174] on textarea "Waiver Text" at bounding box center [152, 133] width 181 height 100
paste textarea "Política Antiacoso y Disciplinaria de RAFT RAFT se compromete a crear una exper…"
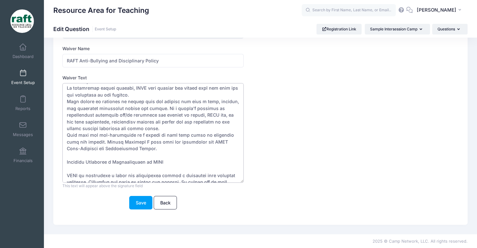
scroll to position [145, 0]
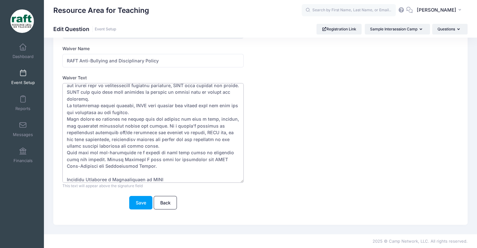
click at [74, 175] on textarea "Waiver Text" at bounding box center [152, 133] width 181 height 100
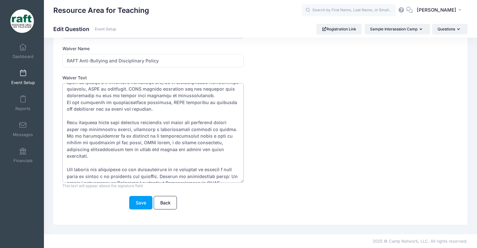
scroll to position [438, 0]
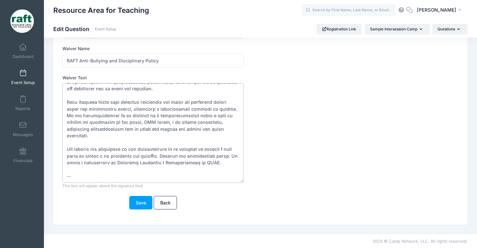
click at [81, 173] on textarea "Waiver Text" at bounding box center [152, 133] width 181 height 100
click at [129, 151] on textarea "Waiver Text" at bounding box center [152, 133] width 181 height 100
click at [132, 161] on textarea "Waiver Text" at bounding box center [152, 133] width 181 height 100
click at [133, 163] on textarea "Waiver Text" at bounding box center [152, 133] width 181 height 100
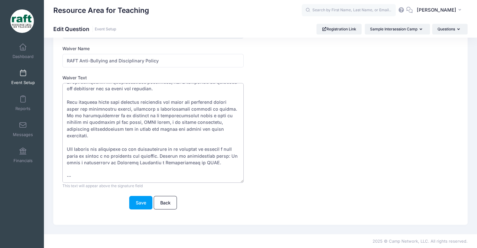
paste textarea "سياسة مكافحة التنمر والانضباط في RAFT تلتزم RAFT بتوفير تجربة آمنة ومرحبة لجميع…"
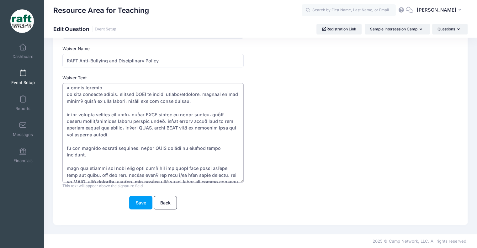
scroll to position [680, 0]
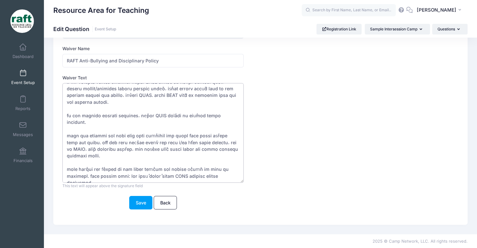
drag, startPoint x: 81, startPoint y: 145, endPoint x: 82, endPoint y: 153, distance: 8.6
click at [81, 145] on textarea "Waiver Text" at bounding box center [152, 133] width 181 height 100
click at [83, 160] on textarea "Waiver Text" at bounding box center [152, 133] width 181 height 100
paste textarea "RAFT 反欺凌和纪律政策 RAFT 致力于为营员营造安全友好的营员体验。我们希望所有营员互相尊重。每次营员活动第一天，我们的辅导员都会与营员分享我们的行为规…"
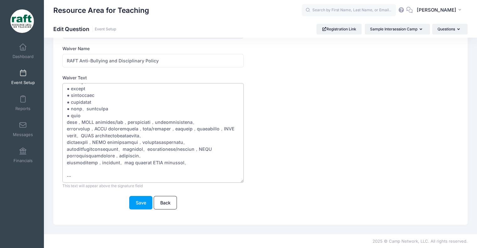
scroll to position [872, 0]
click at [88, 167] on textarea "Waiver Text" at bounding box center [152, 133] width 181 height 100
click at [102, 176] on textarea "Waiver Text" at bounding box center [152, 133] width 181 height 100
paste textarea "Chính sách Chống Bắt nạt và Kỷ luật của RAFT RAFT cam kết tạo ra một trải nghiệ…"
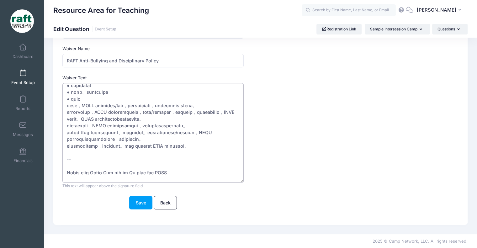
scroll to position [1120, 0]
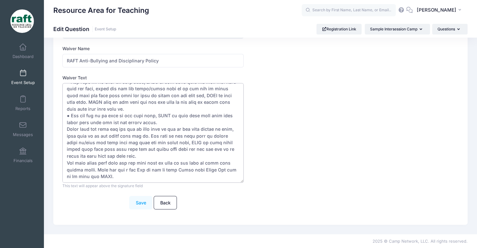
type textarea "RAFT is committed to creating a safe and welcoming experience for our campers. …"
click at [140, 198] on button "Save" at bounding box center [140, 202] width 23 height 13
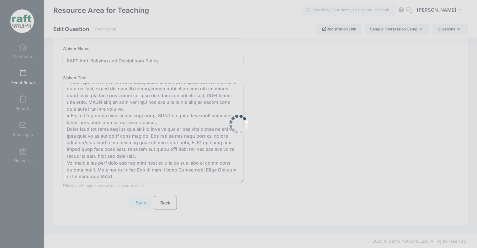
scroll to position [0, 0]
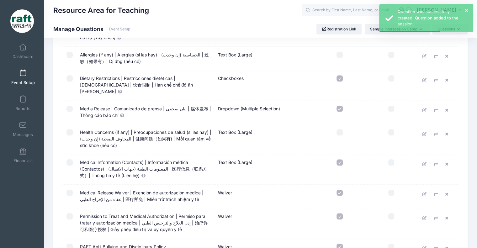
scroll to position [739, 0]
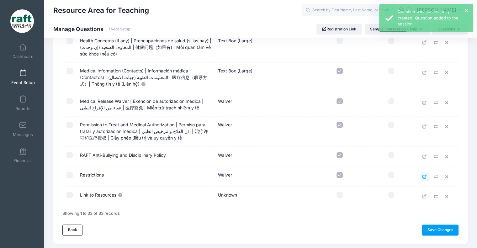
click at [427, 172] on link at bounding box center [424, 176] width 9 height 9
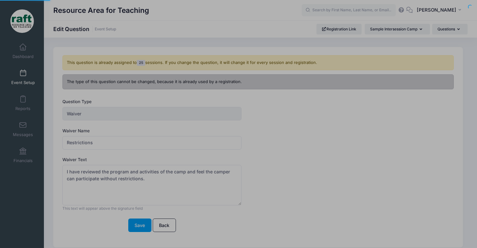
click at [425, 154] on body "Processing Request Please wait... Processing Request Please wait... Processing …" at bounding box center [238, 124] width 477 height 248
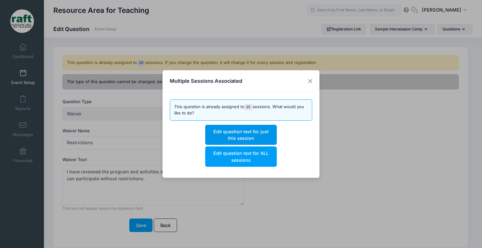
click at [211, 133] on button "Edit question text for just this session" at bounding box center [240, 135] width 71 height 20
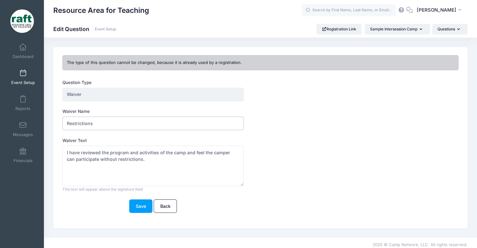
click at [96, 125] on input "Restrictions" at bounding box center [152, 123] width 181 height 13
click at [142, 128] on input "Restrictions" at bounding box center [152, 123] width 181 height 13
paste input "Restricciones"
click at [145, 121] on input "Restrictions | Restricciones |" at bounding box center [152, 123] width 181 height 13
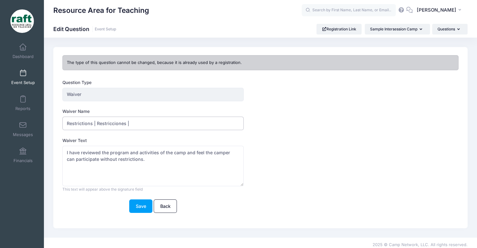
paste input "限制"
click at [218, 124] on input "Restrictions | Restricciones | 限制 |" at bounding box center [152, 123] width 181 height 13
paste input "Hạn chế"
type input "Restrictions | Restricciones | 限制 | Hạn chế"
click at [105, 156] on textarea "I have reviewed the program and activities of the camp and feel the camper can …" at bounding box center [152, 166] width 181 height 40
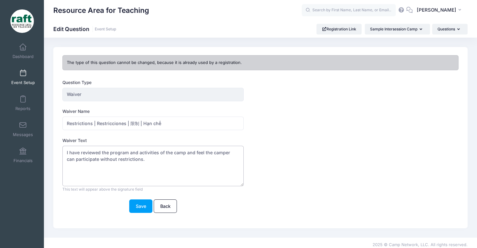
click at [105, 156] on textarea "I have reviewed the program and activities of the camp and feel the camper can …" at bounding box center [152, 166] width 181 height 40
click at [200, 161] on textarea "I have reviewed the program and activities of the camp and feel the camper can …" at bounding box center [152, 166] width 181 height 40
paste textarea "He revisado el programa y las actividades del campamento y creo que el campista…"
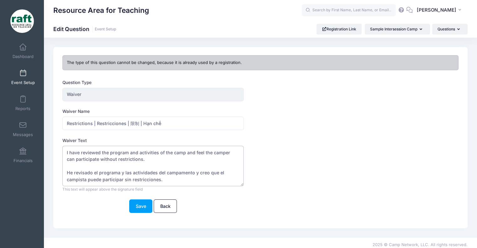
scroll to position [9, 0]
click at [163, 168] on textarea "I have reviewed the program and activities of the camp and feel the camper can …" at bounding box center [152, 166] width 181 height 40
paste textarea "我已经审查了营地的计划和活动，并认为露营者可以不受限制地参加。"
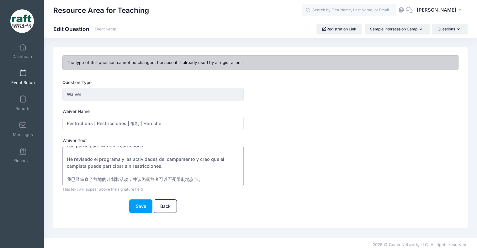
scroll to position [23, 0]
click at [108, 180] on textarea "I have reviewed the program and activities of the camp and feel the camper can …" at bounding box center [152, 166] width 181 height 40
paste textarea "Tôi đã xem xét chương trình và các hoạt động của trại và thấy rằng trại viên có…"
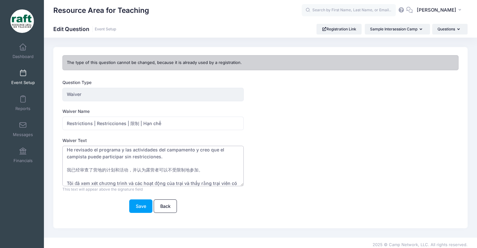
scroll to position [30, 0]
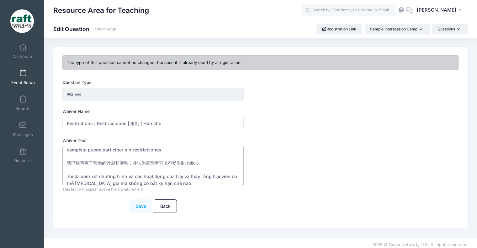
type textarea "I have reviewed the program and activities of the camp and feel the camper can …"
click at [139, 209] on button "Save" at bounding box center [140, 205] width 23 height 13
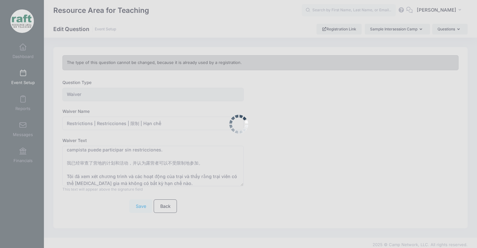
scroll to position [0, 0]
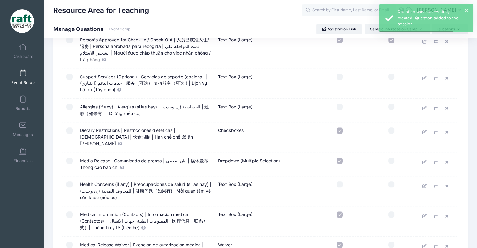
scroll to position [739, 0]
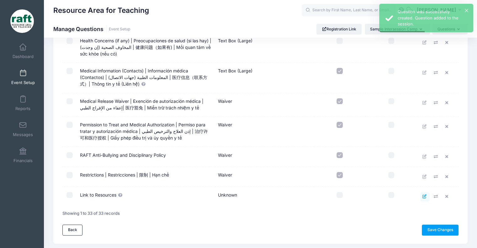
click at [424, 194] on icon at bounding box center [424, 196] width 5 height 4
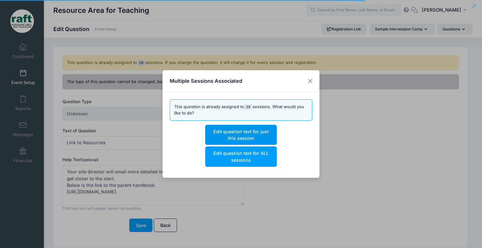
click at [258, 130] on button "Edit question text for just this session" at bounding box center [240, 135] width 71 height 20
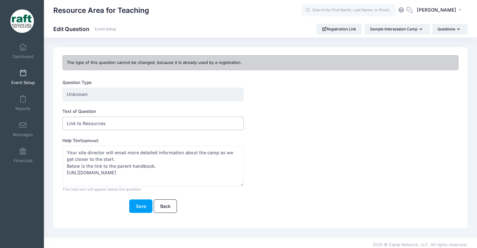
click at [79, 119] on input "Link to Resources" at bounding box center [152, 123] width 181 height 13
click at [80, 120] on input "Link to Resources" at bounding box center [152, 123] width 181 height 13
click at [135, 115] on div "Text of Question Link to Resources" at bounding box center [243, 119] width 362 height 22
click at [138, 125] on input "Link to Resources" at bounding box center [152, 123] width 181 height 13
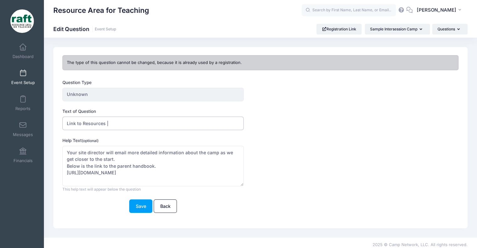
paste input "Enlace a recursos"
click at [199, 118] on input "Link to Resources | Enlace a recursos |" at bounding box center [152, 123] width 181 height 13
paste input "资源链接"
click at [178, 119] on input "Link to Resources | Enlace a recursos | 资源链接 |" at bounding box center [152, 123] width 181 height 13
paste input "Liên kết đến Tài nguyên"
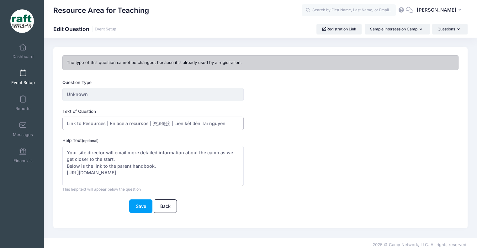
scroll to position [7, 0]
type input "Link to Resources | Enlace a recursos | 资源链接 | Liên kết đến Tài nguyên"
click at [142, 210] on button "Save" at bounding box center [140, 205] width 23 height 13
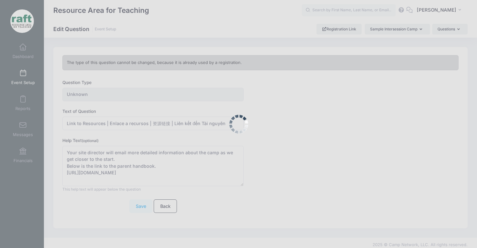
scroll to position [0, 0]
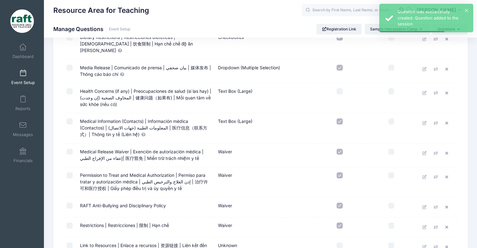
scroll to position [743, 0]
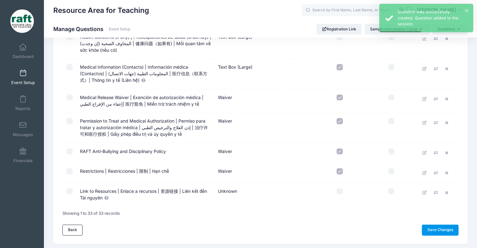
click at [455, 224] on link "Save Changes" at bounding box center [440, 229] width 37 height 11
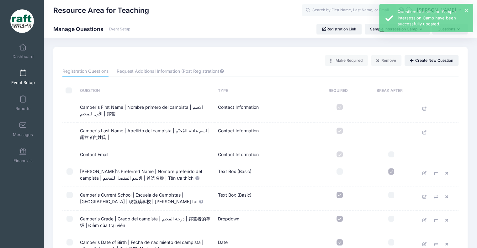
click at [30, 81] on span "Event Setup" at bounding box center [23, 82] width 24 height 5
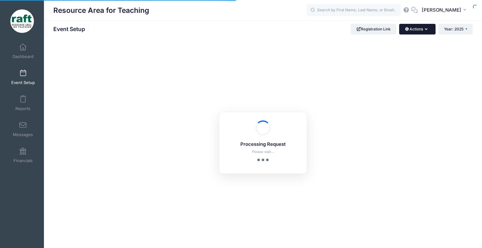
click at [418, 24] on button "Actions" at bounding box center [417, 29] width 36 height 11
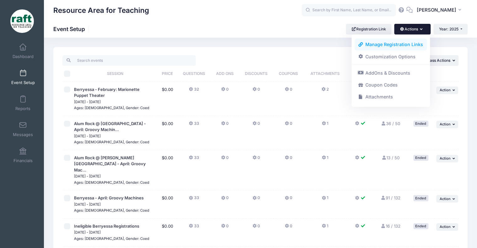
click at [395, 43] on link "Manage Registration Links" at bounding box center [391, 45] width 72 height 12
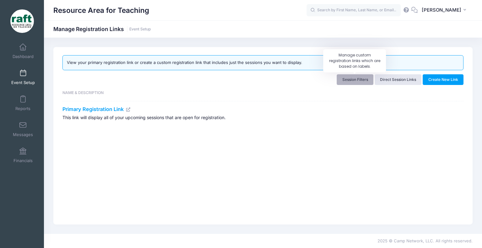
click at [338, 81] on link "Session Filters" at bounding box center [354, 79] width 37 height 11
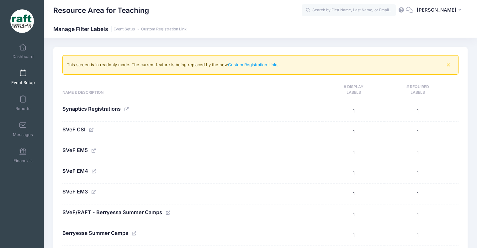
click at [89, 129] on icon at bounding box center [91, 130] width 5 height 4
click at [78, 152] on span "SVeF EM5" at bounding box center [74, 150] width 25 height 6
click at [82, 122] on td "SVeF CSI" at bounding box center [192, 131] width 261 height 21
click at [82, 121] on td "SVeF CSI" at bounding box center [192, 131] width 261 height 21
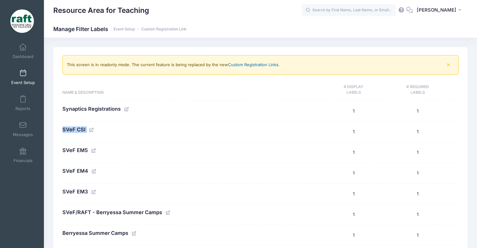
click at [245, 66] on link "Custom Registration Links" at bounding box center [253, 64] width 50 height 5
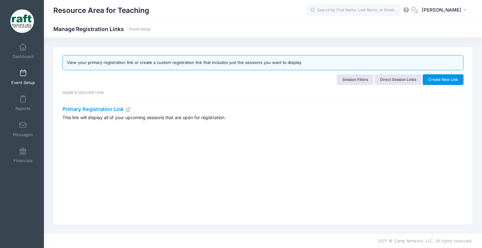
click at [435, 84] on button "Create New Link" at bounding box center [442, 79] width 41 height 11
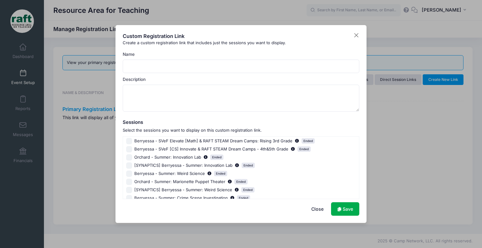
scroll to position [61, 0]
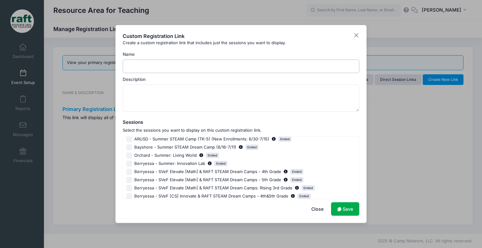
click at [161, 71] on input "Name" at bounding box center [241, 66] width 237 height 13
type input "Berryessa 25-26 Camps"
click at [187, 96] on textarea "Description" at bounding box center [241, 98] width 237 height 27
type textarea "B"
type textarea "T"
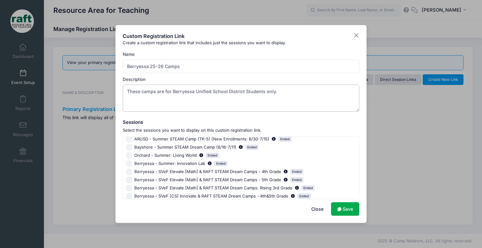
click at [246, 92] on textarea "These camps are for Berryessa Unified School District Students only." at bounding box center [241, 98] width 237 height 27
click at [171, 92] on textarea "These camps are for Berryessa Unified School District Students only." at bounding box center [241, 98] width 237 height 27
click at [332, 95] on textarea "These camps are for invited students from [GEOGRAPHIC_DATA] Unified School Dist…" at bounding box center [241, 98] width 237 height 27
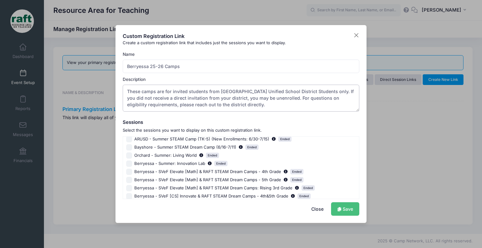
type textarea "These camps are for invited students from [GEOGRAPHIC_DATA] Unified School Dist…"
click at [350, 206] on link "Save" at bounding box center [345, 208] width 28 height 13
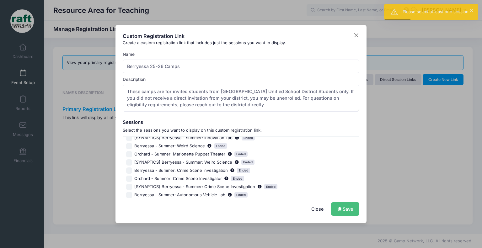
scroll to position [186, 0]
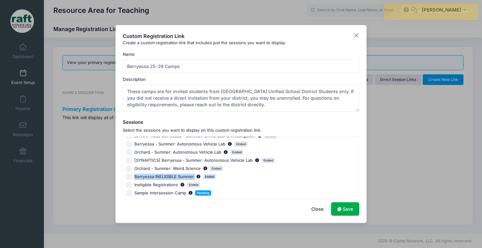
click at [124, 180] on div "Berryessa - February: Marionette Puppet Theater Ended Alum Rock @ Lucha Element…" at bounding box center [241, 167] width 237 height 63
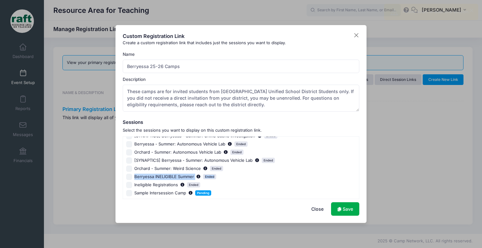
click at [126, 178] on input "Berryessa INELIGIBLE Summer Ended" at bounding box center [129, 177] width 6 height 6
checkbox input "true"
click at [346, 211] on link "Save" at bounding box center [345, 208] width 28 height 13
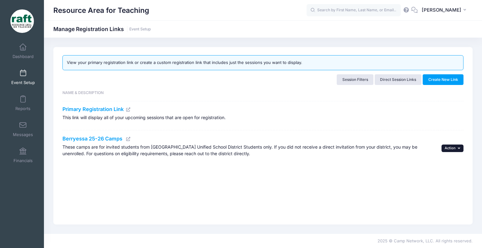
click at [462, 151] on button "... Action" at bounding box center [452, 149] width 22 height 8
click at [450, 162] on link "Edit" at bounding box center [443, 162] width 33 height 12
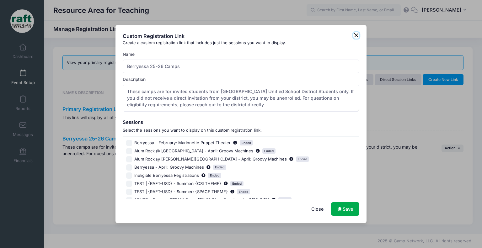
click at [357, 38] on button "Close" at bounding box center [356, 35] width 6 height 6
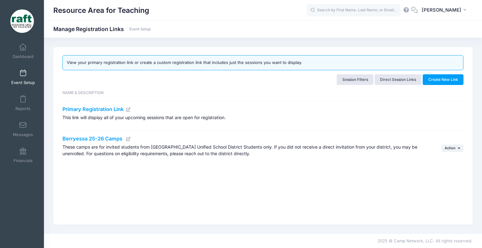
click at [126, 139] on icon at bounding box center [128, 139] width 5 height 4
click at [128, 141] on link at bounding box center [127, 138] width 7 height 6
